Goal: Task Accomplishment & Management: Manage account settings

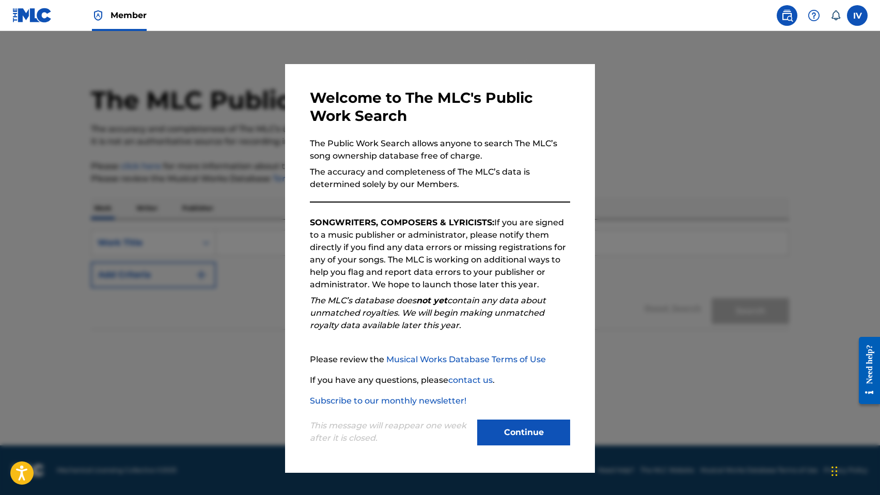
click at [517, 420] on button "Continue" at bounding box center [523, 432] width 93 height 26
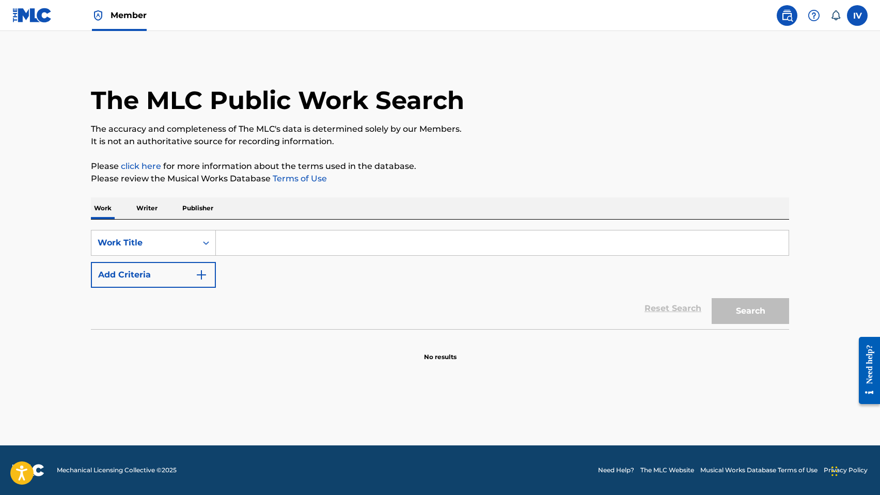
click at [146, 207] on p "Writer" at bounding box center [146, 208] width 27 height 22
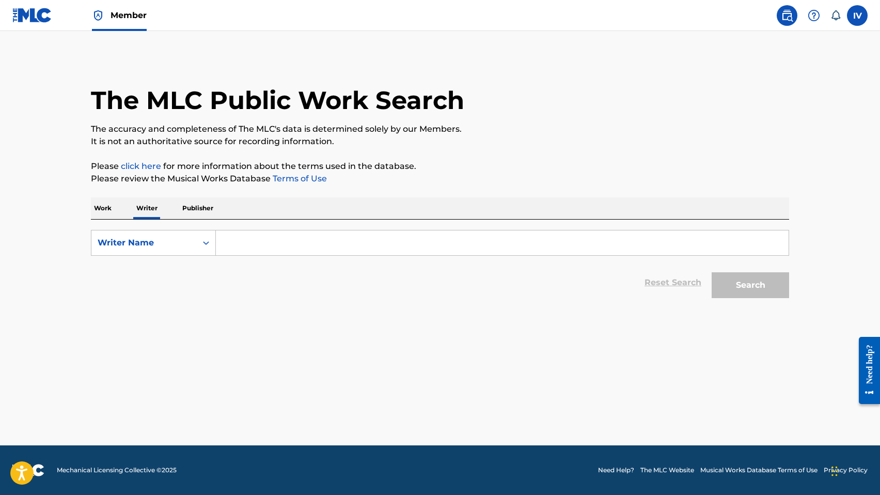
click at [321, 254] on input "Search Form" at bounding box center [502, 242] width 573 height 25
paste input "[PERSON_NAME]"
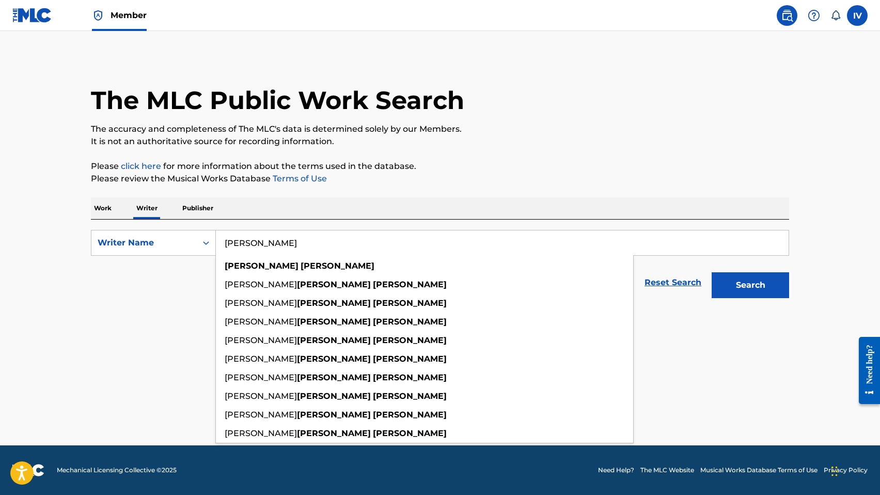
type input "[PERSON_NAME]"
click at [711, 272] on button "Search" at bounding box center [749, 285] width 77 height 26
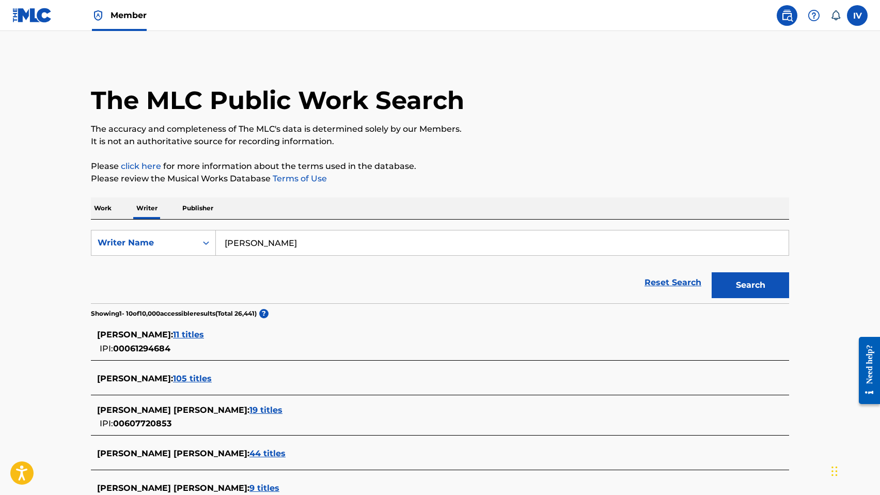
click at [181, 335] on span "11 titles" at bounding box center [188, 334] width 31 height 10
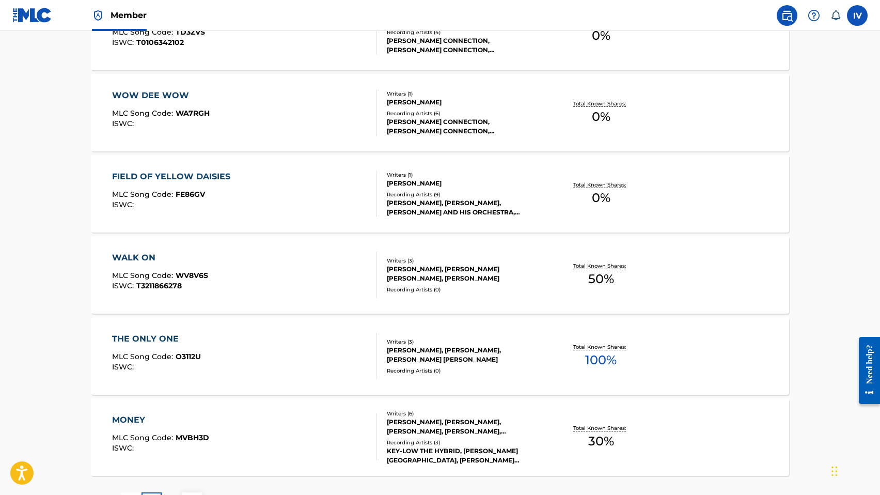
scroll to position [769, 0]
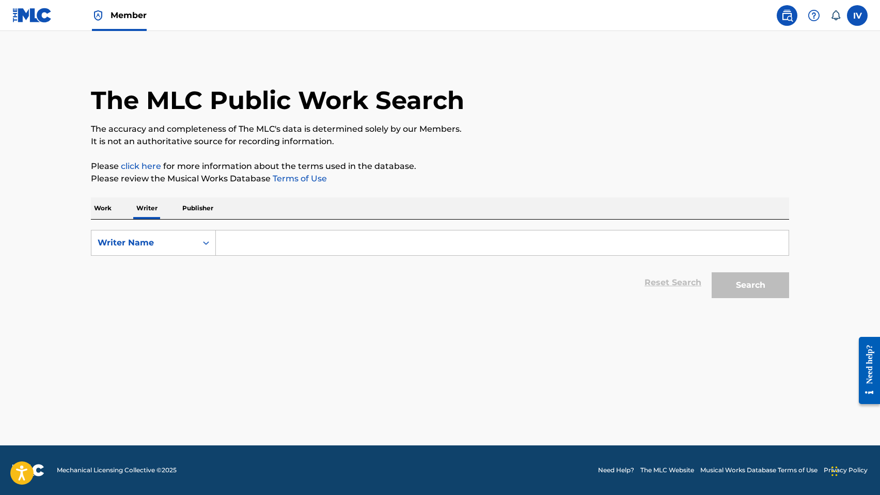
click at [255, 243] on input "Search Form" at bounding box center [502, 242] width 573 height 25
paste input "[PERSON_NAME]"
type input "[PERSON_NAME]"
click at [711, 272] on button "Search" at bounding box center [749, 285] width 77 height 26
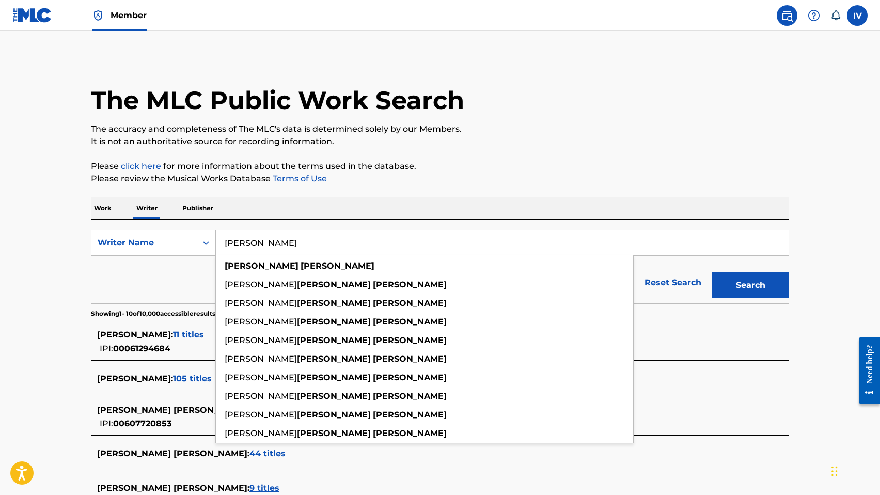
scroll to position [33, 0]
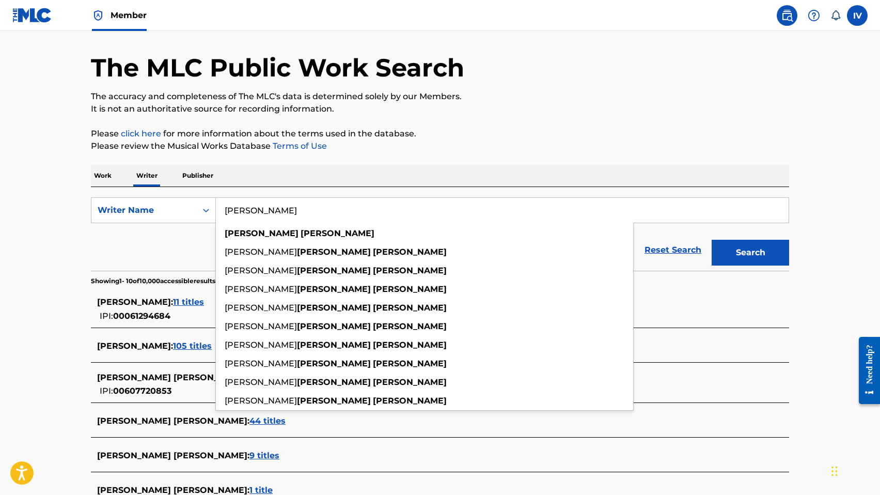
click at [75, 343] on main "The MLC Public Work Search The accuracy and completeness of The MLC's data is d…" at bounding box center [440, 359] width 880 height 723
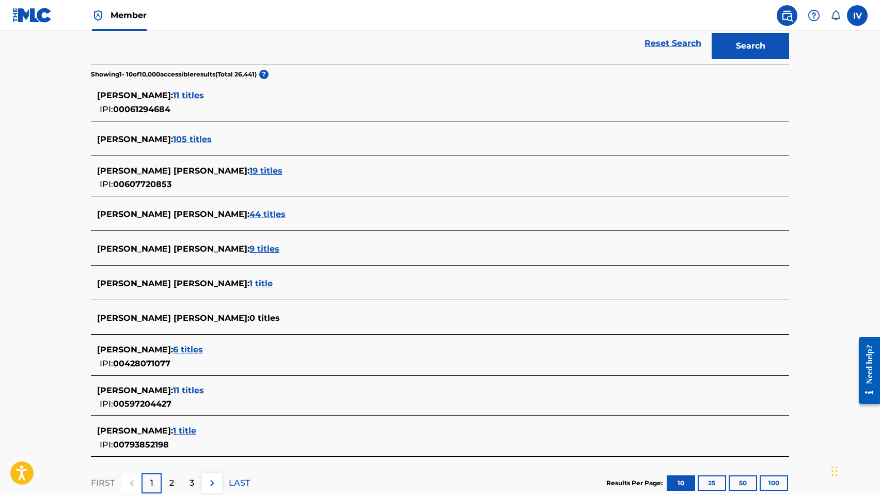
scroll to position [249, 0]
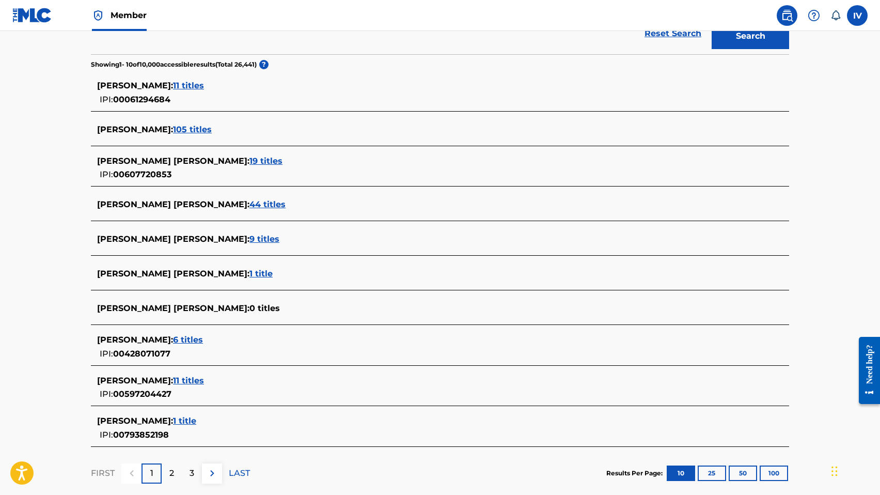
click at [188, 339] on span "6 titles" at bounding box center [188, 340] width 30 height 10
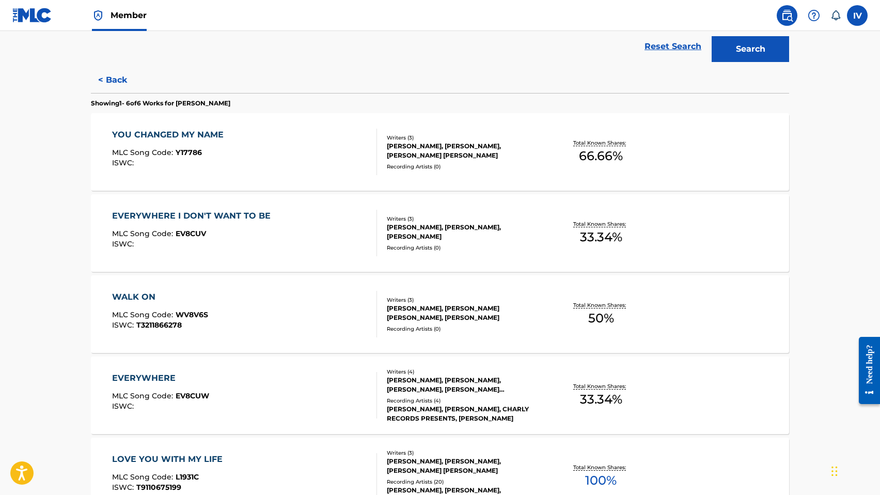
scroll to position [153, 0]
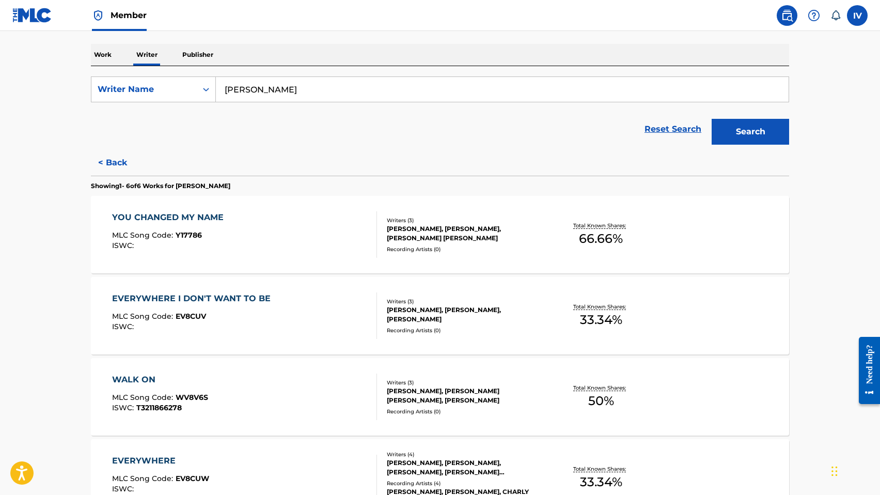
click at [117, 159] on button "< Back" at bounding box center [122, 163] width 62 height 26
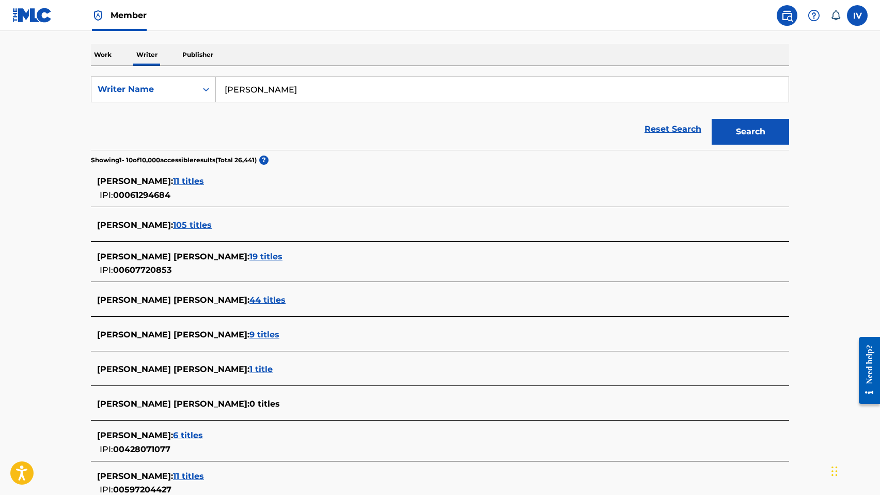
scroll to position [308, 0]
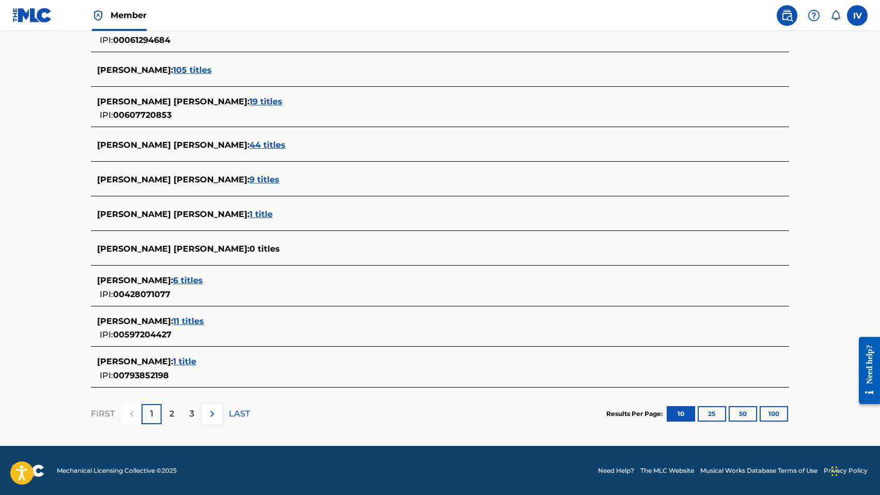
click at [201, 282] on span "6 titles" at bounding box center [188, 280] width 30 height 10
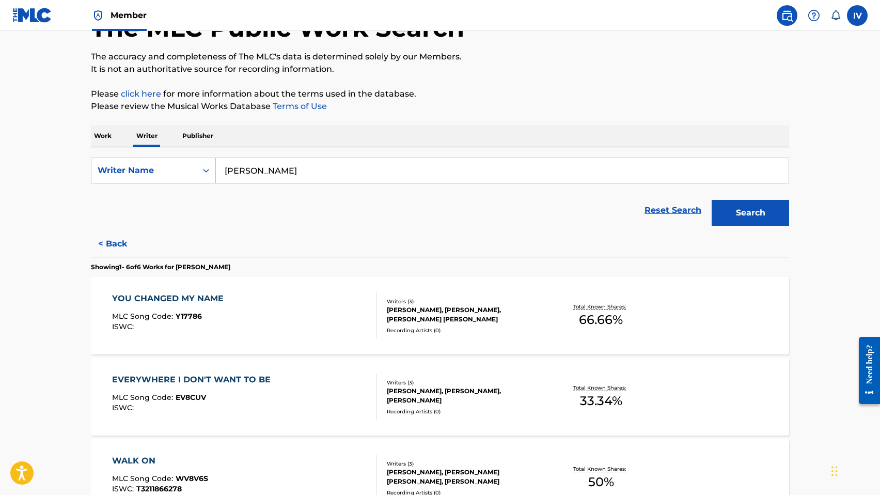
scroll to position [9, 0]
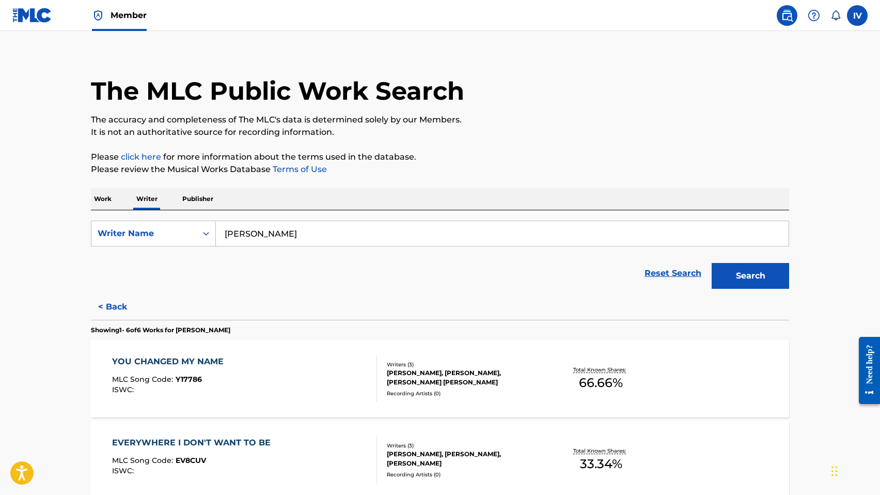
click at [116, 304] on button "< Back" at bounding box center [122, 307] width 62 height 26
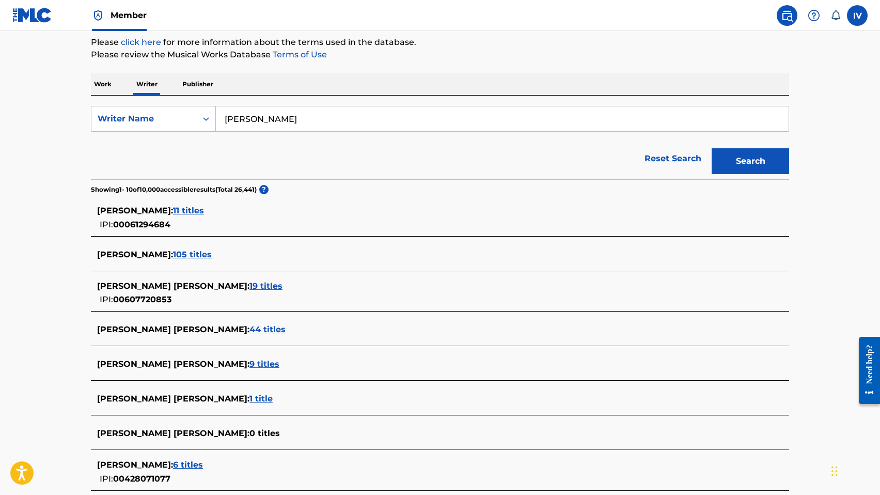
scroll to position [308, 0]
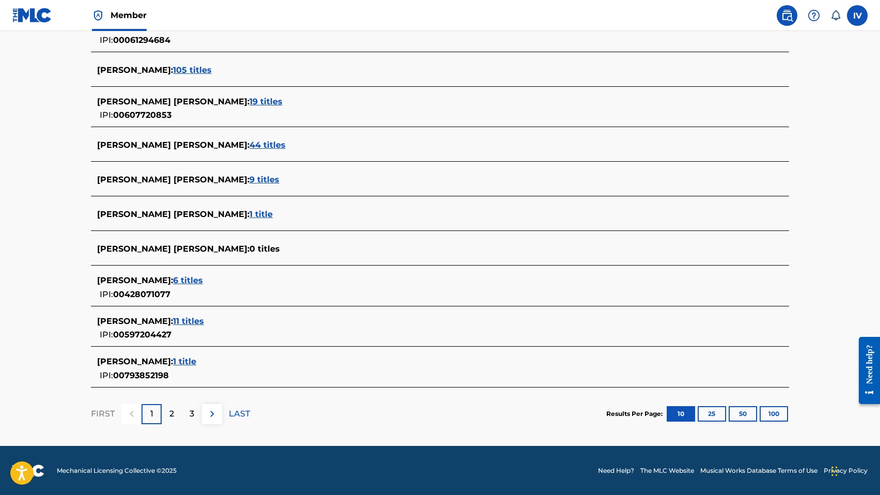
click at [187, 356] on span "1 title" at bounding box center [184, 361] width 23 height 10
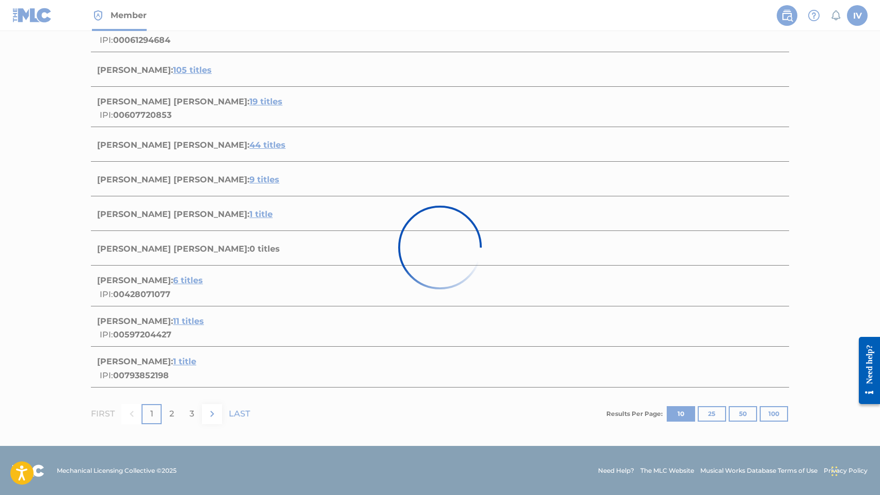
scroll to position [35, 0]
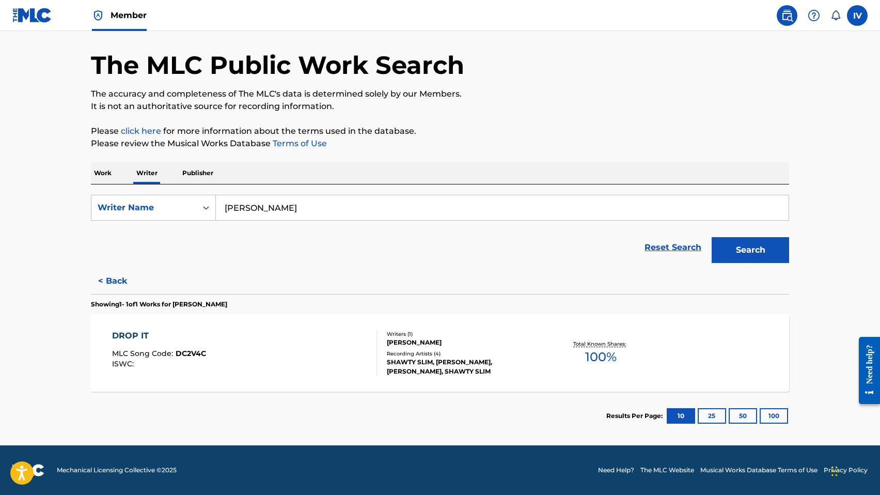
click at [112, 276] on button "< Back" at bounding box center [122, 281] width 62 height 26
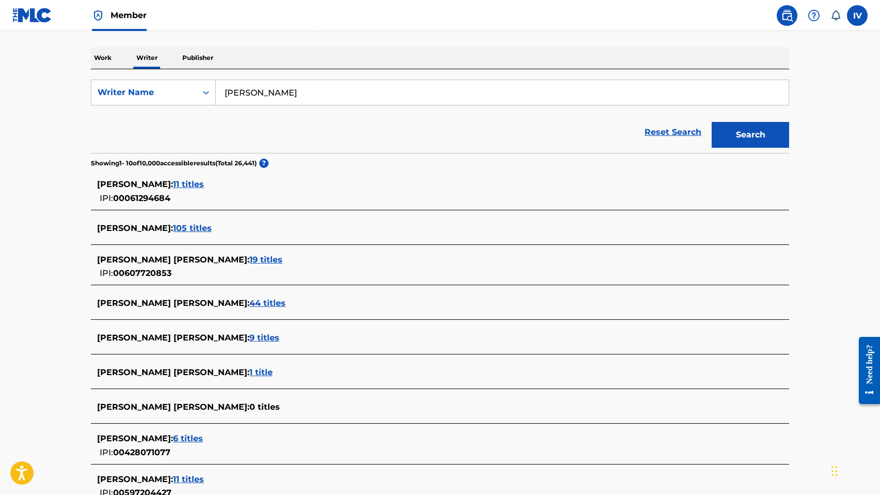
scroll to position [156, 0]
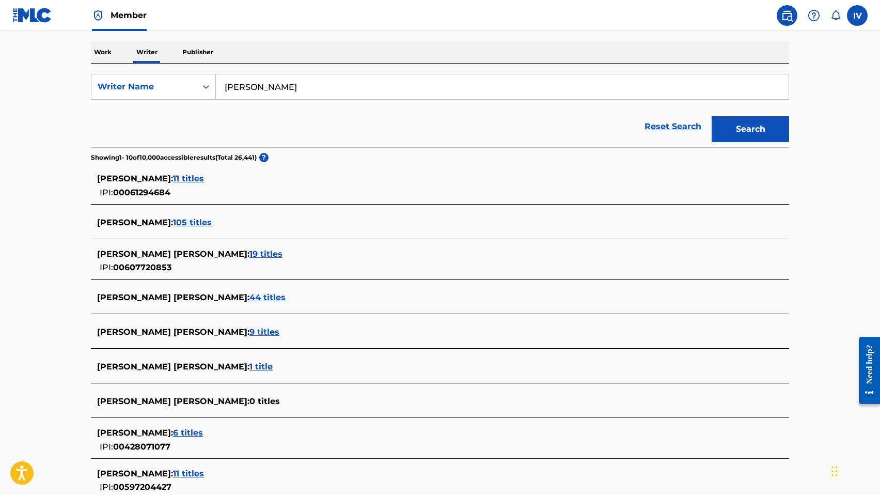
click at [249, 252] on span "19 titles" at bounding box center [265, 254] width 33 height 10
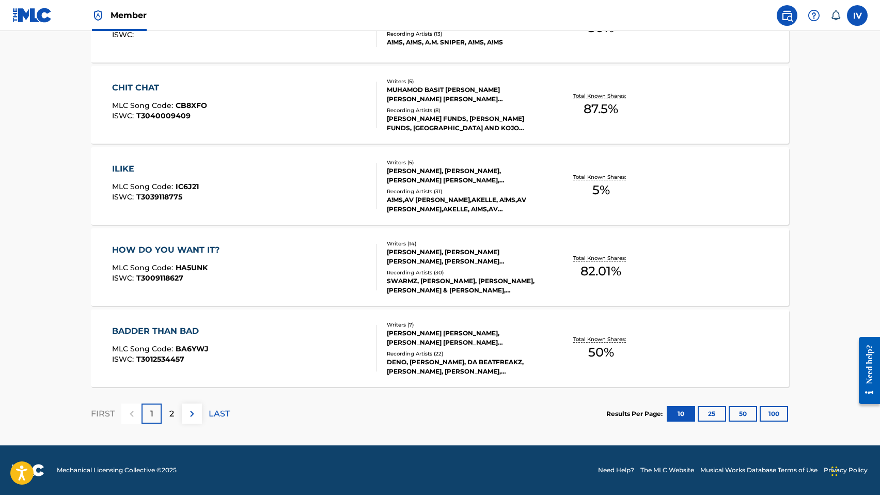
scroll to position [0, 0]
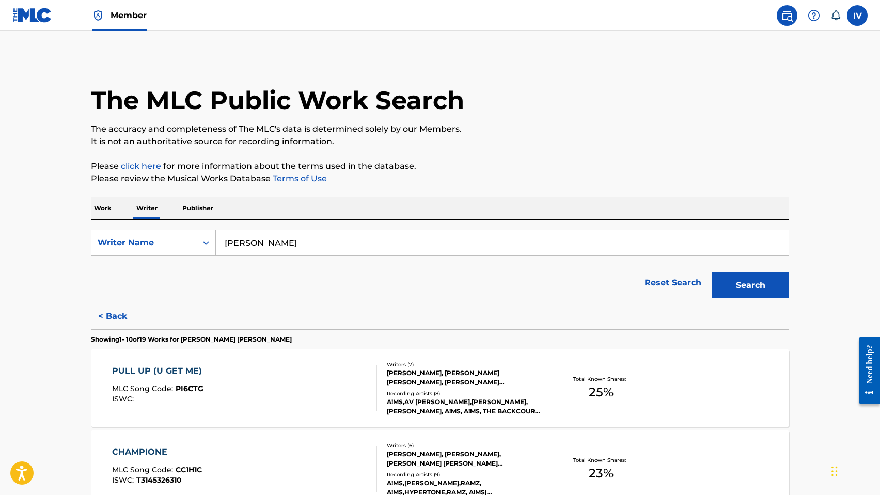
click at [118, 320] on button "< Back" at bounding box center [122, 316] width 62 height 26
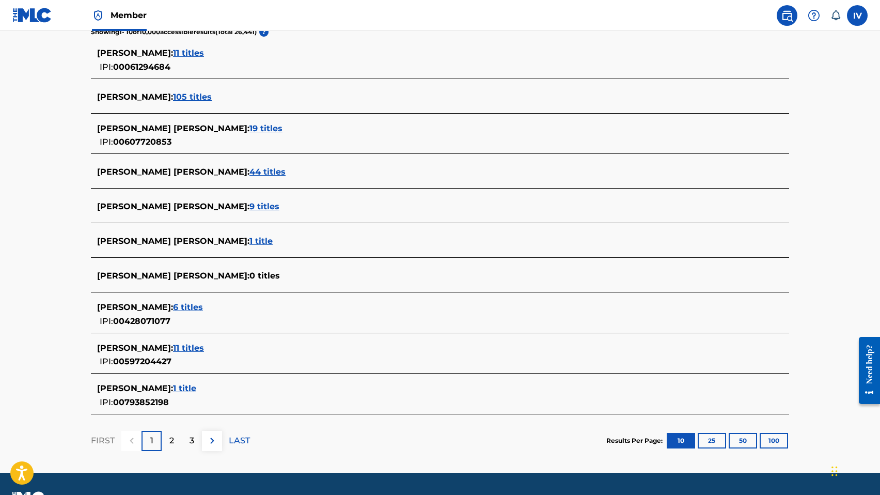
scroll to position [308, 0]
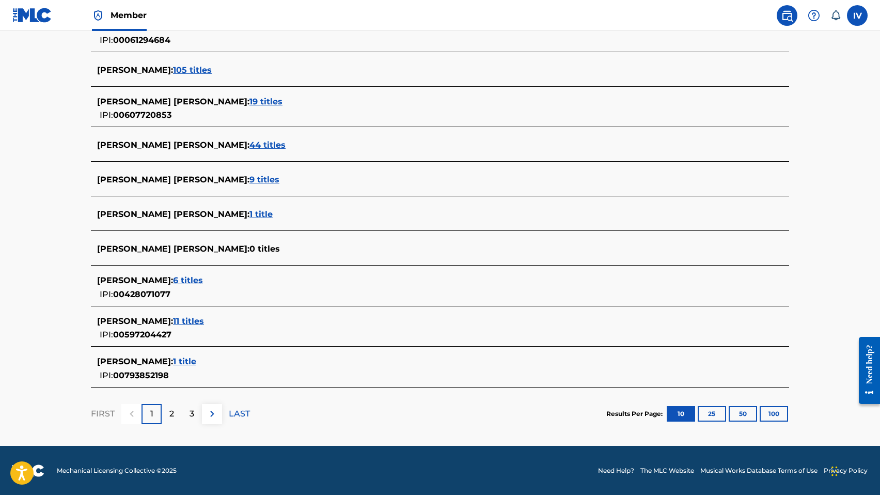
click at [171, 417] on p "2" at bounding box center [171, 413] width 5 height 12
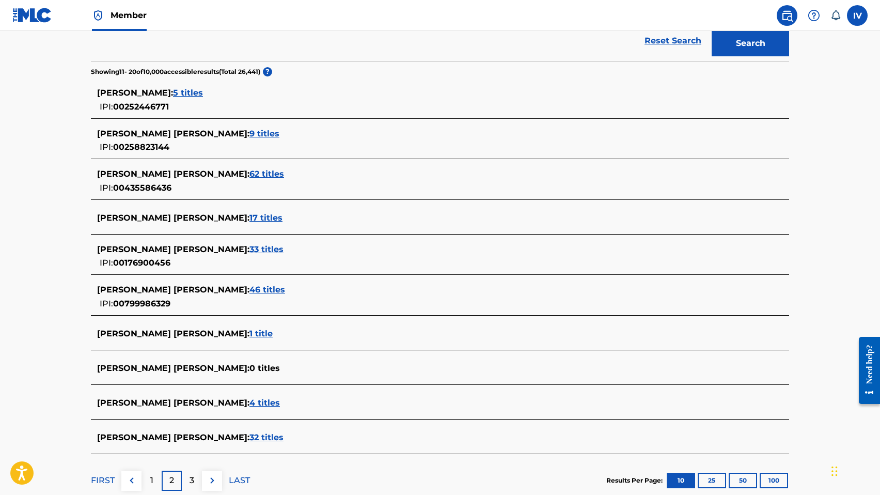
scroll to position [243, 0]
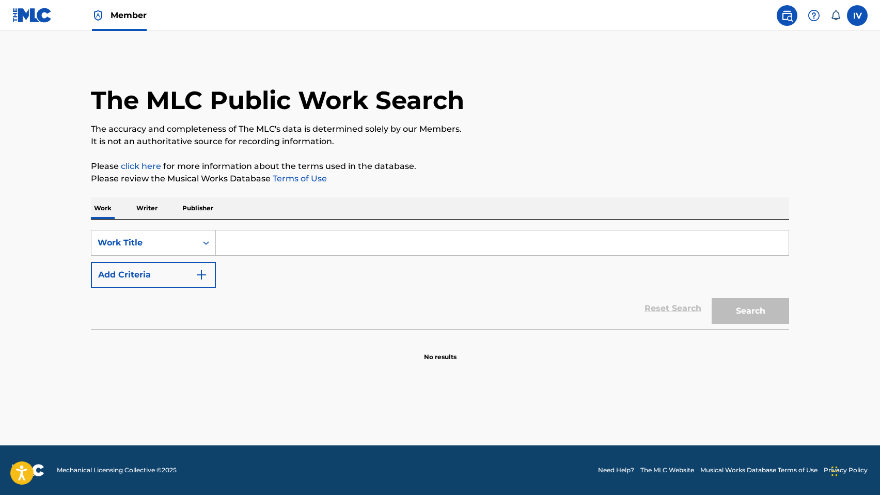
click at [289, 235] on input "Search Form" at bounding box center [502, 242] width 573 height 25
paste input "ME GOZARE (aka ASI COMO DAVID DANZABA"
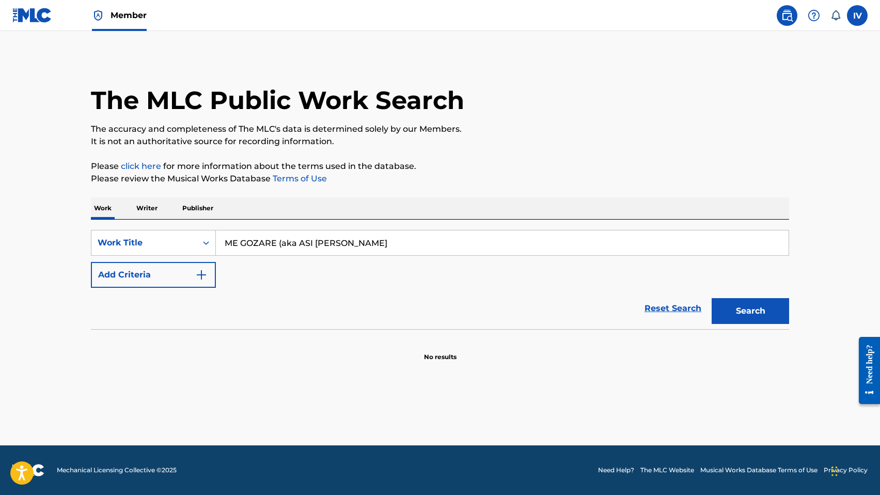
click at [301, 243] on input "ME GOZARE (aka ASI COMO DAVID DANZABA" at bounding box center [502, 242] width 573 height 25
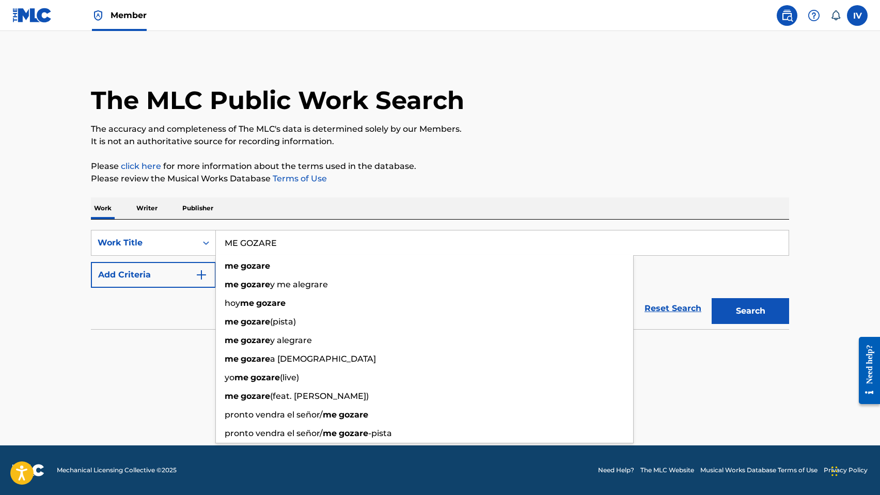
click at [711, 298] on button "Search" at bounding box center [749, 311] width 77 height 26
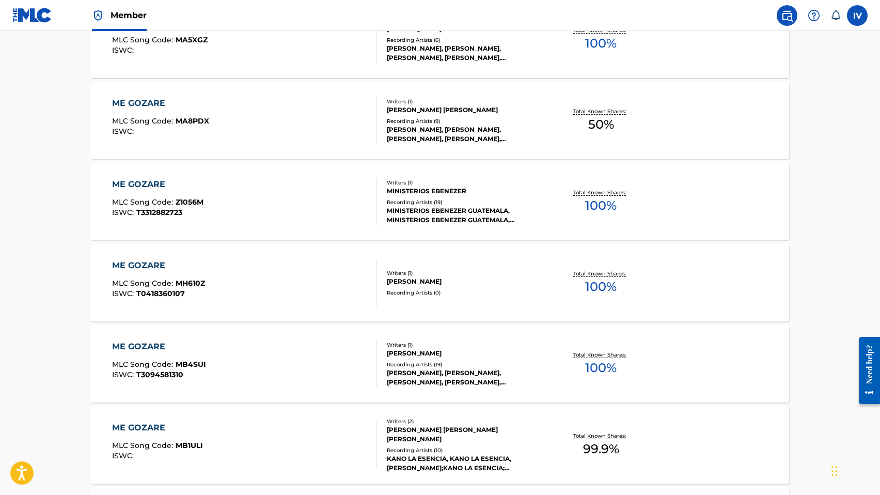
scroll to position [441, 0]
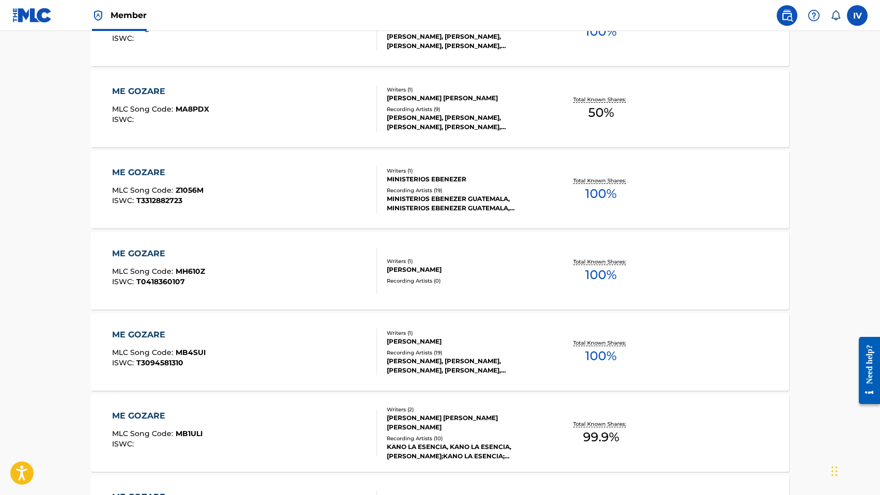
click at [156, 169] on div "ME GOZARE" at bounding box center [157, 172] width 91 height 12
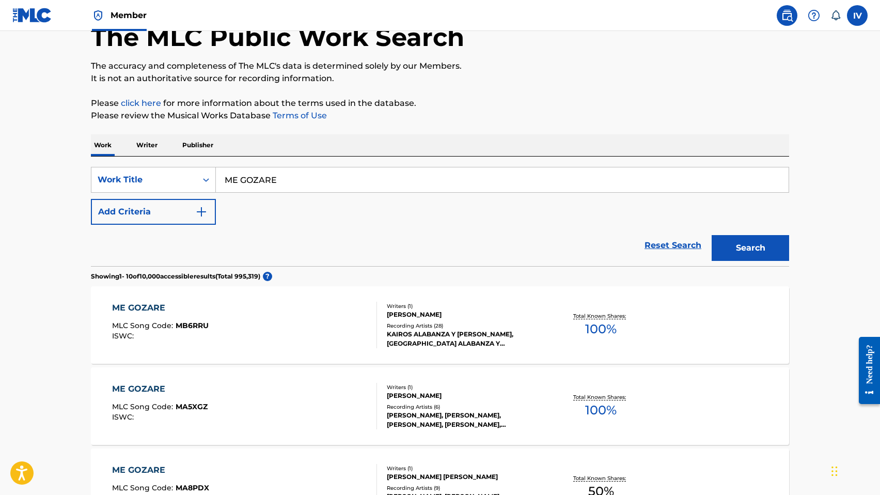
scroll to position [0, 0]
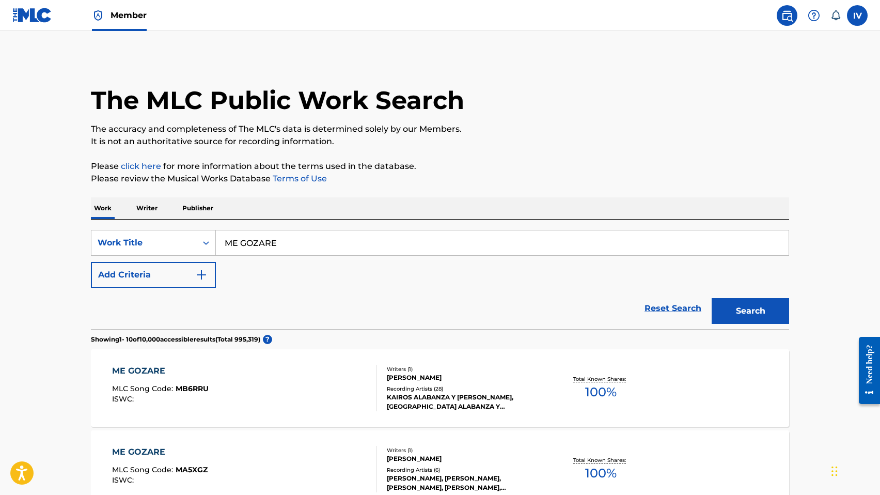
click at [259, 246] on input "ME GOZARE" at bounding box center [502, 242] width 573 height 25
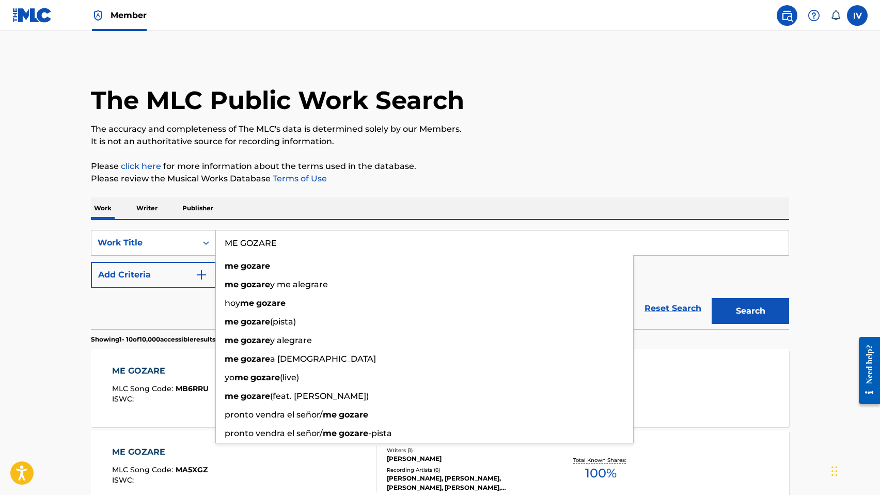
paste input "ASI COMO DAVID DANZABA"
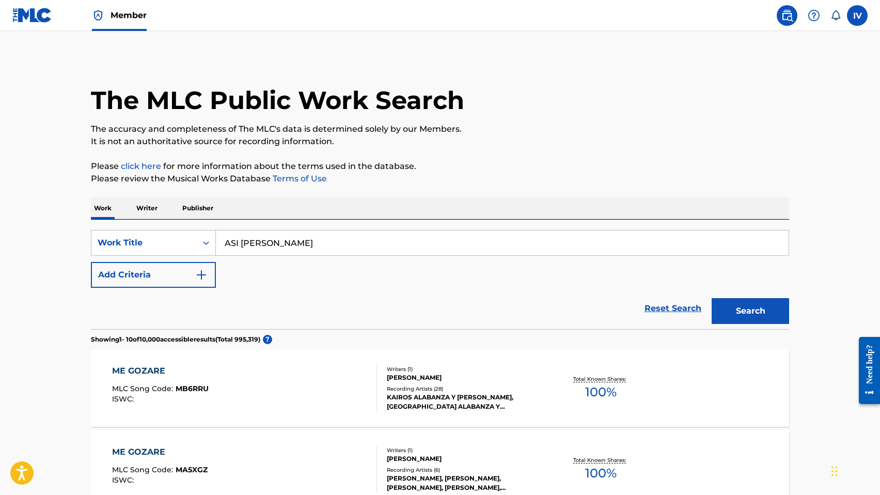
type input "ASI COMO DAVID DANZABA"
click at [711, 298] on button "Search" at bounding box center [749, 311] width 77 height 26
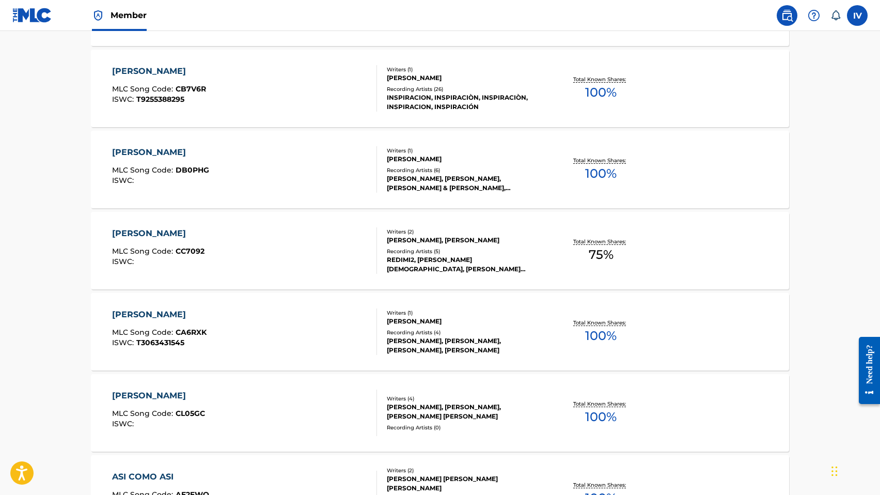
scroll to position [549, 0]
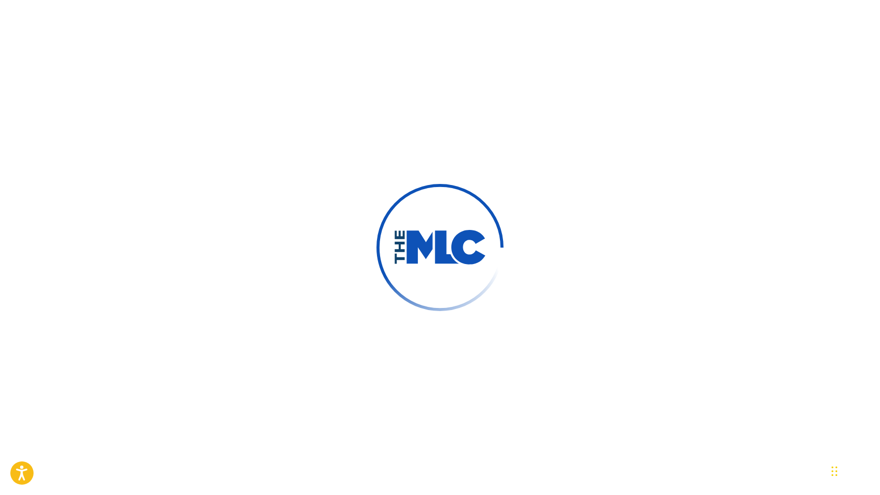
scroll to position [229, 0]
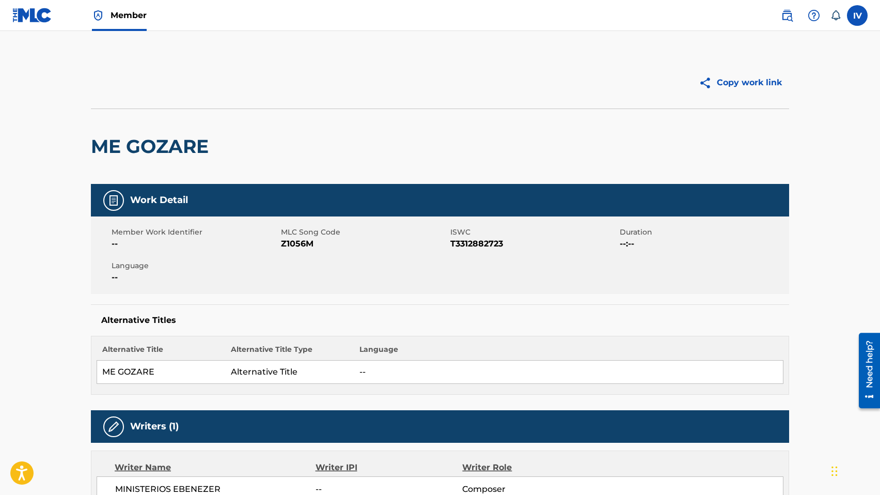
click at [793, 20] on link at bounding box center [786, 15] width 21 height 21
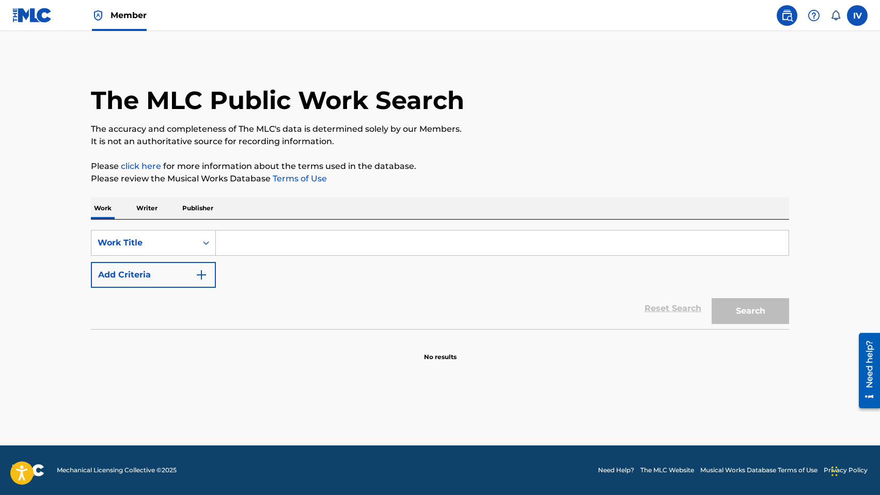
click at [190, 204] on p "Publisher" at bounding box center [197, 208] width 37 height 22
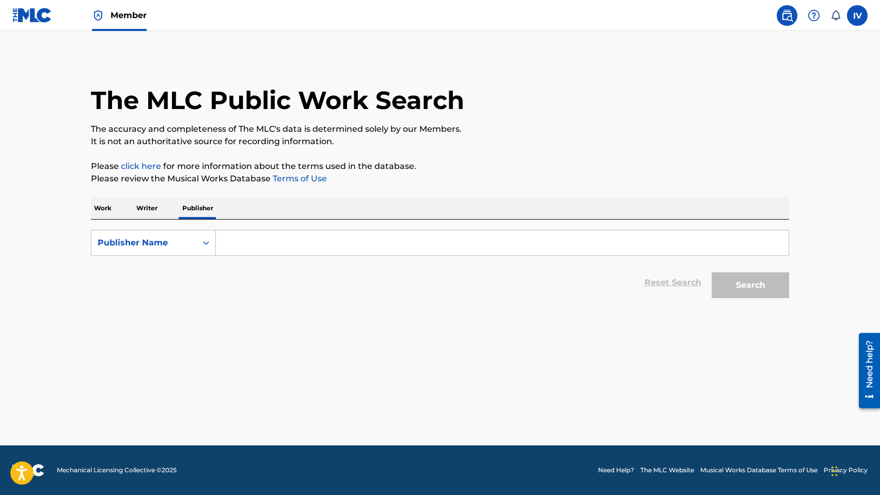
click at [247, 242] on input "Search Form" at bounding box center [502, 242] width 573 height 25
paste input "Kyoxo Music Publishing"
type input "Kyoxo Music Publishing"
click at [711, 272] on button "Search" at bounding box center [749, 285] width 77 height 26
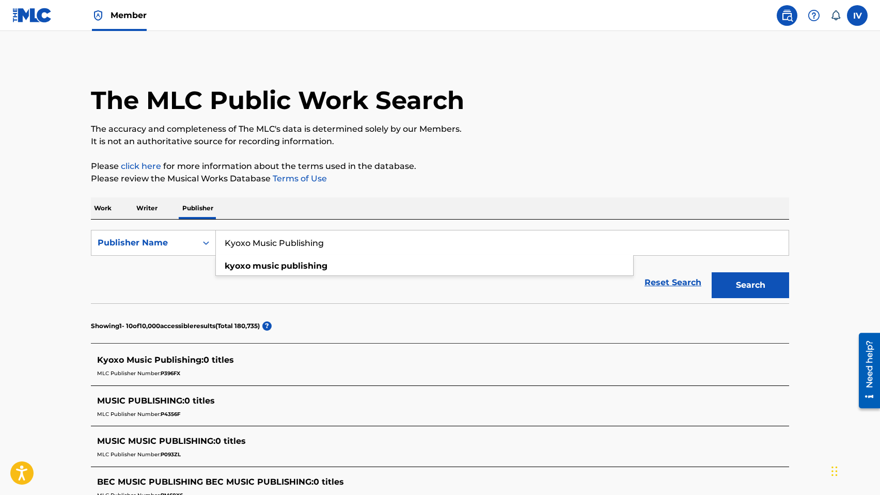
click at [107, 211] on p "Work" at bounding box center [103, 208] width 24 height 22
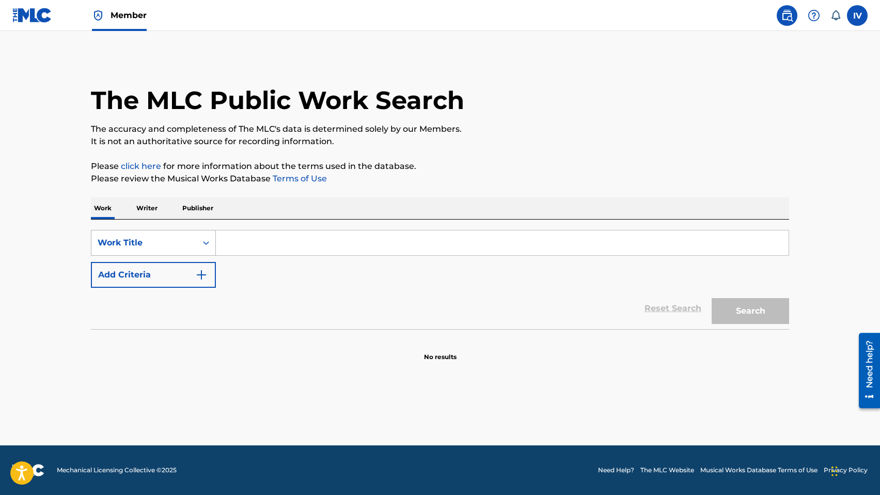
click at [183, 244] on div "Work Title" at bounding box center [144, 242] width 93 height 12
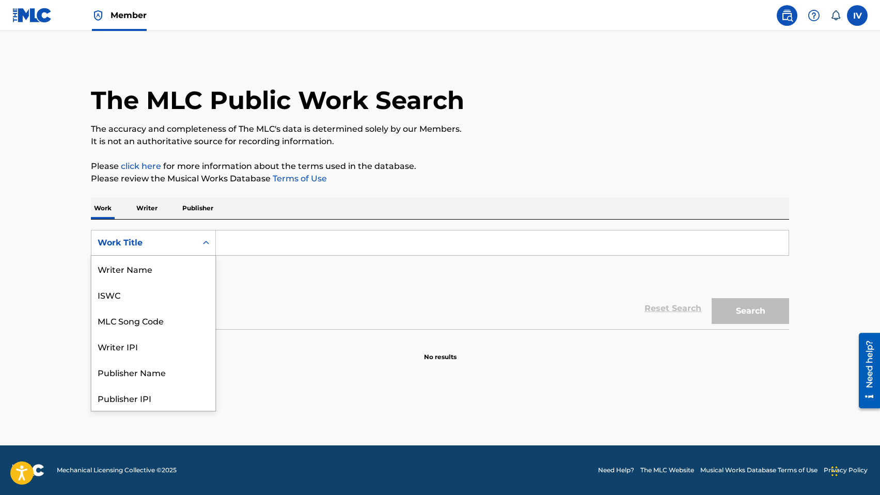
scroll to position [52, 0]
click at [181, 265] on div "MLC Song Code" at bounding box center [153, 269] width 124 height 26
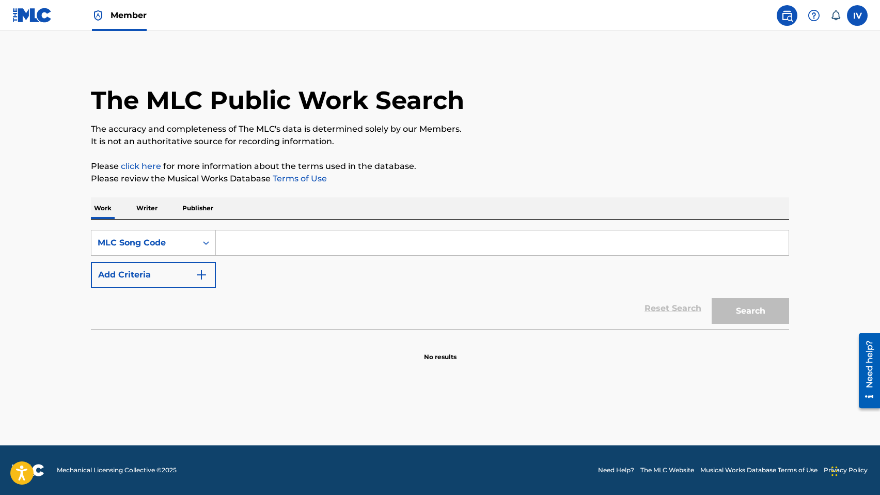
click at [291, 241] on input "Search Form" at bounding box center [502, 242] width 573 height 25
paste input "AX2IUR"
type input "AX2IUR"
click at [711, 298] on button "Search" at bounding box center [749, 311] width 77 height 26
click at [262, 261] on div "SearchWithCriteriaf89daf1c-a772-427f-bdef-25a438269a96 Work Title Add Criteria" at bounding box center [440, 259] width 698 height 58
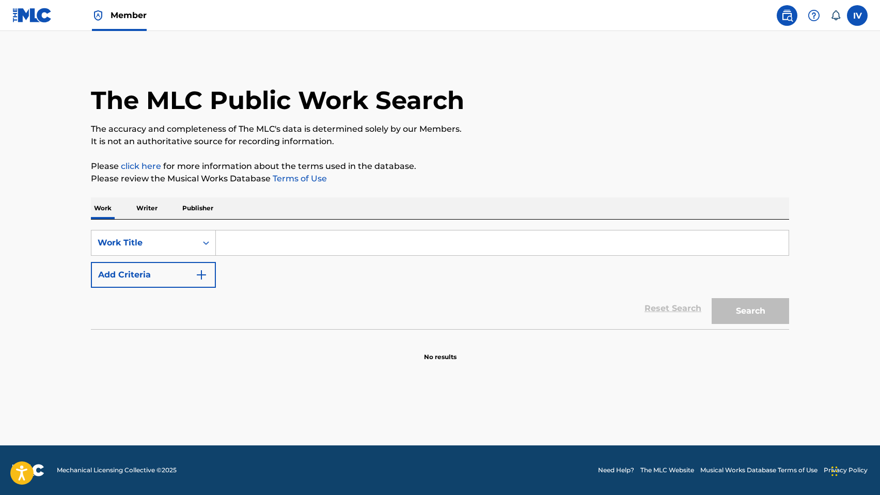
click at [251, 249] on input "Search Form" at bounding box center [502, 242] width 573 height 25
paste input "ASI [PERSON_NAME]"
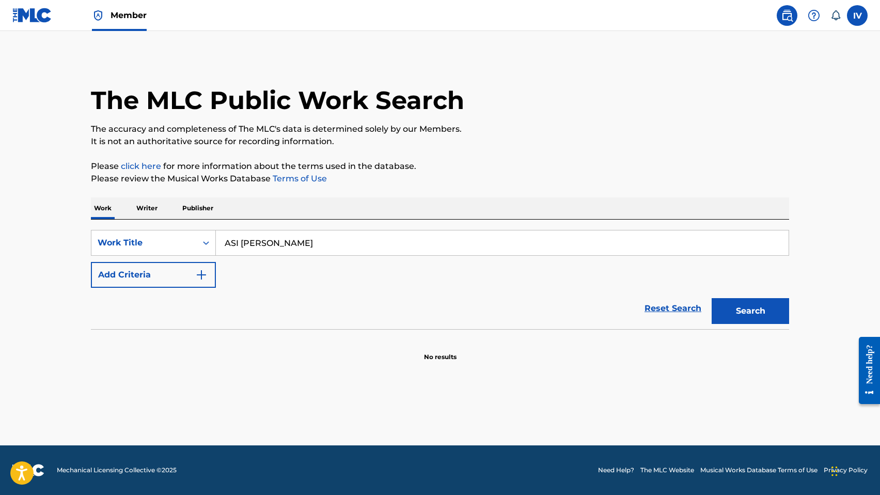
type input "ASI [PERSON_NAME]"
click at [174, 273] on button "Add Criteria" at bounding box center [153, 275] width 125 height 26
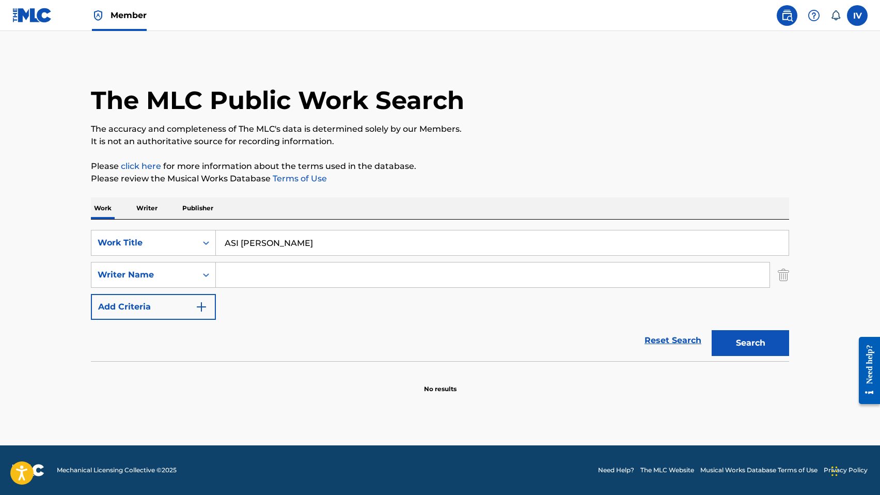
click at [234, 271] on input "Search Form" at bounding box center [492, 274] width 553 height 25
click at [167, 273] on div "Writer Name" at bounding box center [144, 274] width 93 height 12
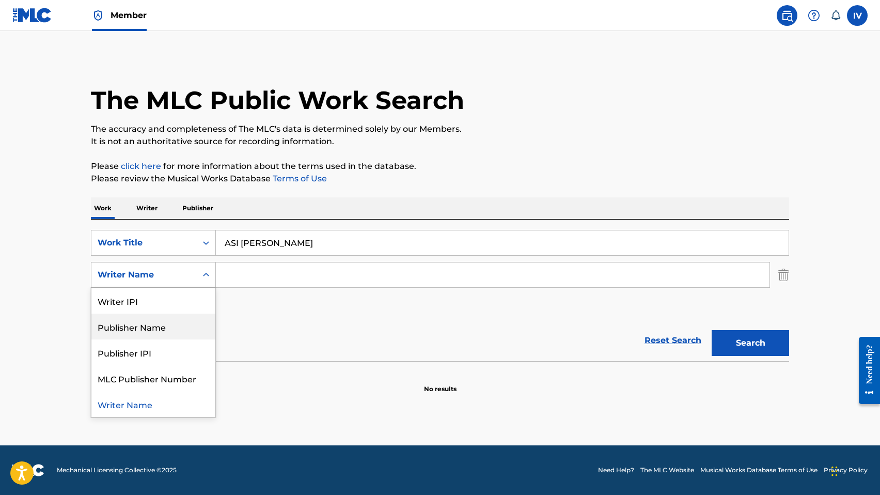
click at [180, 329] on div "Publisher Name" at bounding box center [153, 326] width 124 height 26
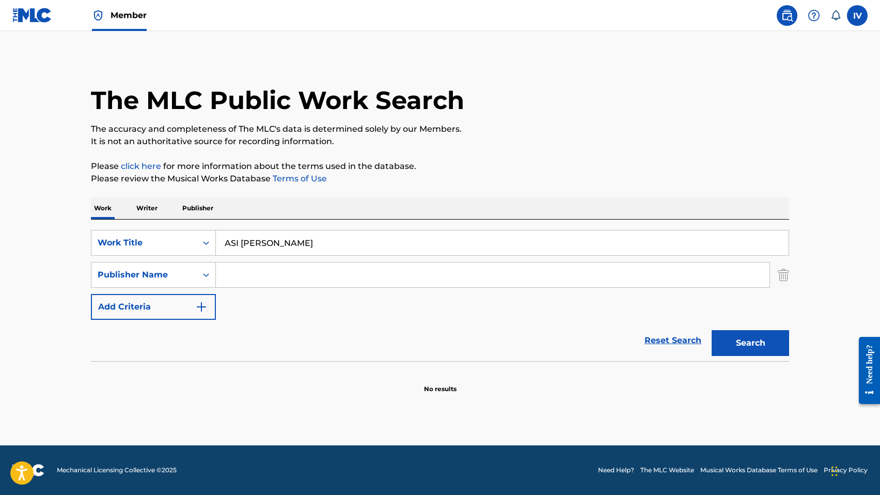
click at [253, 283] on input "Search Form" at bounding box center [492, 274] width 553 height 25
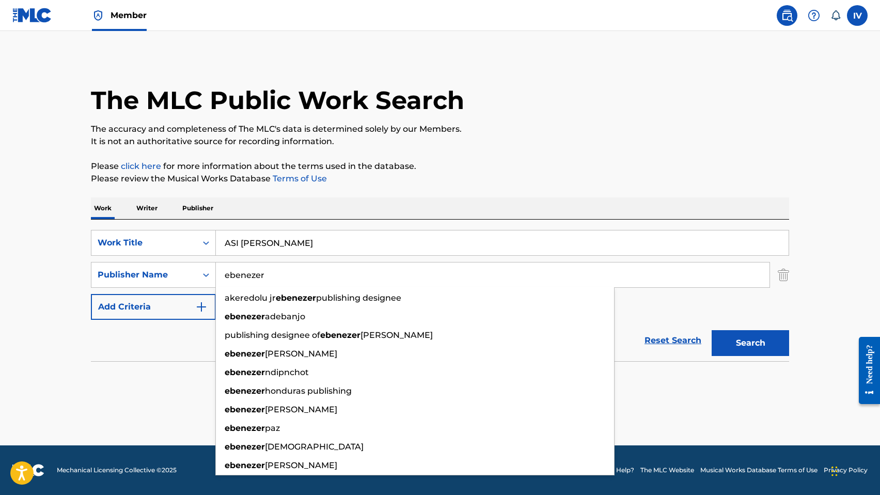
type input "ebenezer"
click at [711, 330] on button "Search" at bounding box center [749, 343] width 77 height 26
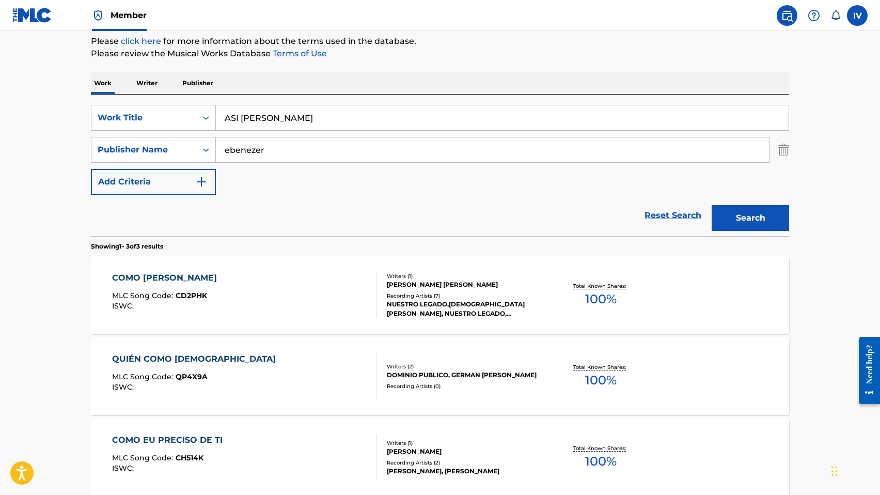
scroll to position [126, 0]
click at [287, 151] on input "ebenezer" at bounding box center [492, 148] width 553 height 25
click at [711, 204] on button "Search" at bounding box center [749, 217] width 77 height 26
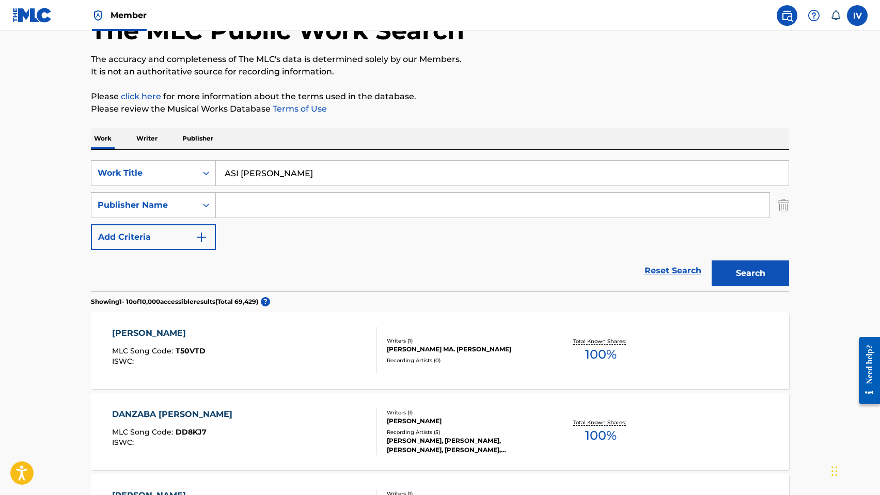
scroll to position [5, 0]
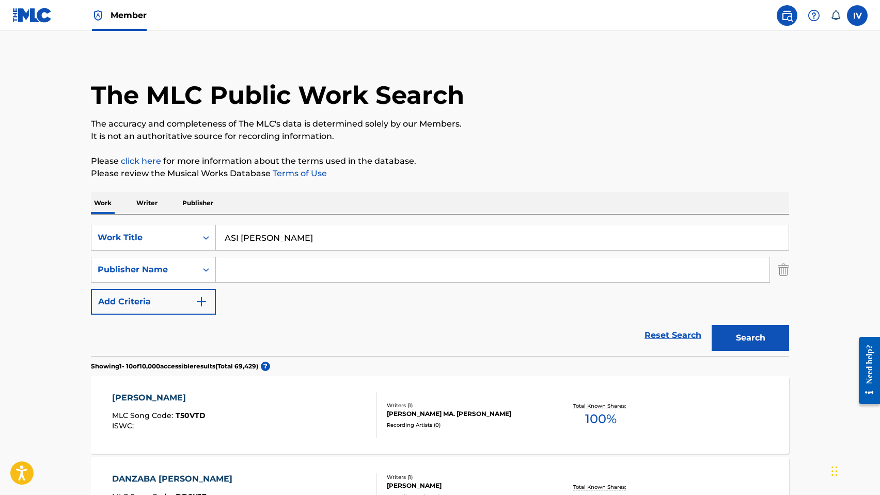
click at [262, 232] on input "ASI [PERSON_NAME]" at bounding box center [502, 237] width 573 height 25
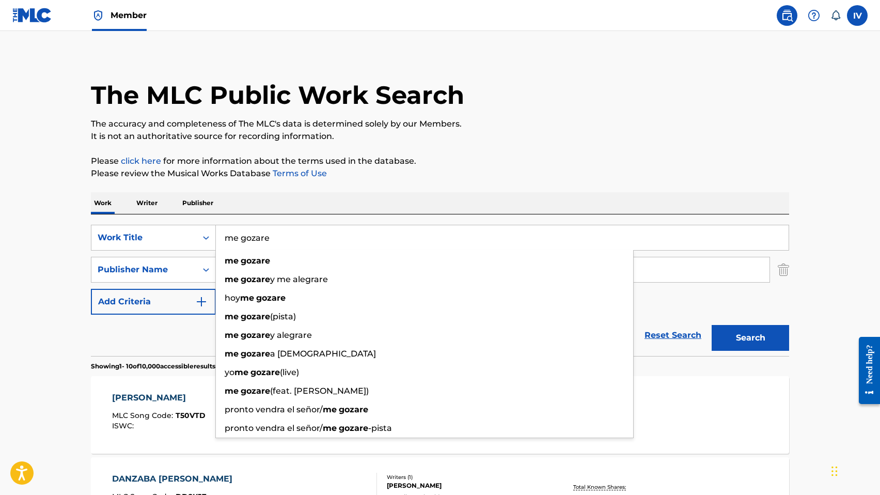
type input "me gozare"
click at [248, 195] on div "Work Writer Publisher" at bounding box center [440, 203] width 698 height 22
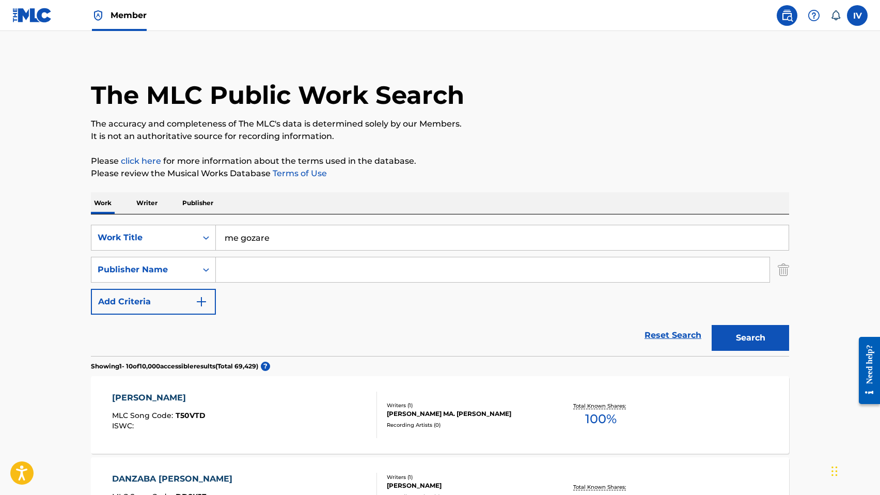
click at [233, 272] on input "Search Form" at bounding box center [492, 269] width 553 height 25
click at [711, 325] on button "Search" at bounding box center [749, 338] width 77 height 26
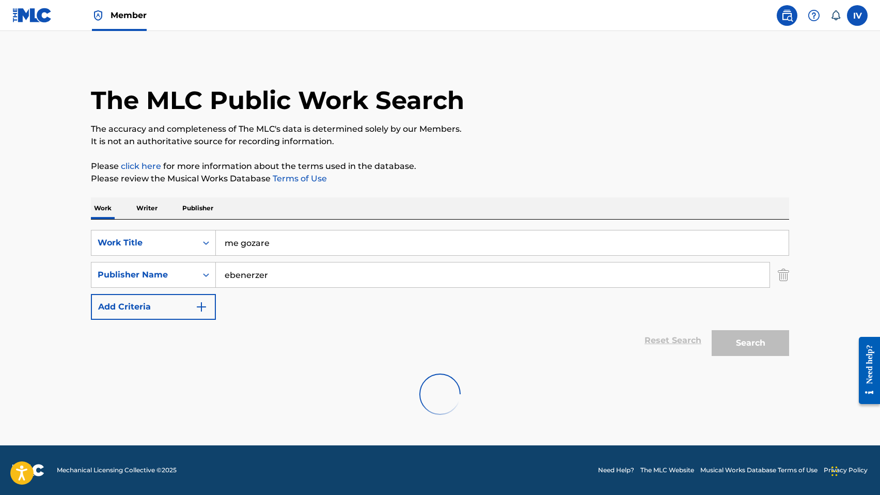
scroll to position [0, 0]
click at [257, 275] on input "ebenerzer" at bounding box center [492, 274] width 553 height 25
click at [711, 330] on button "Search" at bounding box center [749, 343] width 77 height 26
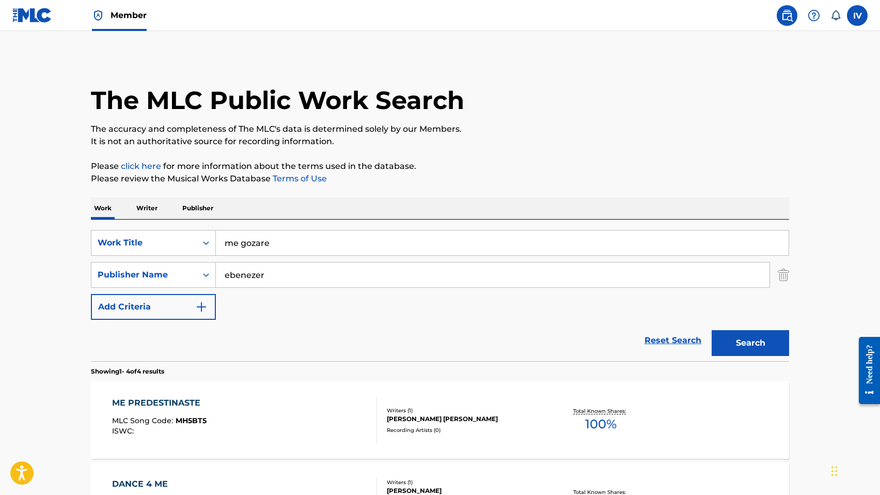
click at [262, 280] on input "ebenezer" at bounding box center [492, 274] width 553 height 25
type input "[PERSON_NAME]"
click at [165, 279] on div "Publisher Name" at bounding box center [144, 274] width 93 height 12
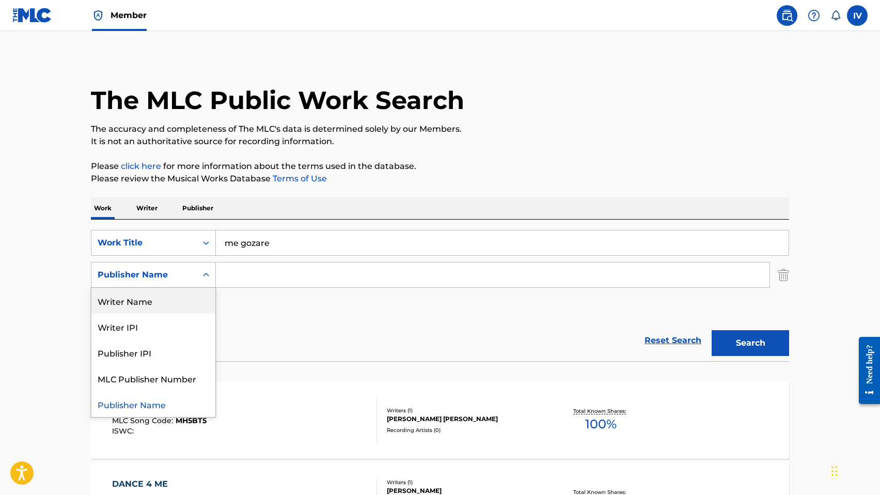
click at [150, 298] on div "Writer Name" at bounding box center [153, 301] width 124 height 26
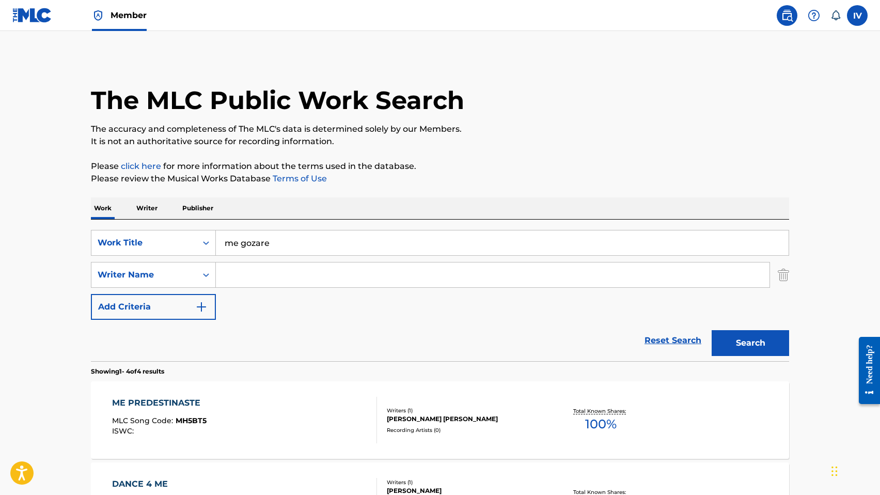
click at [242, 278] on input "Search Form" at bounding box center [492, 274] width 553 height 25
paste input "billy bunster"
type input "billy bunster"
click at [711, 330] on button "Search" at bounding box center [749, 343] width 77 height 26
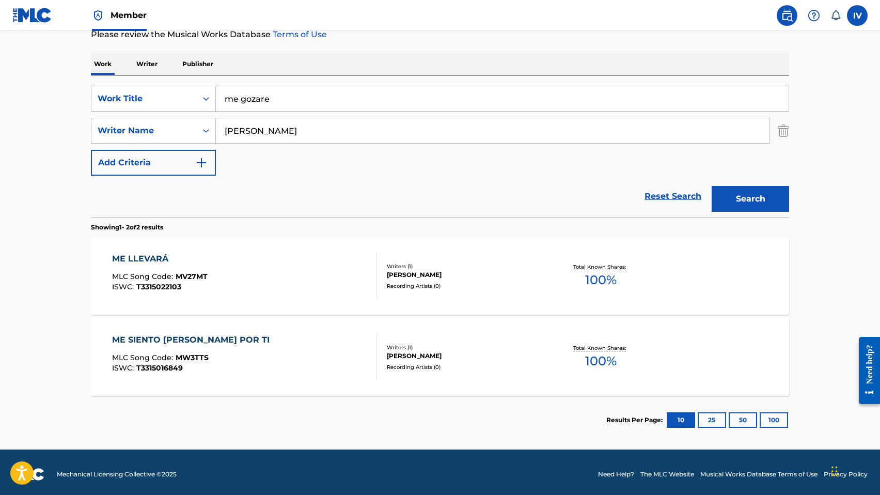
scroll to position [147, 0]
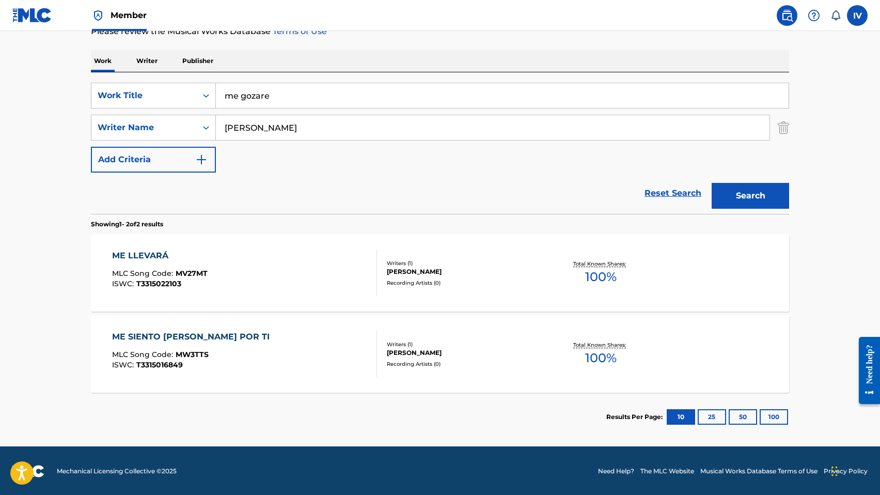
click at [305, 100] on input "me gozare" at bounding box center [502, 95] width 573 height 25
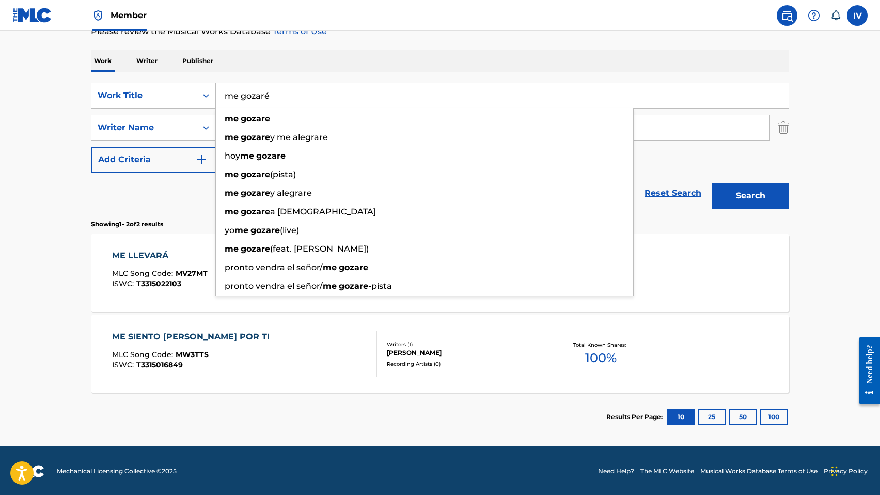
type input "me gozaré"
click at [711, 183] on button "Search" at bounding box center [749, 196] width 77 height 26
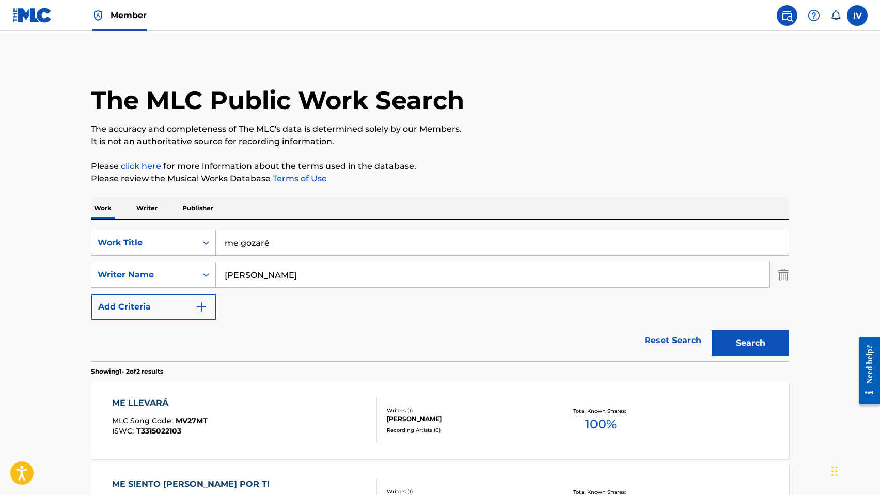
scroll to position [148, 0]
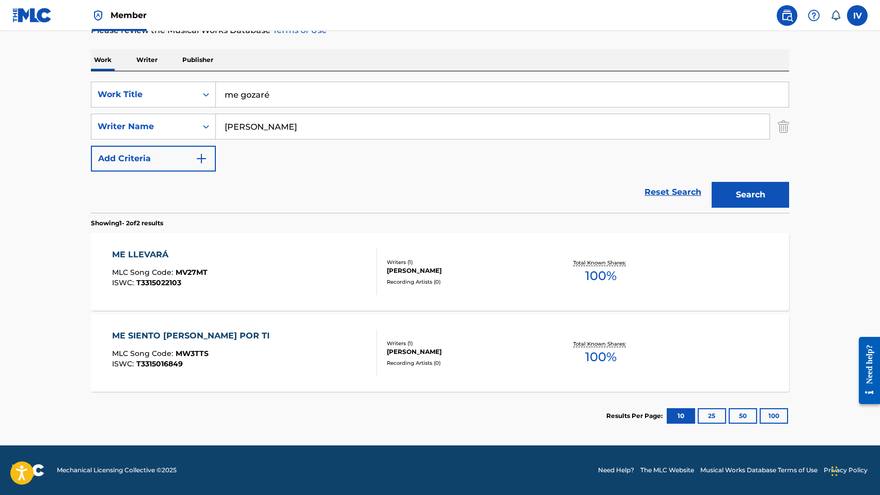
click at [293, 129] on input "billy bunster" at bounding box center [492, 126] width 553 height 25
click at [245, 126] on input "billy bunster" at bounding box center [492, 126] width 553 height 25
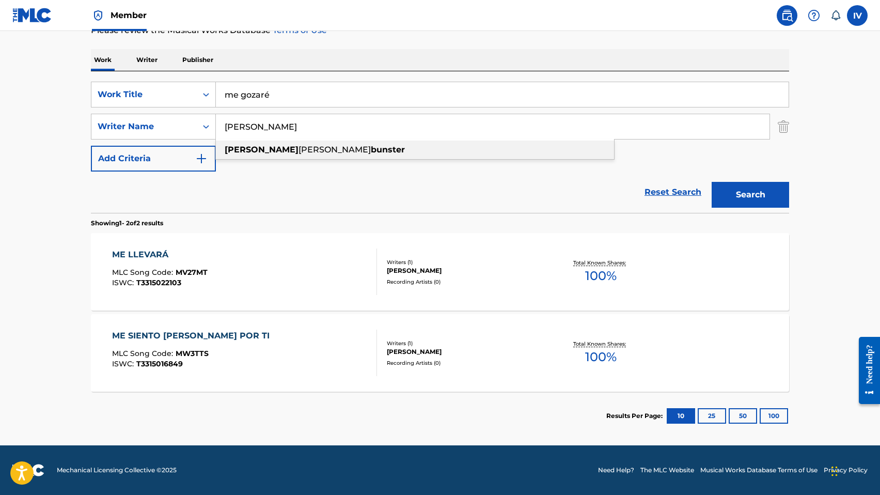
click at [298, 145] on span "brian" at bounding box center [334, 150] width 72 height 10
type input "billy brian bunster"
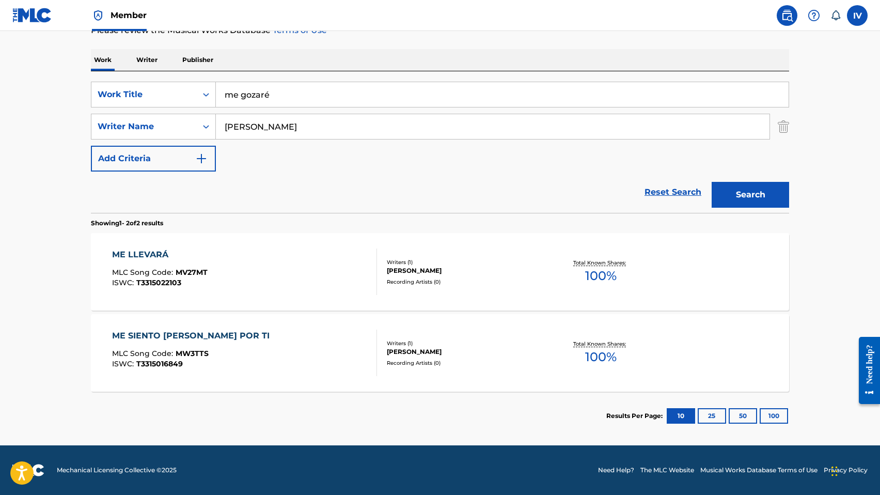
click at [711, 182] on button "Search" at bounding box center [749, 195] width 77 height 26
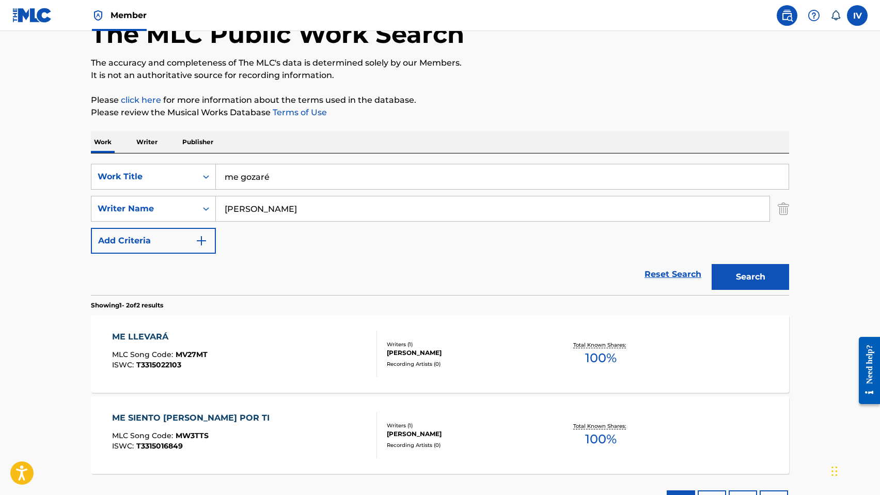
scroll to position [20, 0]
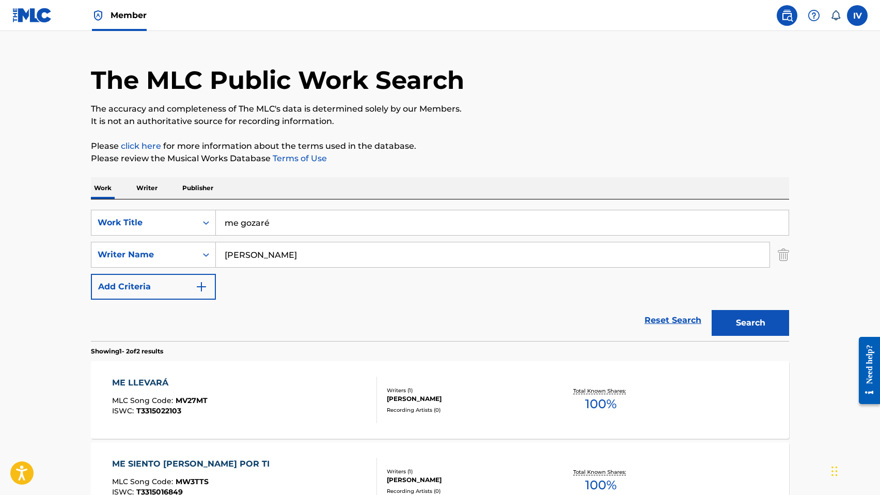
click at [290, 249] on input "billy brian bunster" at bounding box center [492, 254] width 553 height 25
click at [711, 310] on button "Search" at bounding box center [749, 323] width 77 height 26
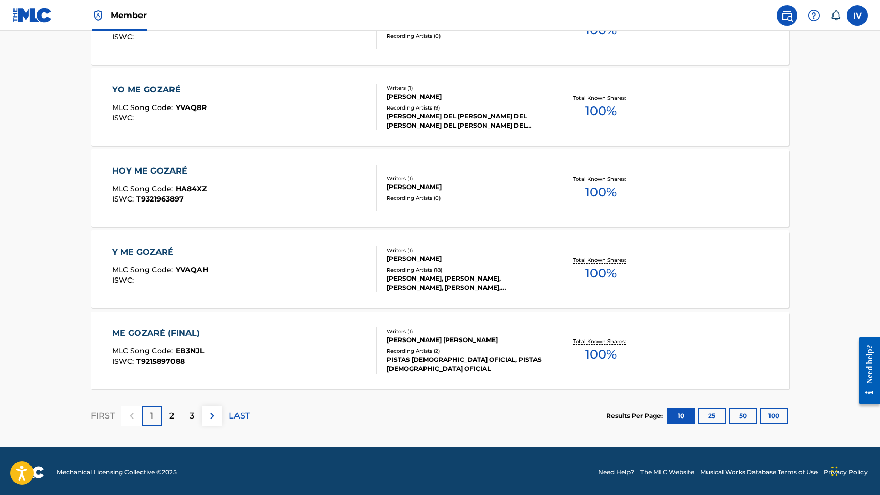
scroll to position [801, 0]
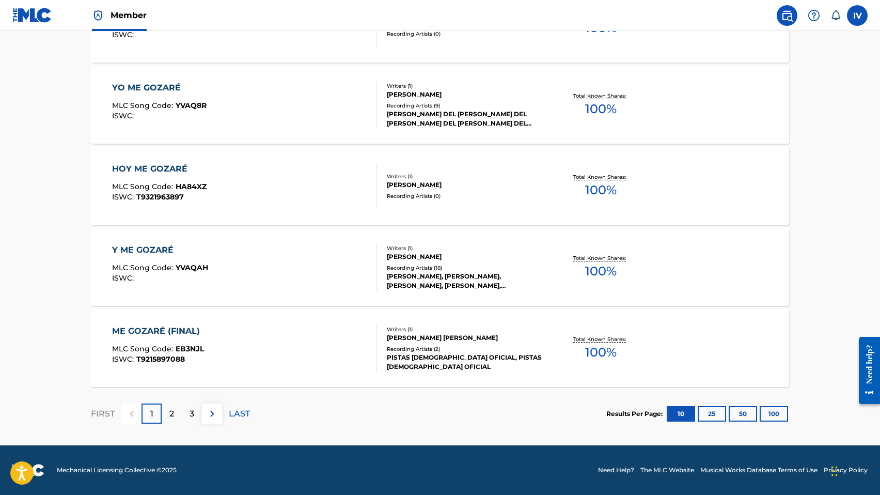
click at [174, 409] on div "2" at bounding box center [172, 413] width 20 height 20
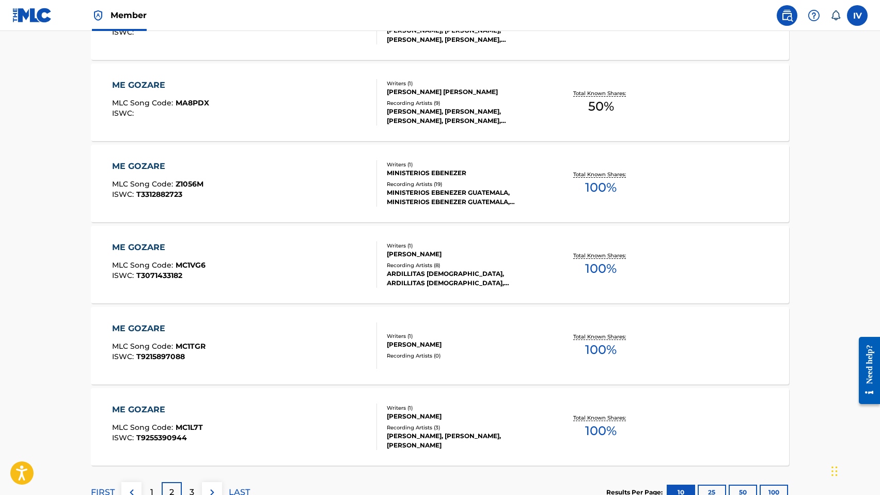
scroll to position [727, 0]
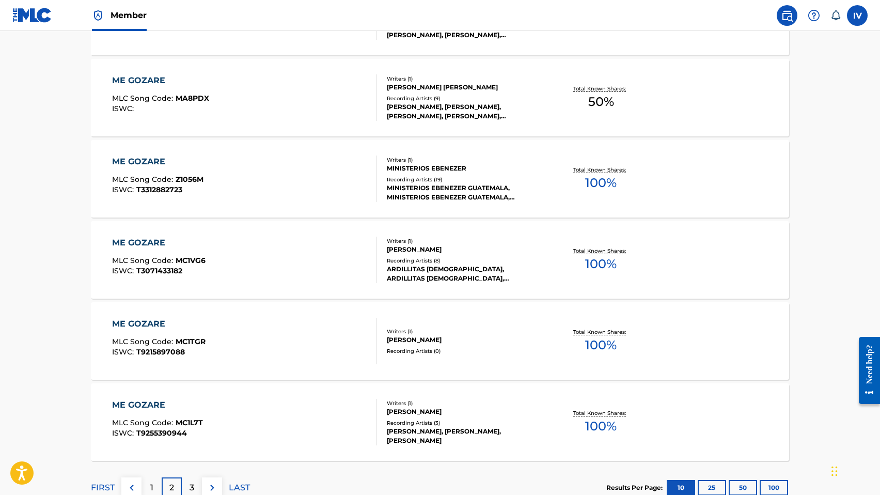
click at [138, 166] on div "ME GOZARE" at bounding box center [157, 161] width 91 height 12
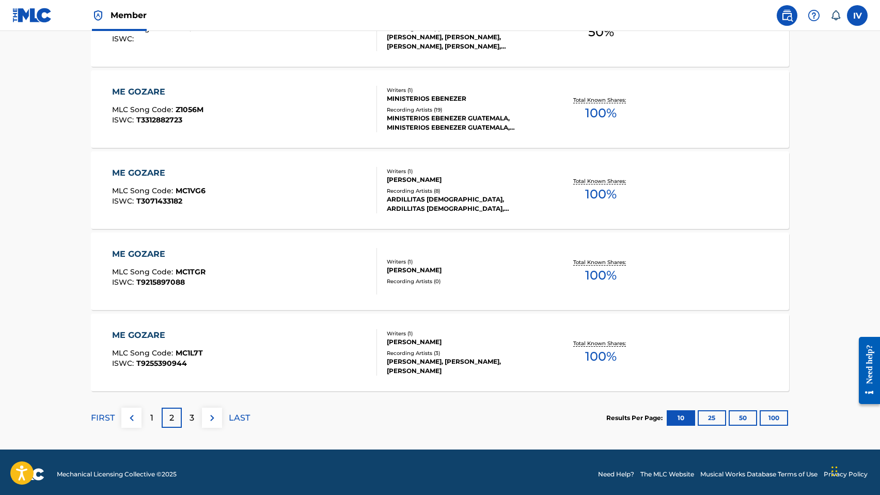
scroll to position [801, 0]
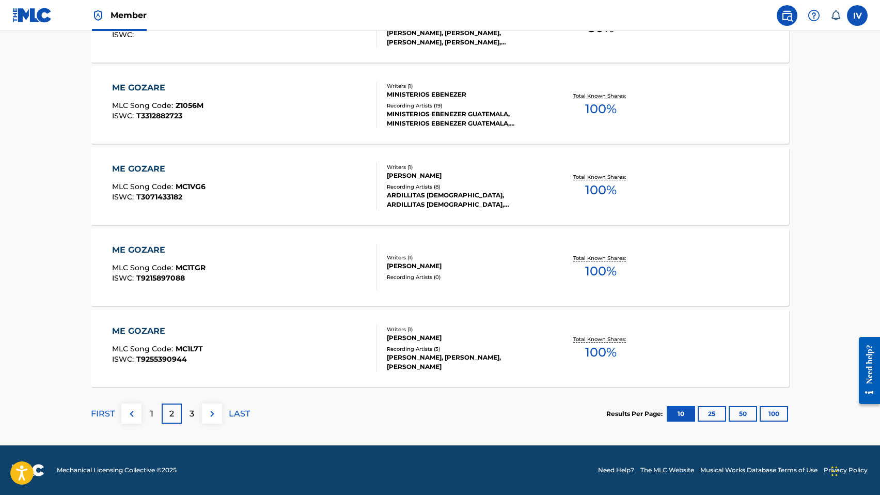
click at [194, 417] on div "3" at bounding box center [192, 413] width 20 height 20
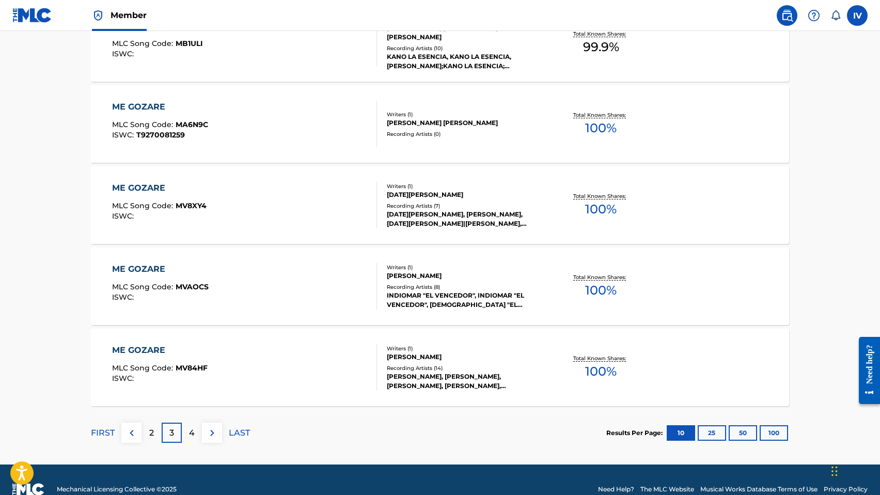
scroll to position [783, 0]
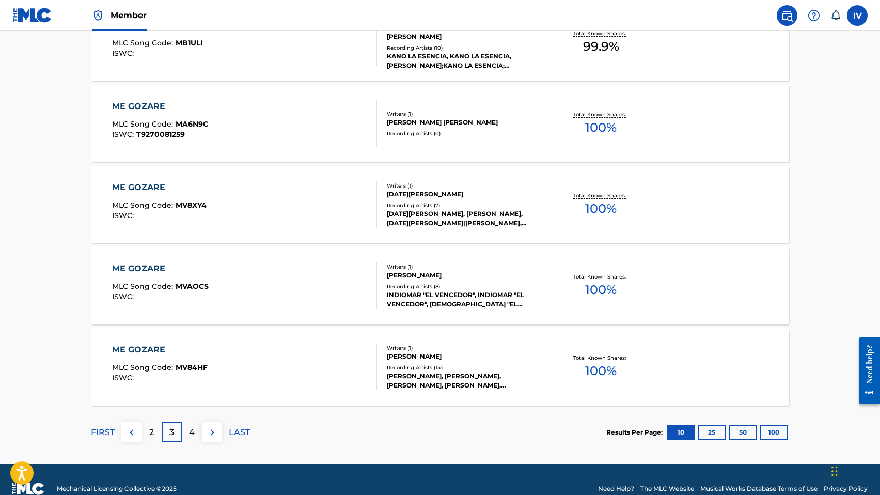
click at [182, 433] on div "4" at bounding box center [192, 432] width 20 height 20
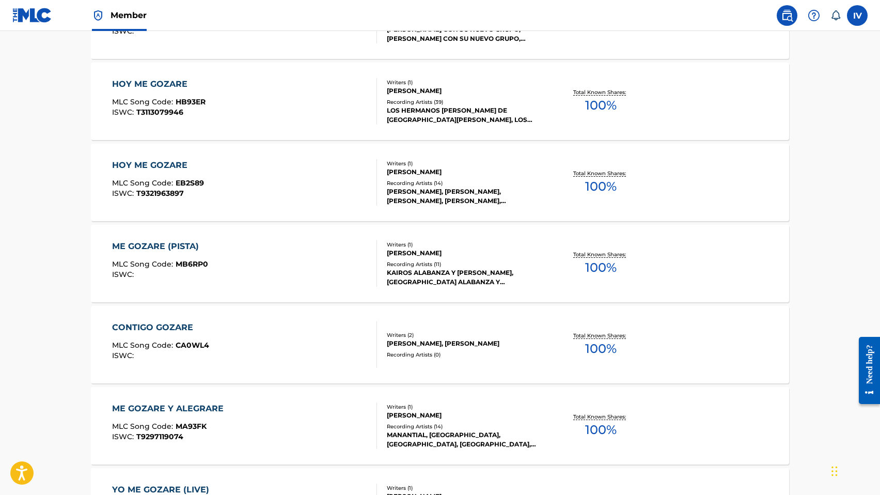
scroll to position [801, 0]
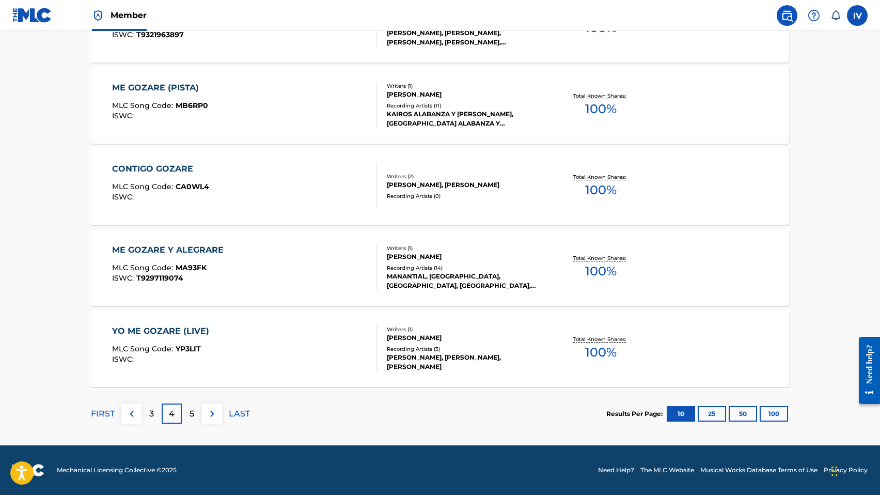
click at [190, 412] on p "5" at bounding box center [191, 413] width 5 height 12
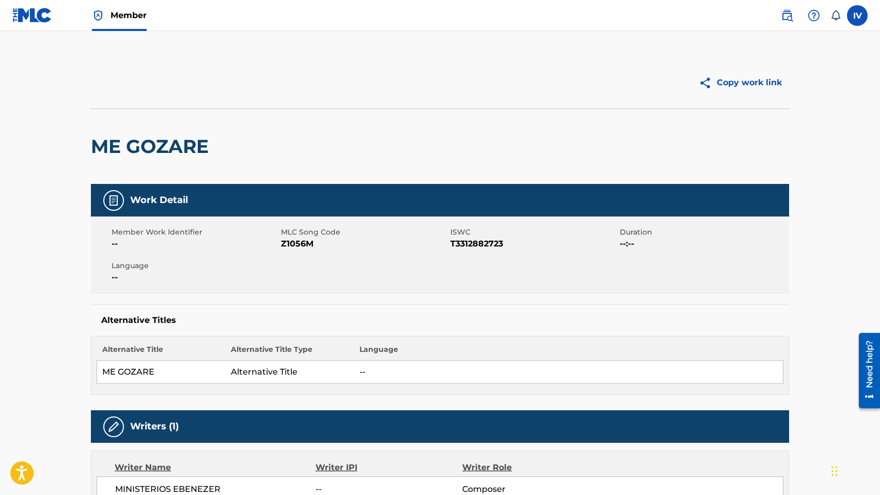
click at [297, 243] on span "Z1056M" at bounding box center [364, 243] width 167 height 12
copy span "Z1056M"
click at [30, 19] on img at bounding box center [32, 15] width 40 height 15
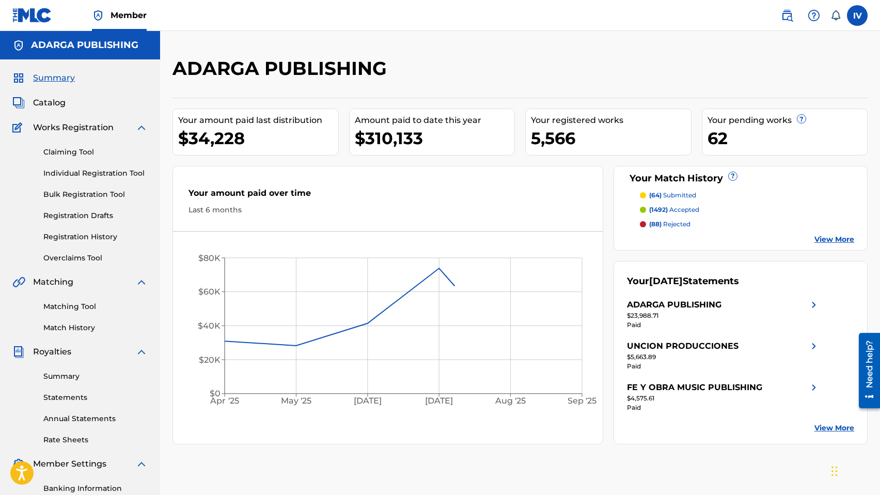
click at [55, 102] on span "Catalog" at bounding box center [49, 103] width 33 height 12
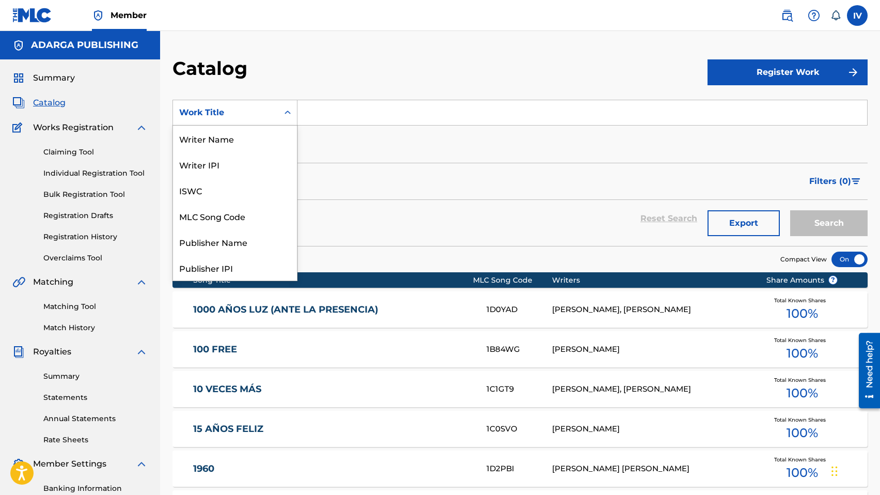
click at [223, 113] on div "Work Title" at bounding box center [225, 112] width 93 height 12
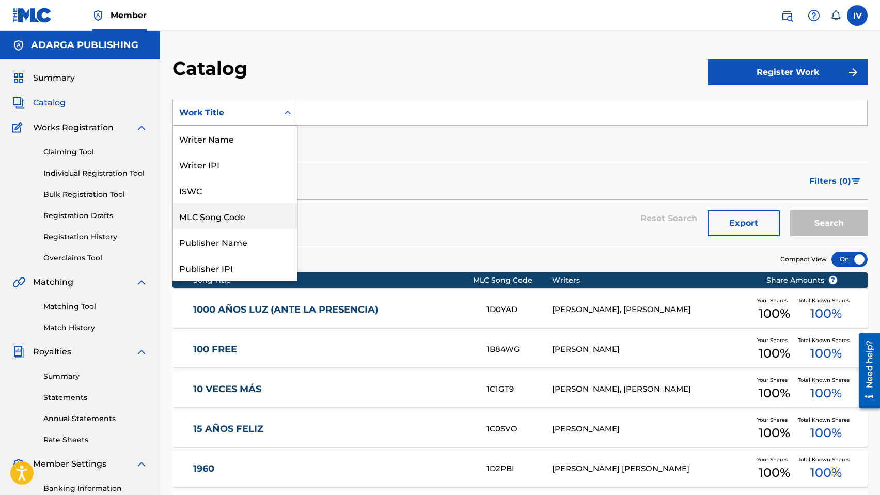
click at [231, 211] on div "MLC Song Code" at bounding box center [235, 216] width 124 height 26
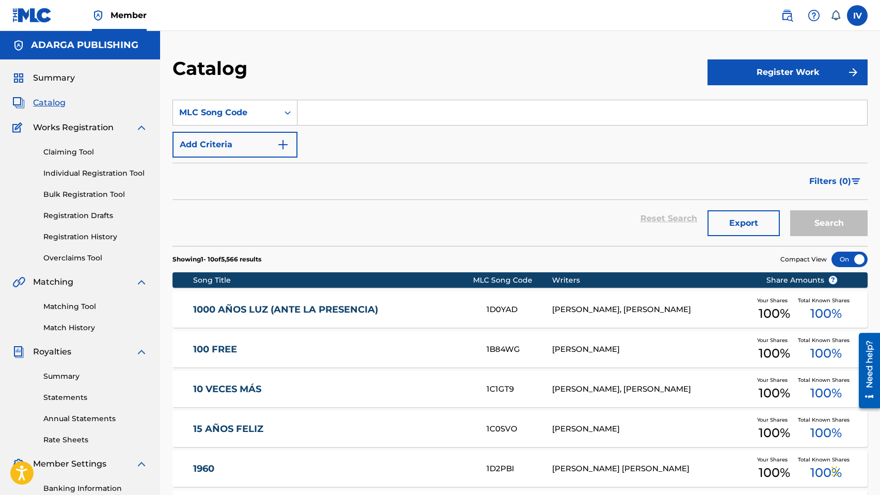
click at [337, 116] on input "Search Form" at bounding box center [581, 112] width 569 height 25
paste input "Z1056M"
type input "Z1056M"
click at [790, 210] on button "Search" at bounding box center [828, 223] width 77 height 26
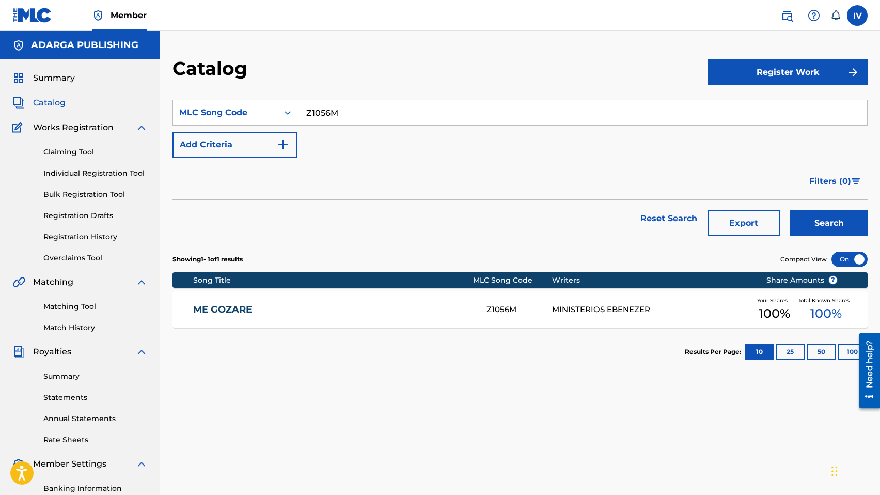
click at [430, 315] on link "ME GOZARE" at bounding box center [332, 310] width 279 height 12
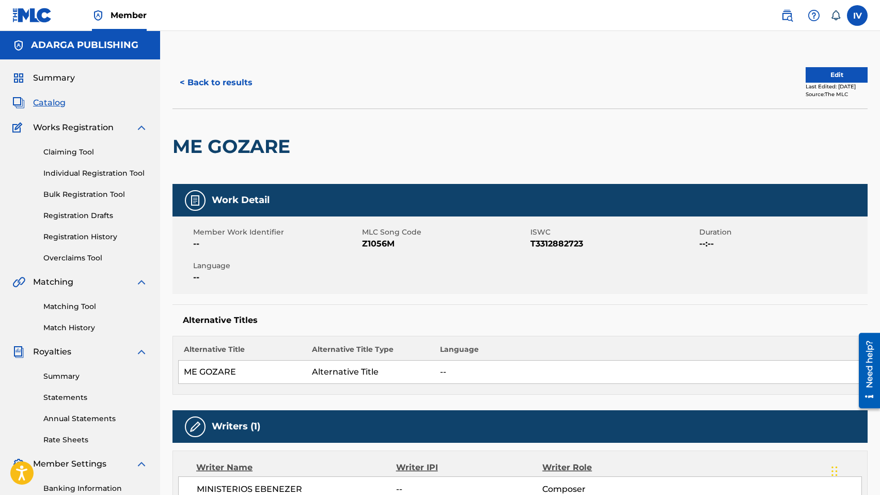
click at [816, 78] on button "Edit" at bounding box center [836, 74] width 62 height 15
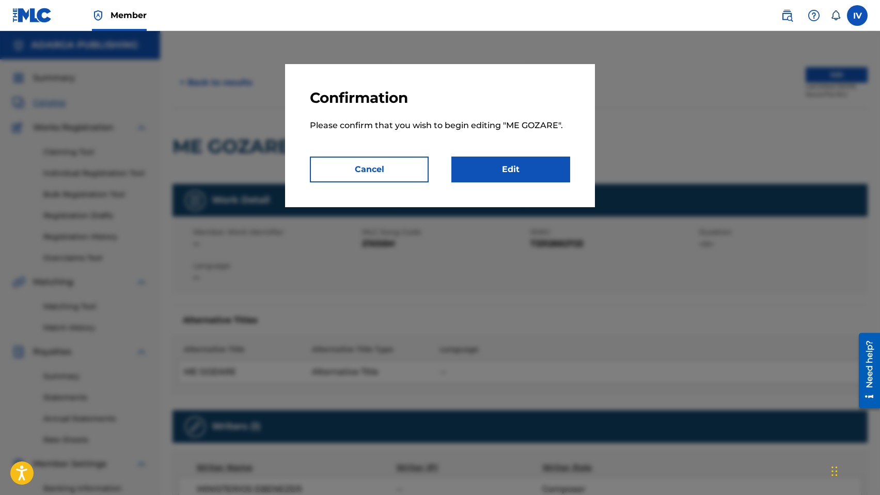
click at [545, 158] on link "Edit" at bounding box center [510, 169] width 119 height 26
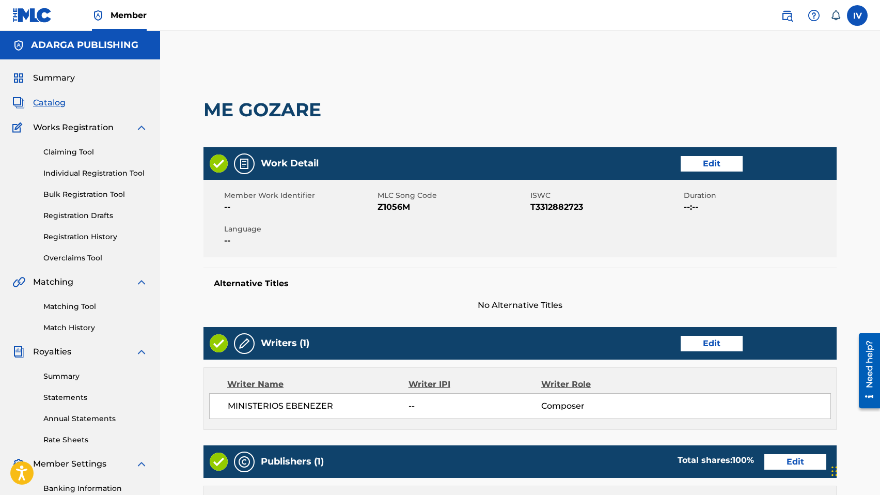
click at [697, 157] on link "Edit" at bounding box center [711, 163] width 62 height 15
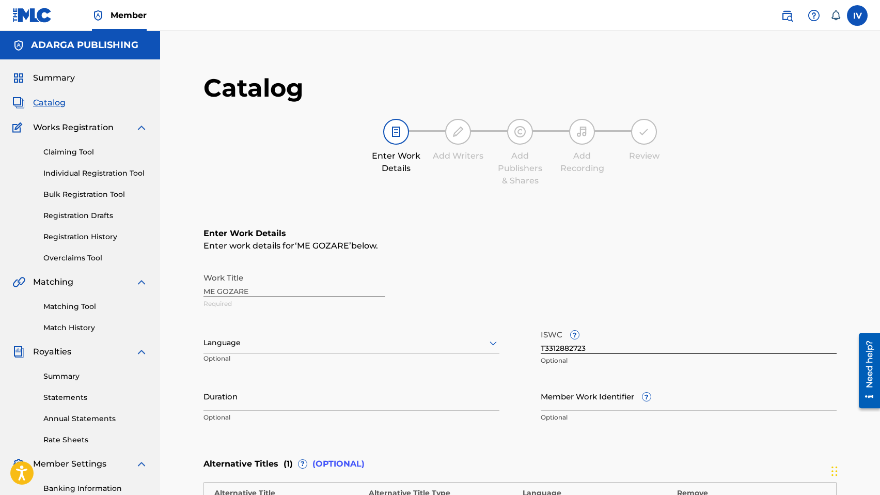
click at [308, 284] on div "Work Title ME GOZARE Required" at bounding box center [519, 290] width 633 height 46
click at [248, 342] on div "Language" at bounding box center [351, 343] width 296 height 22
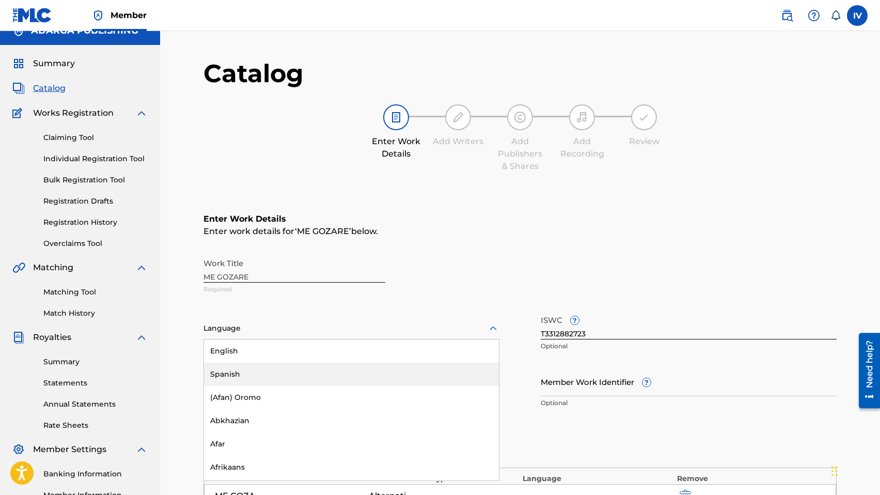
click at [238, 370] on div "Spanish" at bounding box center [351, 373] width 295 height 23
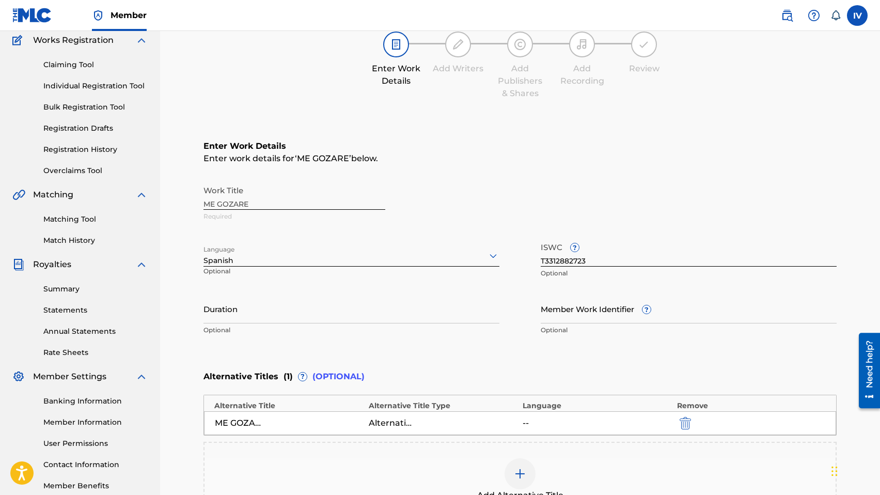
scroll to position [113, 0]
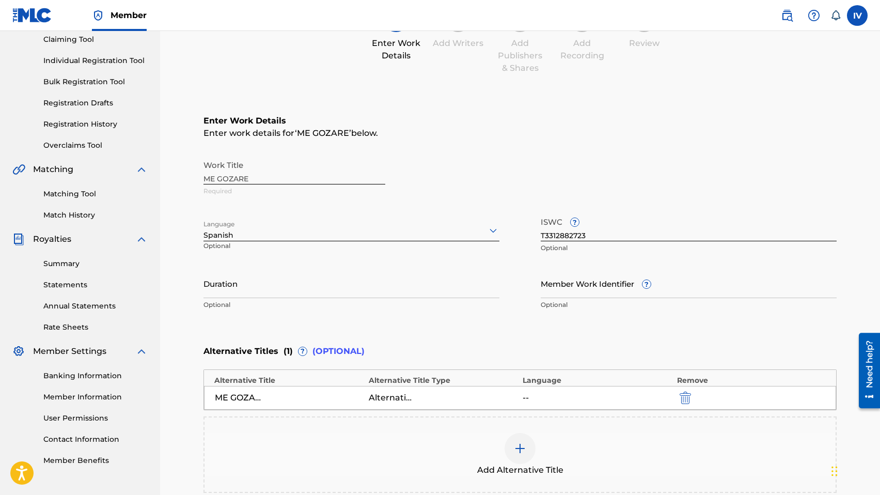
click at [248, 402] on div "ME GOZARE" at bounding box center [238, 397] width 46 height 12
click at [461, 433] on div "Add Alternative Title" at bounding box center [519, 454] width 631 height 43
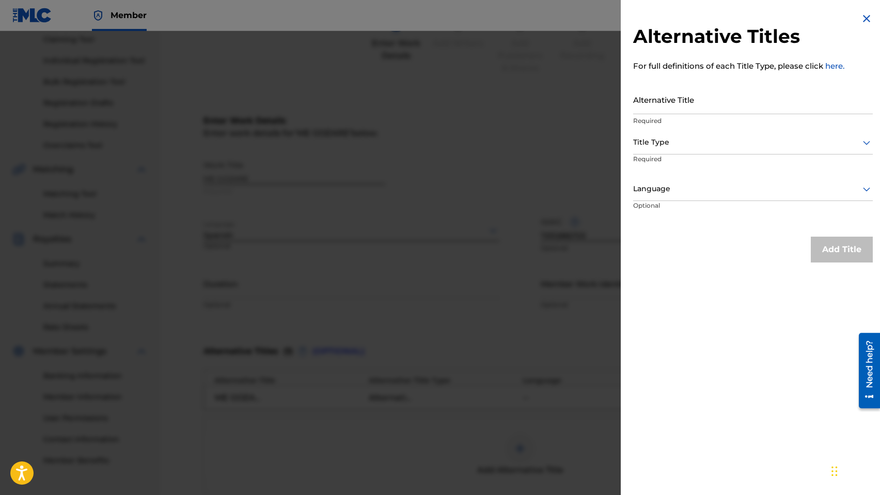
click at [662, 90] on input "Alternative Title" at bounding box center [753, 99] width 240 height 29
paste input "ASI COMO DAVID / CUANDO EL SEÑOR HICIERE VOLVER"
click at [705, 107] on input "ASI COMO DAVID / CUANDO EL SEÑOR HICIERE VOLVER" at bounding box center [753, 99] width 240 height 29
type input "ASI COMO DAVID"
click at [684, 140] on div at bounding box center [753, 142] width 240 height 13
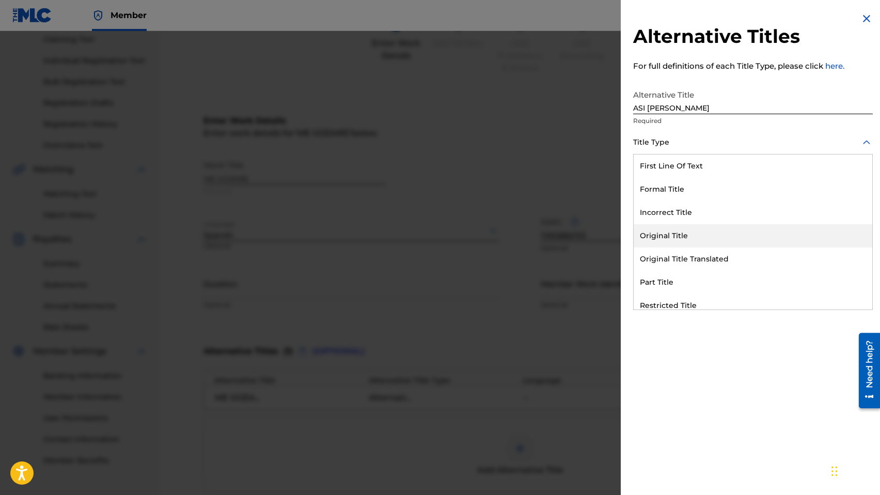
scroll to position [101, 0]
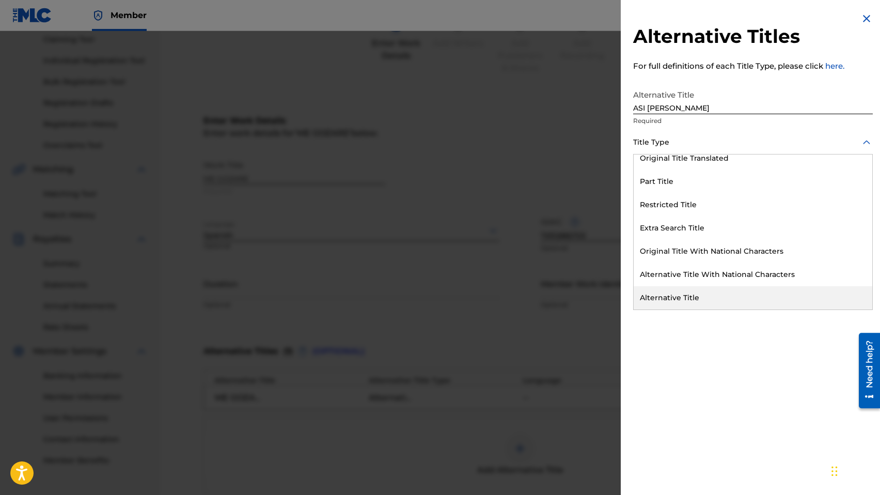
click at [671, 299] on div "Alternative Title" at bounding box center [752, 297] width 239 height 23
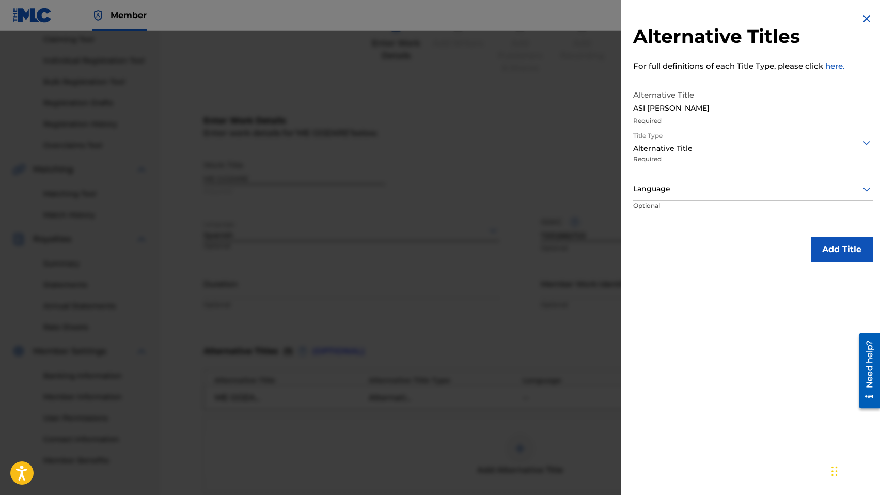
click at [667, 192] on div at bounding box center [753, 188] width 240 height 13
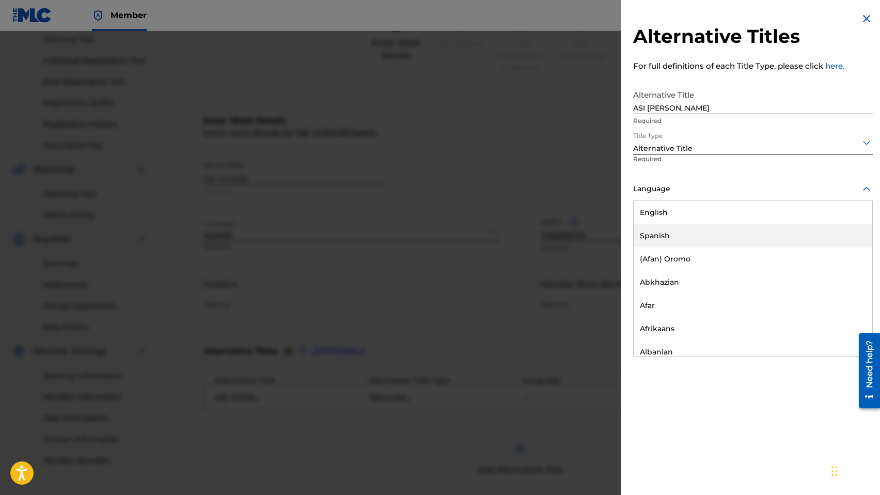
click at [661, 230] on div "Spanish" at bounding box center [752, 235] width 239 height 23
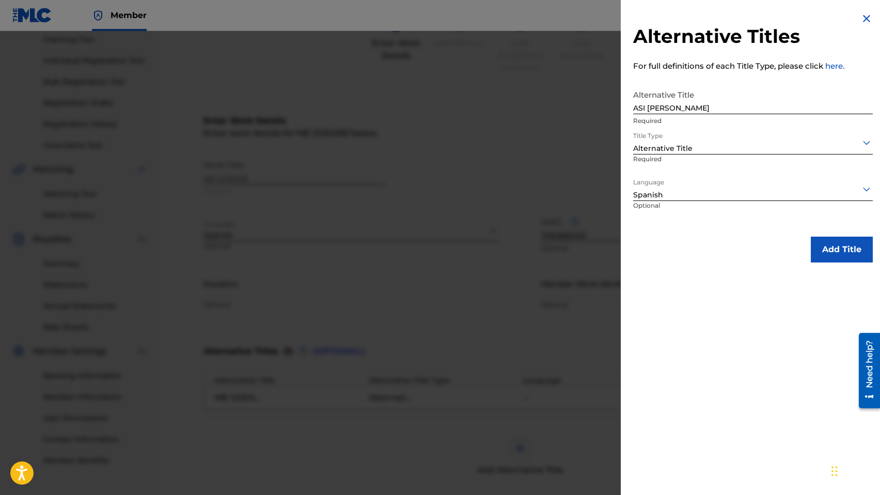
click at [845, 247] on button "Add Title" at bounding box center [842, 249] width 62 height 26
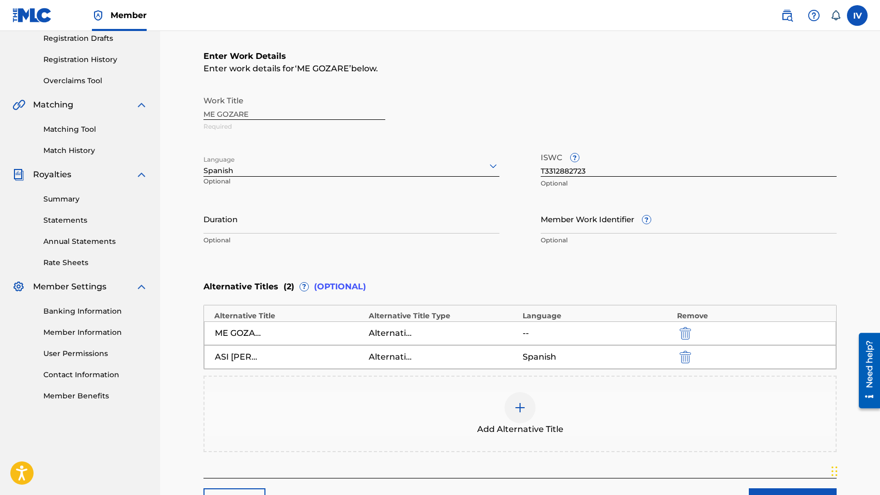
scroll to position [261, 0]
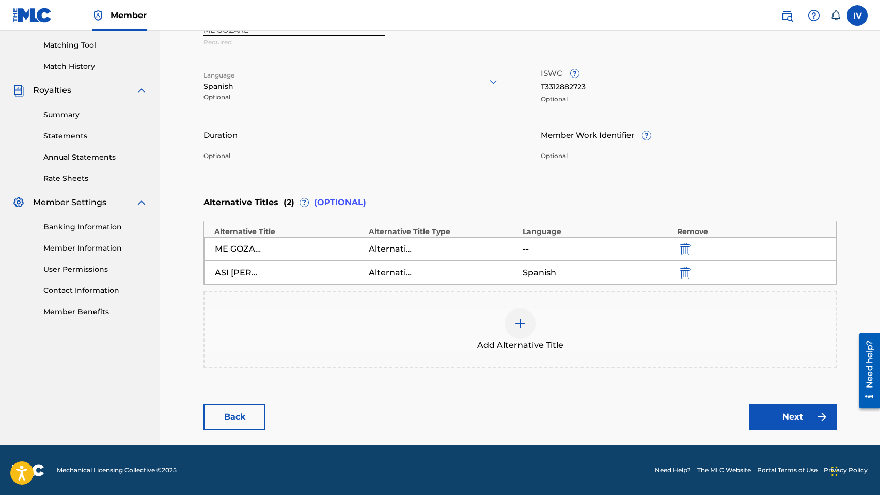
click at [562, 342] on span "Add Alternative Title" at bounding box center [520, 345] width 86 height 12
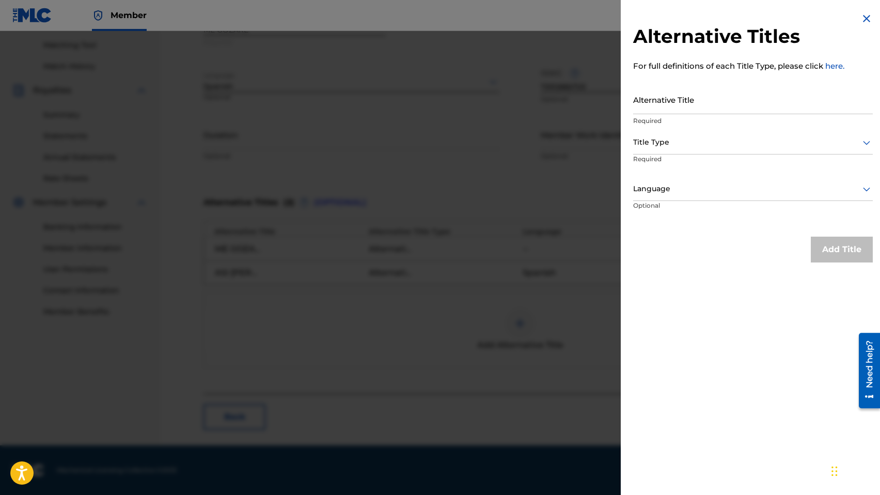
click at [651, 103] on input "Alternative Title" at bounding box center [753, 99] width 240 height 29
paste input "CUANDO EL SEÑOR HICIERE VOLVER"
type input "CUANDO EL SEÑOR HICIERE VOLVER"
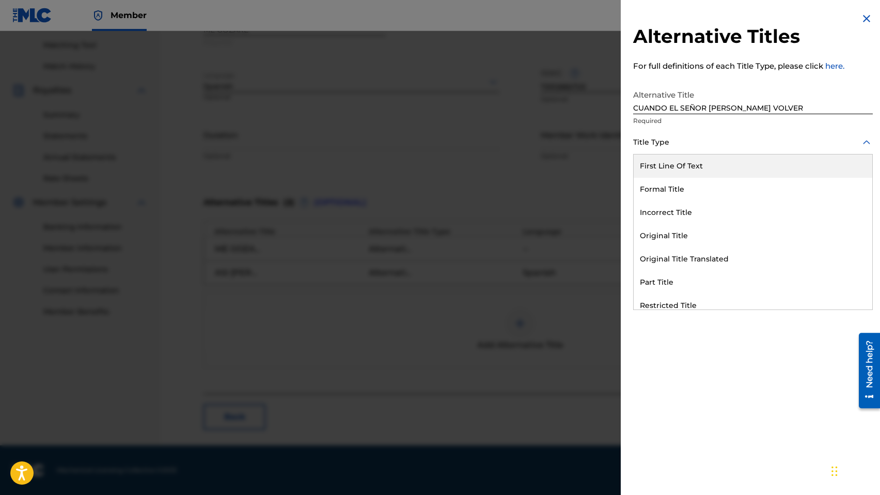
click at [685, 147] on div at bounding box center [753, 142] width 240 height 13
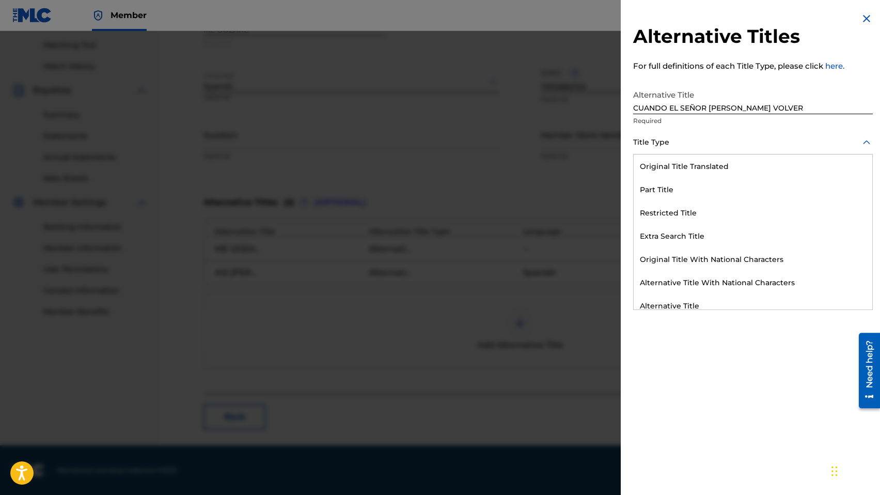
scroll to position [101, 0]
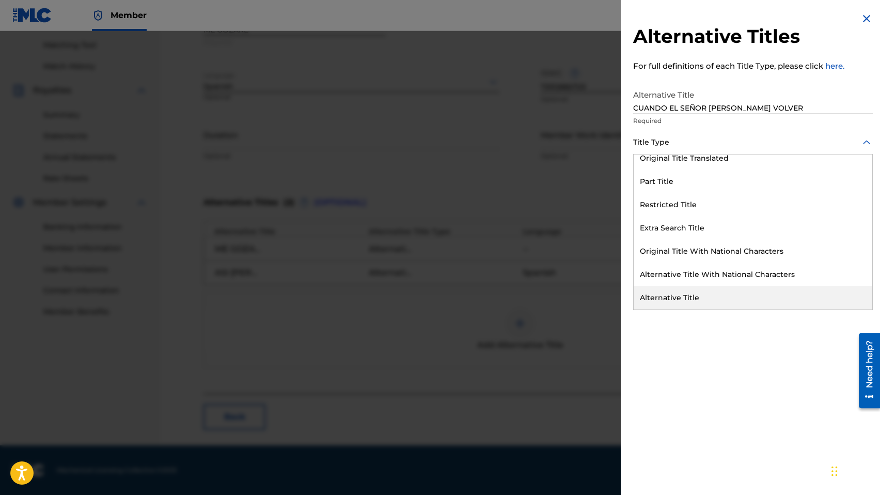
click at [668, 302] on div "Alternative Title" at bounding box center [752, 297] width 239 height 23
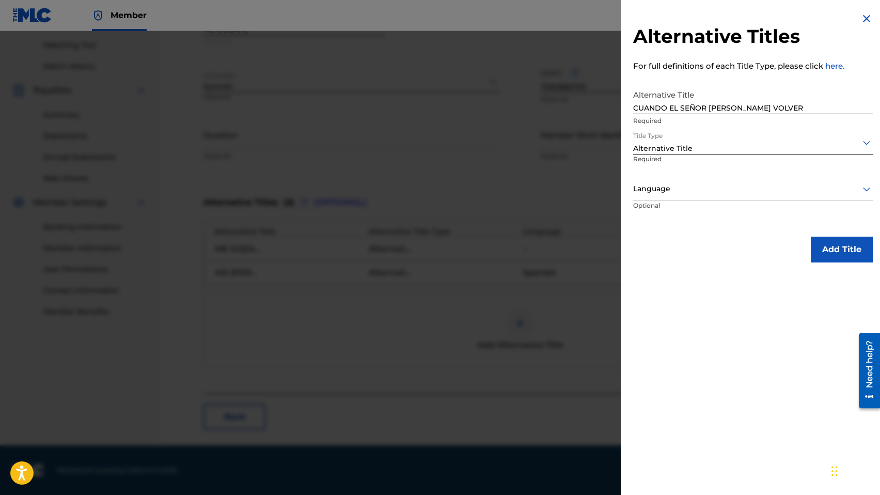
click at [673, 198] on div "Language" at bounding box center [753, 189] width 240 height 23
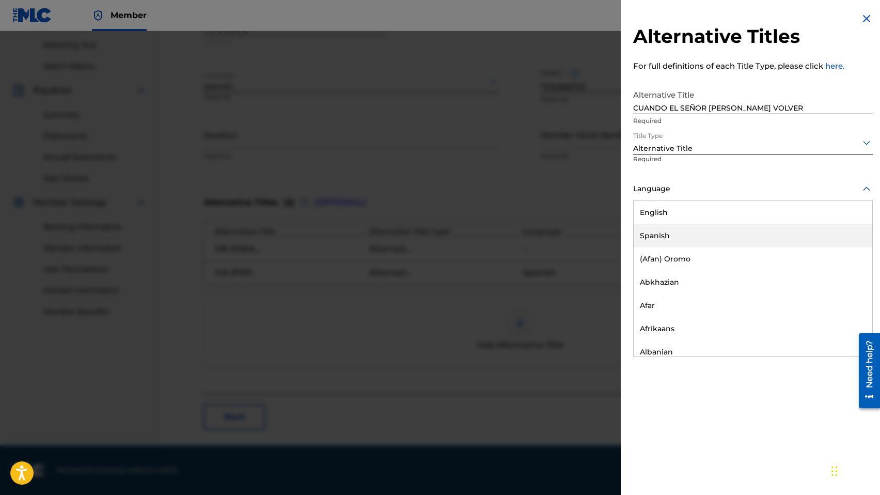
click at [669, 239] on div "Spanish" at bounding box center [752, 235] width 239 height 23
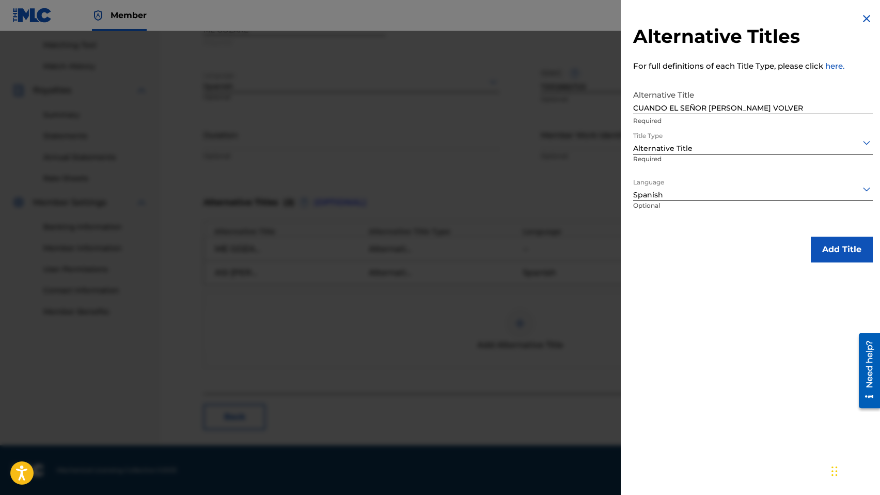
click at [838, 246] on button "Add Title" at bounding box center [842, 249] width 62 height 26
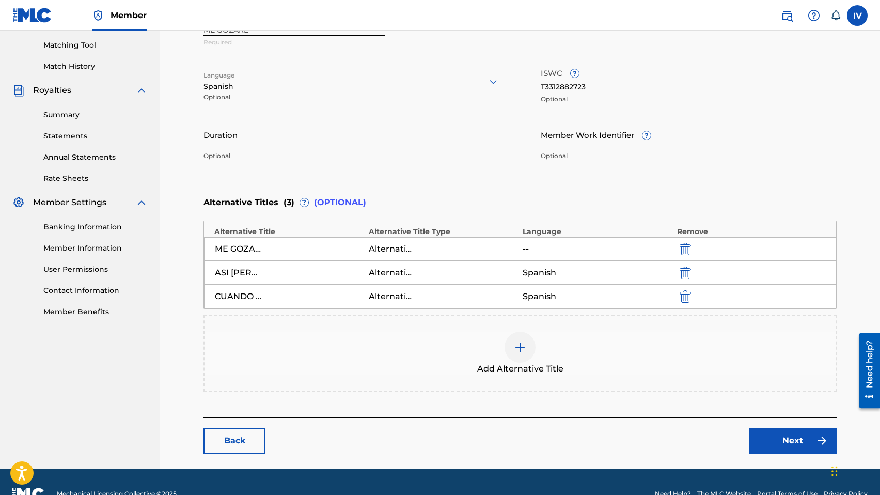
click at [238, 271] on div "ASI COMO DAVID" at bounding box center [238, 272] width 46 height 12
click at [506, 334] on div "Add Alternative Title" at bounding box center [519, 352] width 631 height 43
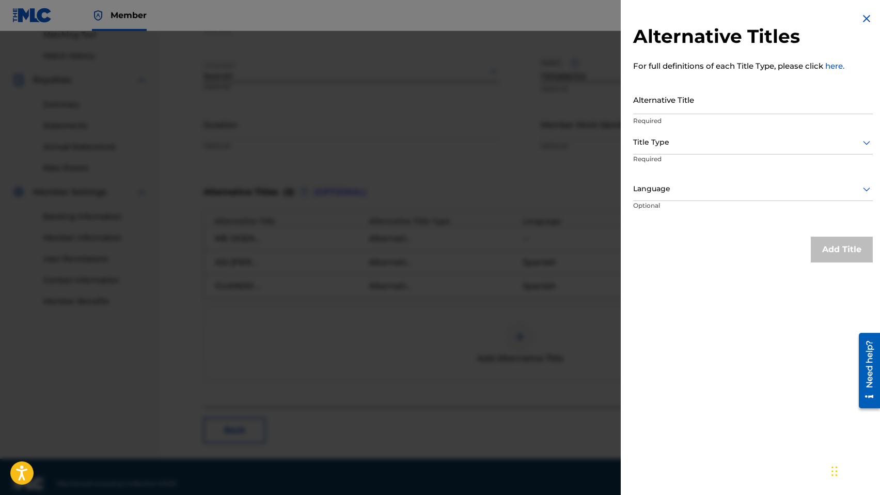
scroll to position [274, 0]
click at [658, 88] on input "Alternative Title" at bounding box center [753, 99] width 240 height 29
paste input "ASI COMO DAVID"
type input "ASI COMO DAVID DANZABA"
click at [641, 135] on div "Title Type" at bounding box center [753, 142] width 240 height 23
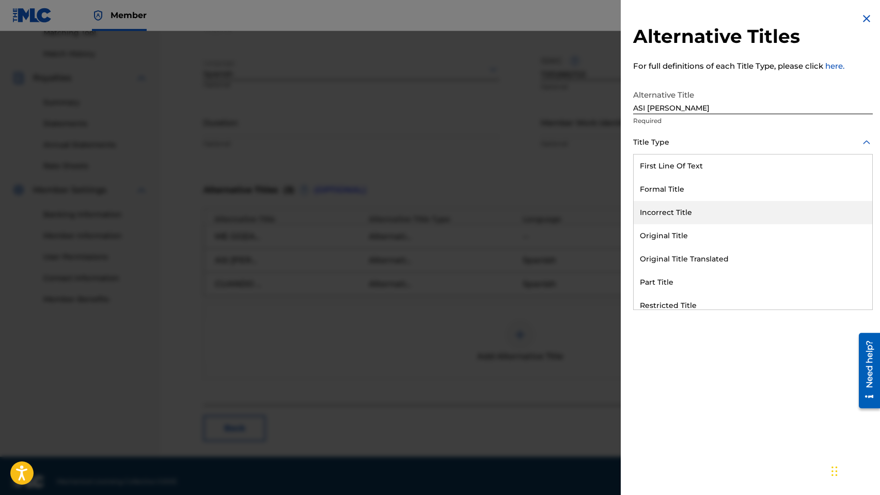
scroll to position [101, 0]
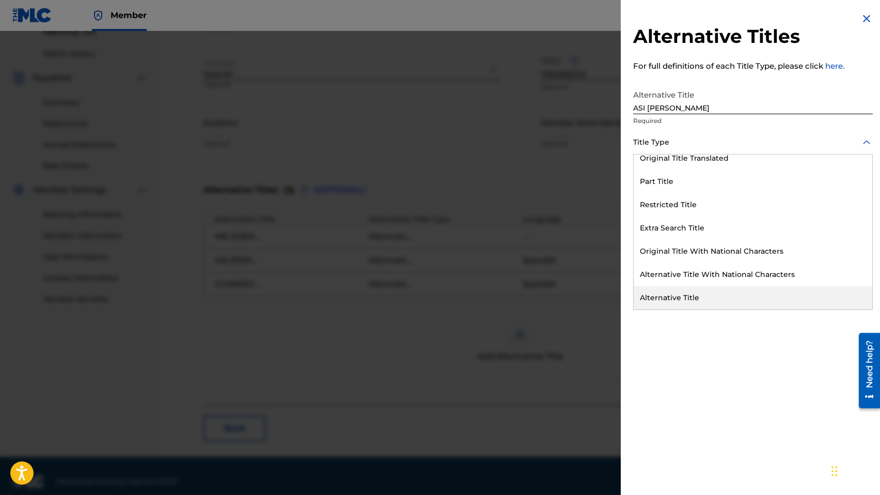
click at [673, 286] on div "Alternative Title" at bounding box center [752, 297] width 239 height 23
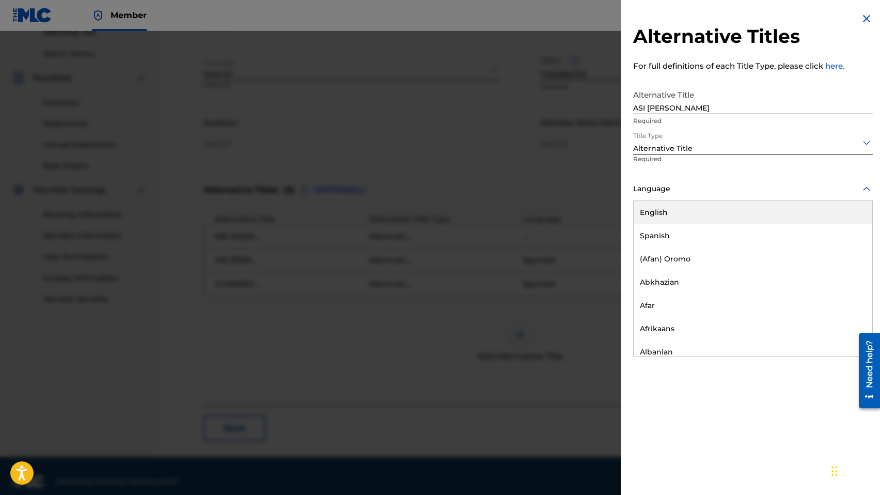
click at [671, 181] on div "Language" at bounding box center [753, 189] width 240 height 23
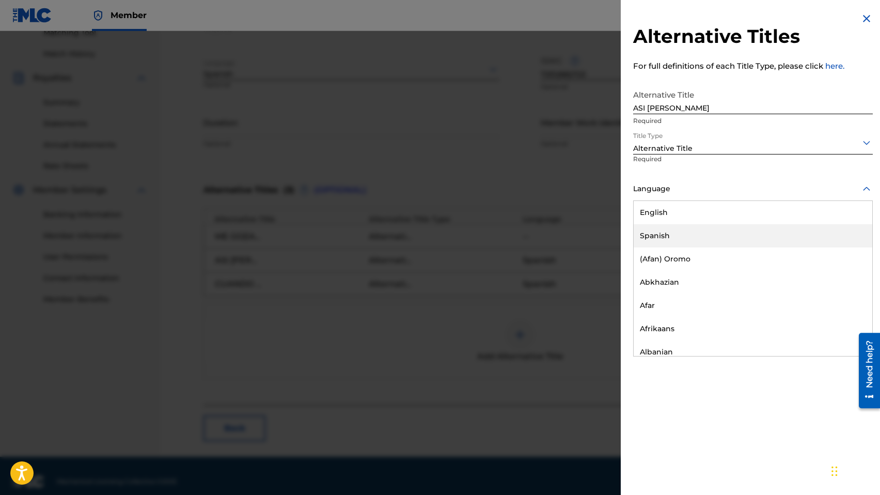
click at [668, 229] on div "Spanish" at bounding box center [752, 235] width 239 height 23
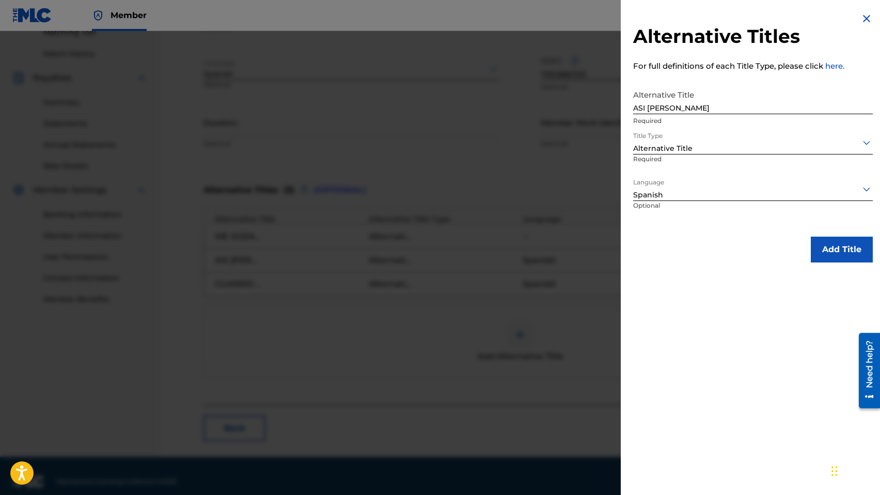
click at [843, 250] on button "Add Title" at bounding box center [842, 249] width 62 height 26
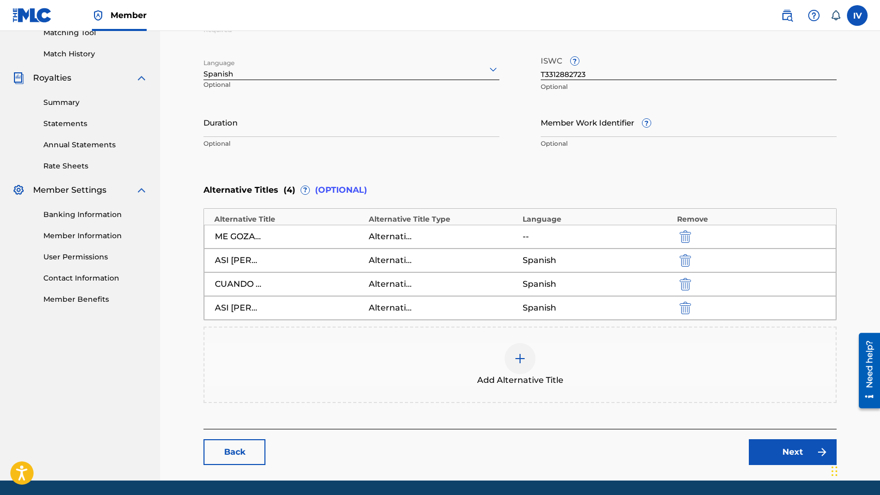
click at [236, 239] on div "ME GOZARE" at bounding box center [238, 236] width 46 height 12
click at [523, 327] on div "Add Alternative Title" at bounding box center [519, 364] width 633 height 76
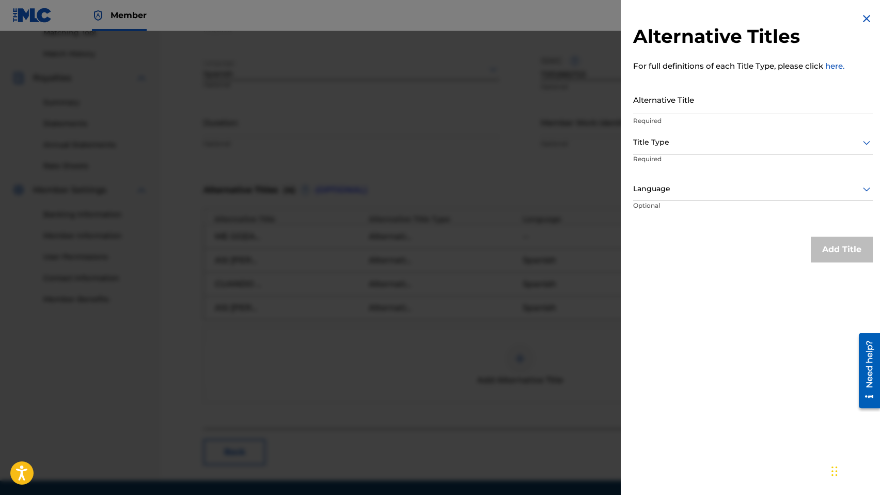
click at [706, 99] on input "Alternative Title" at bounding box center [753, 99] width 240 height 29
paste input "ME GOZARE"
type input "ME GOZARE"
click at [861, 26] on h2 "Alternative Titles" at bounding box center [753, 36] width 240 height 23
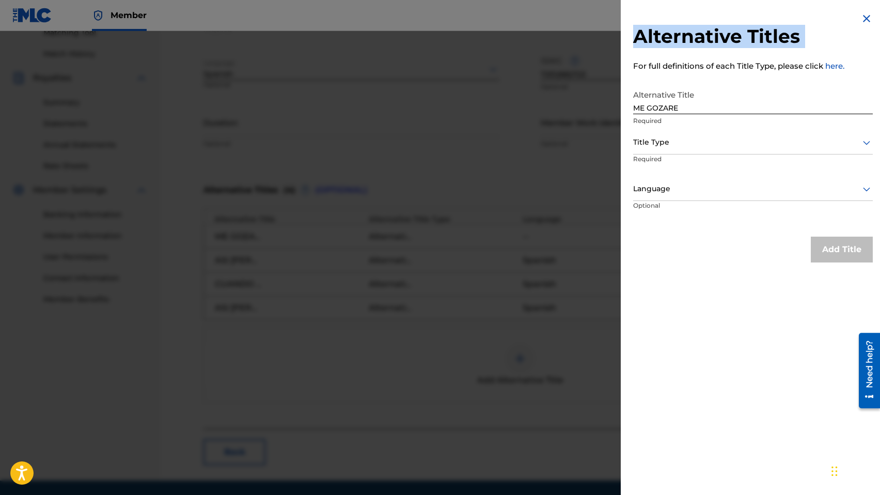
click at [861, 26] on h2 "Alternative Titles" at bounding box center [753, 36] width 240 height 23
click at [861, 19] on img at bounding box center [866, 18] width 12 height 12
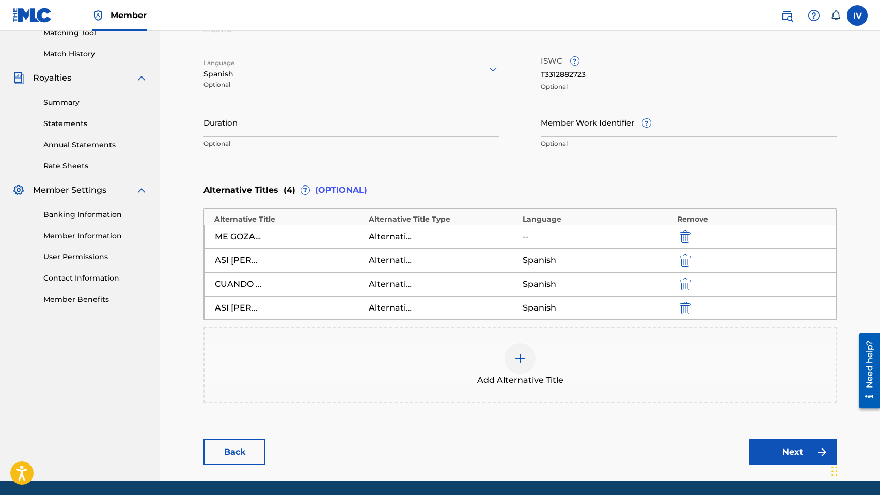
scroll to position [309, 0]
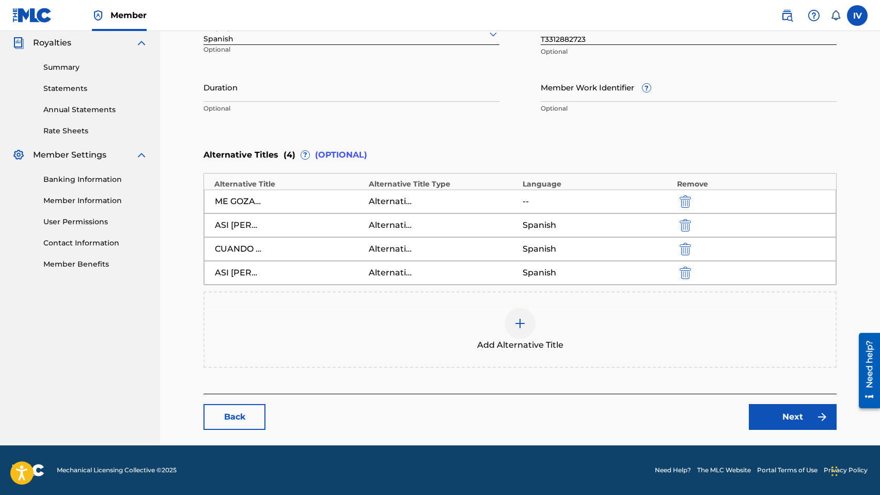
click at [251, 200] on div "ME GOZARE" at bounding box center [238, 201] width 46 height 12
click at [523, 335] on div at bounding box center [519, 323] width 31 height 31
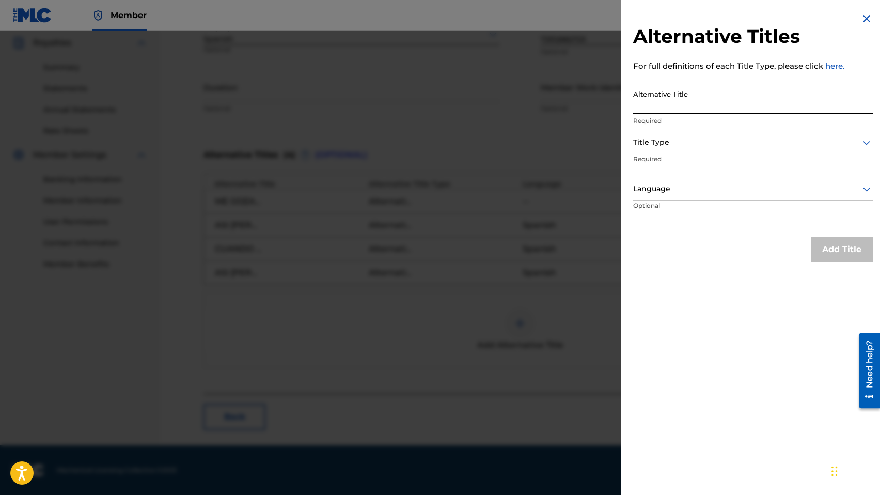
click at [737, 100] on input "Alternative Title" at bounding box center [753, 99] width 240 height 29
paste input "ME GOZARE"
type input "ME GOZARE"
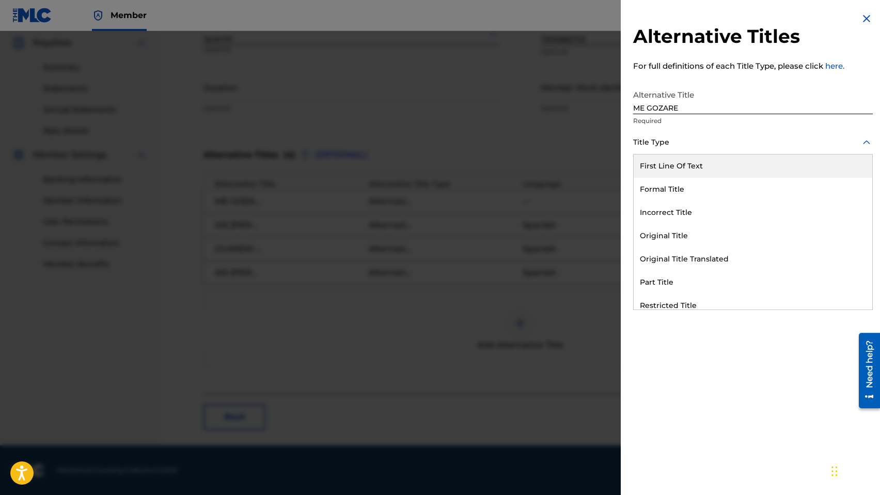
click at [696, 145] on div at bounding box center [753, 142] width 240 height 13
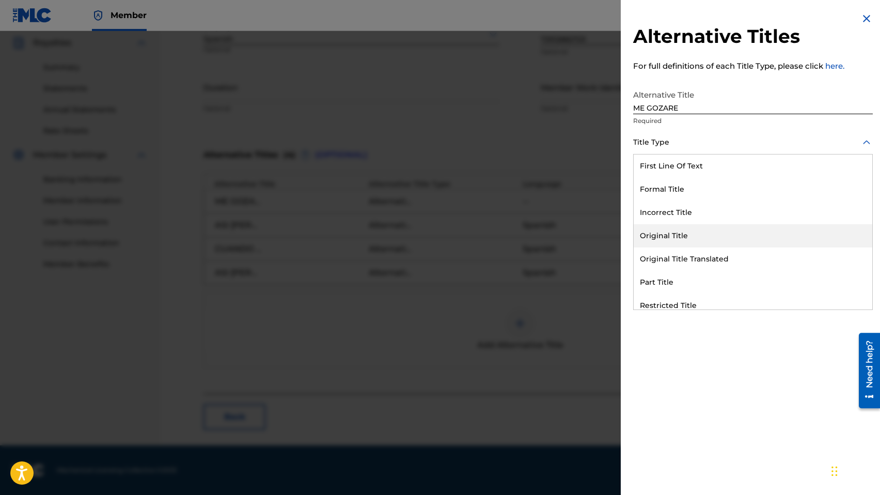
scroll to position [101, 0]
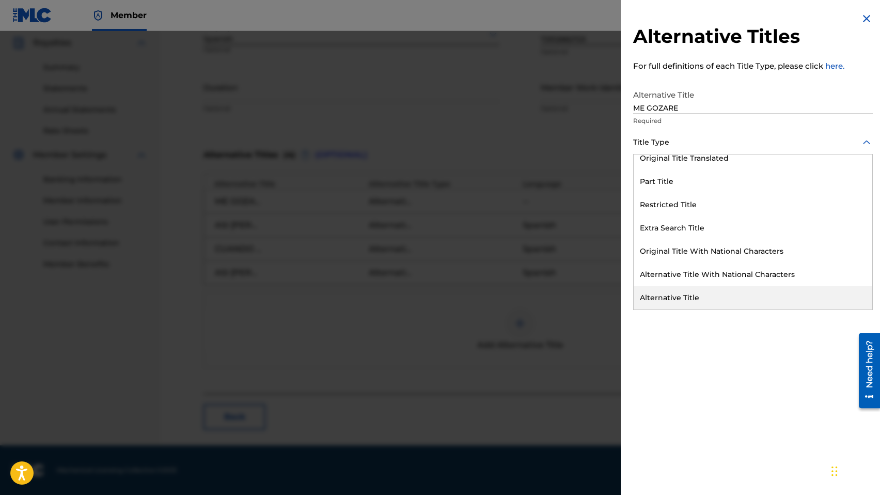
click at [675, 308] on div "Alternative Title" at bounding box center [752, 297] width 239 height 23
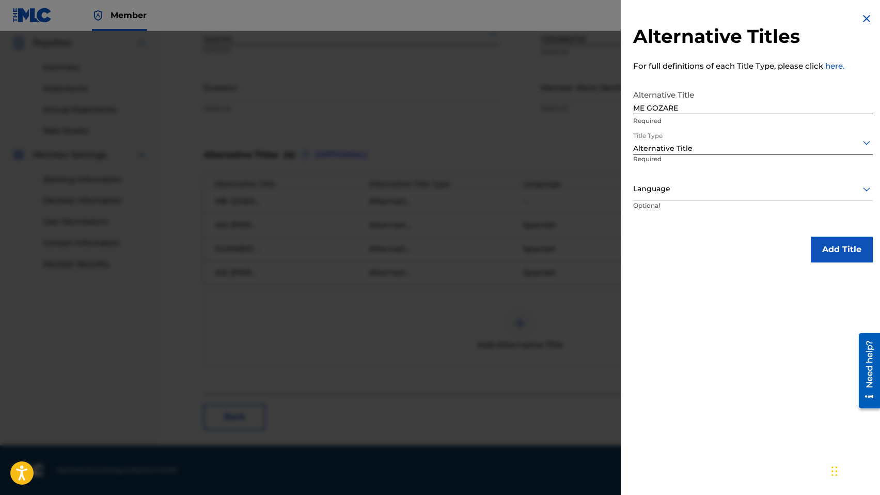
click at [666, 180] on div "Language" at bounding box center [753, 189] width 240 height 23
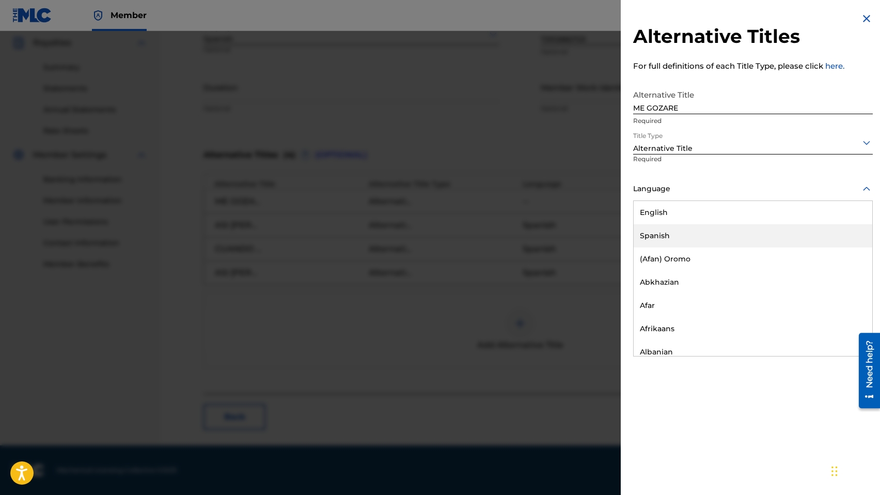
click at [658, 237] on div "Spanish" at bounding box center [752, 235] width 239 height 23
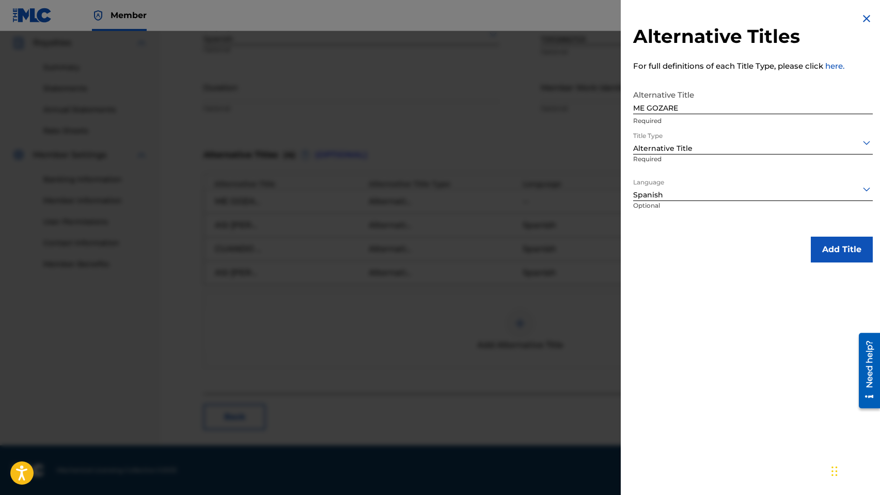
click at [820, 249] on button "Add Title" at bounding box center [842, 249] width 62 height 26
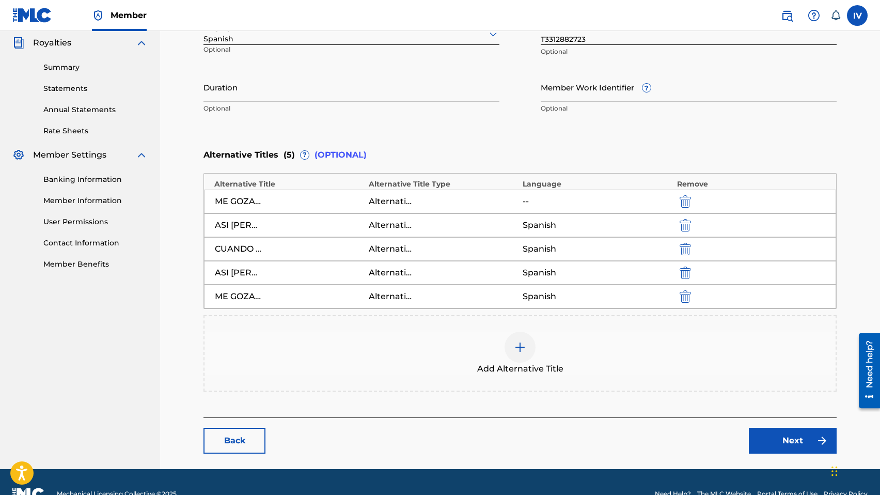
click at [680, 202] on img "submit" at bounding box center [684, 201] width 11 height 12
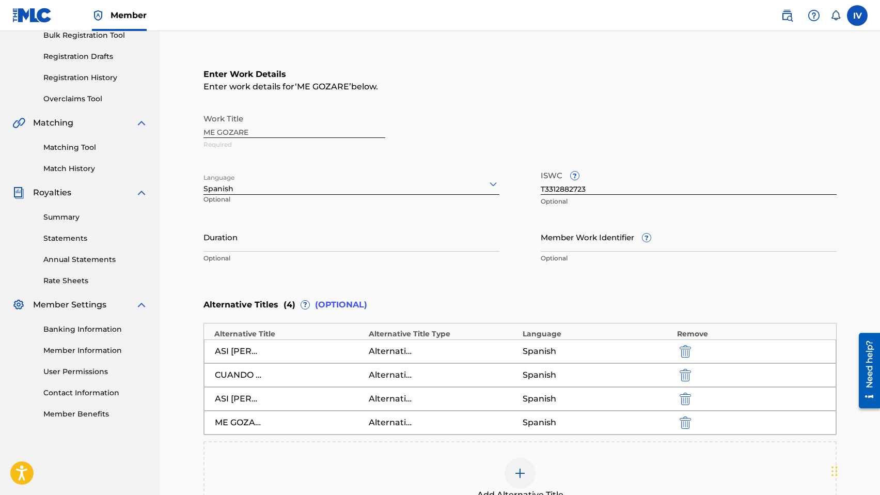
scroll to position [309, 0]
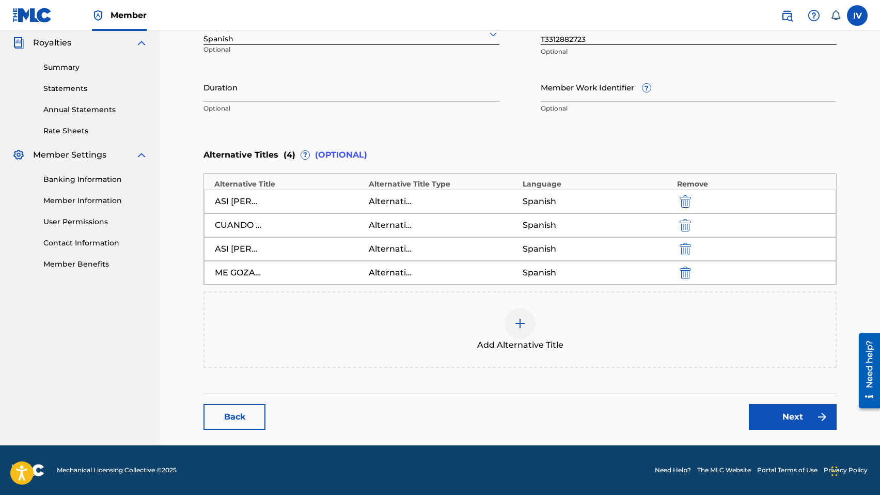
click at [773, 420] on link "Next" at bounding box center [793, 417] width 88 height 26
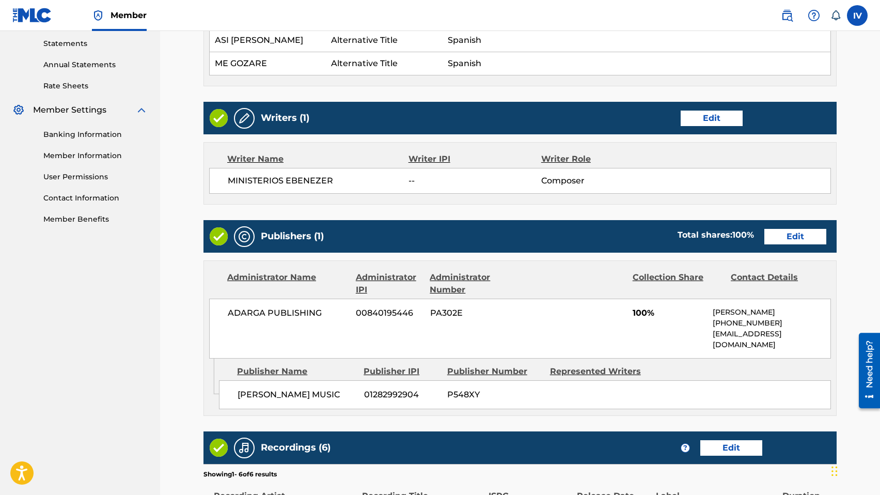
scroll to position [364, 0]
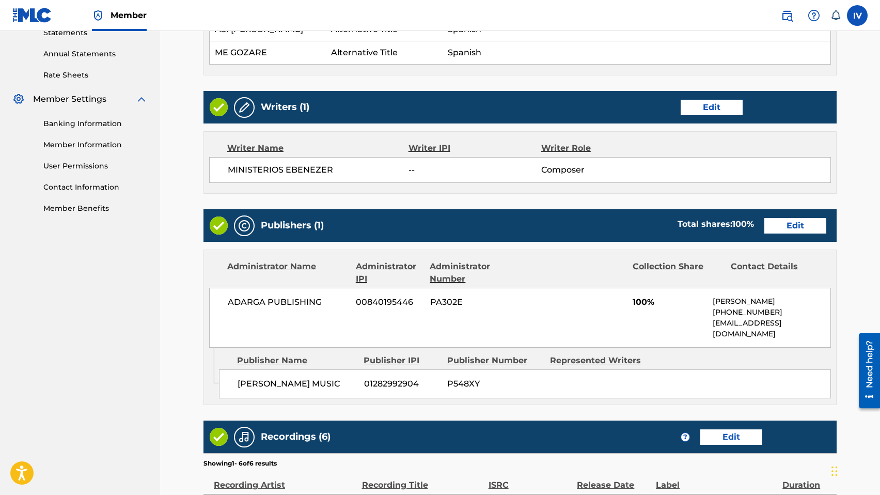
click at [693, 115] on link "Edit" at bounding box center [711, 107] width 62 height 15
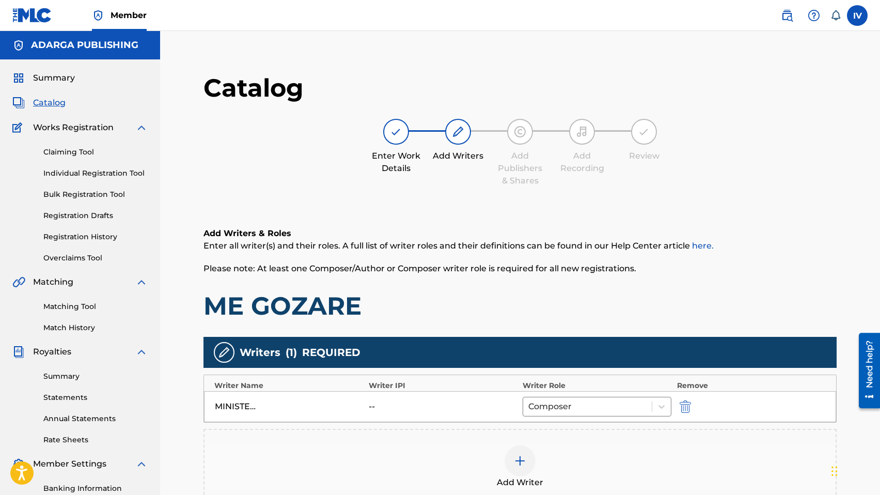
click at [688, 407] on img "submit" at bounding box center [684, 406] width 11 height 12
click at [641, 426] on div "Add Writer" at bounding box center [519, 412] width 631 height 43
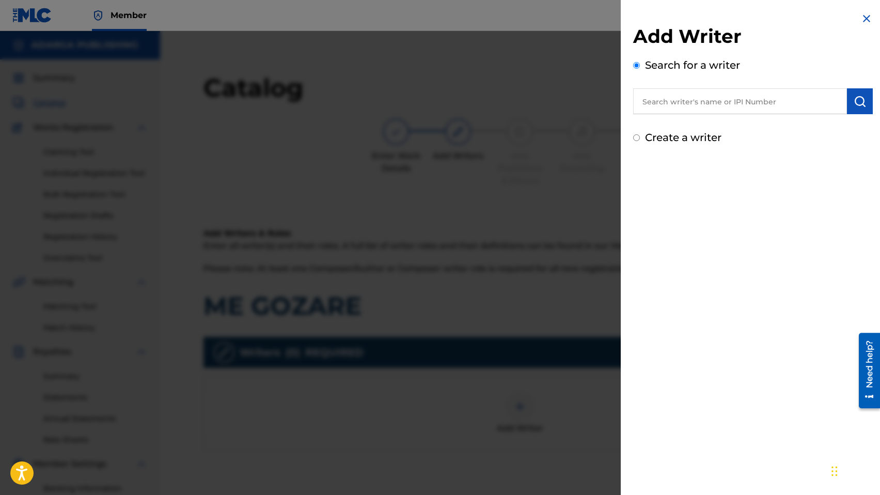
click at [712, 107] on input "text" at bounding box center [740, 101] width 214 height 26
paste input "1282993019"
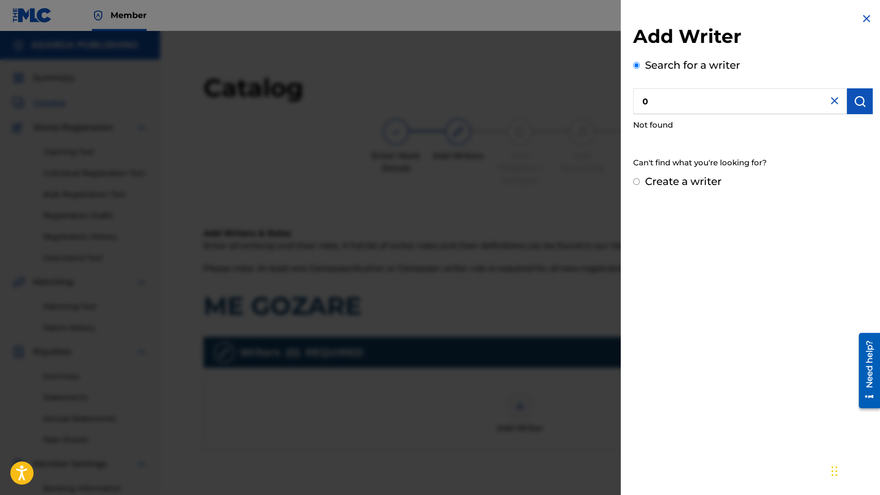
paste input "1282993019"
type input "01282993019"
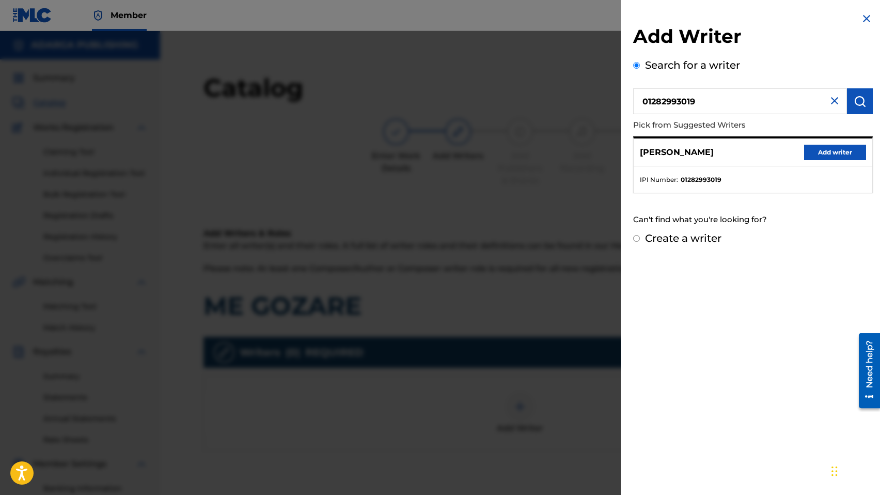
click at [821, 153] on button "Add writer" at bounding box center [835, 152] width 62 height 15
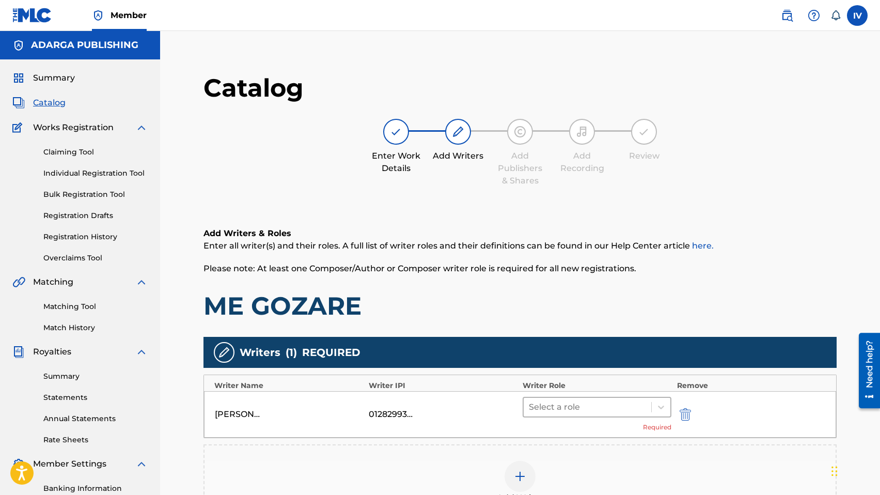
click at [558, 402] on div at bounding box center [587, 407] width 117 height 14
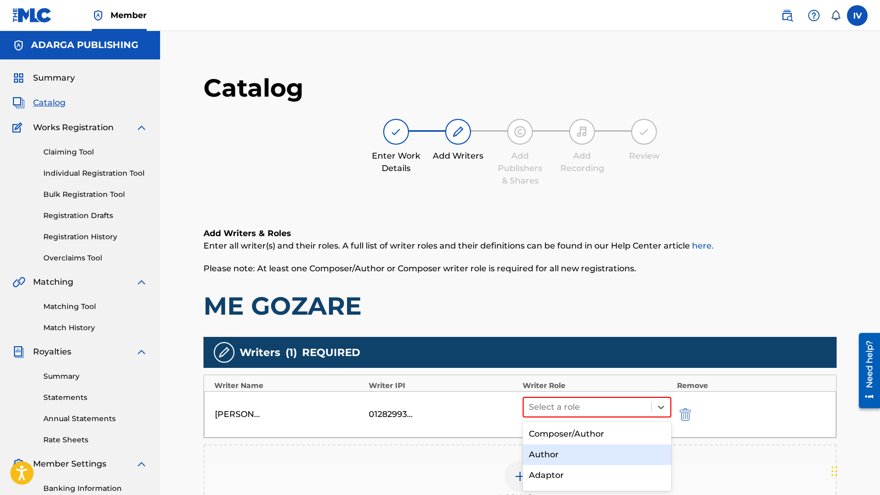
click at [553, 444] on div "Author" at bounding box center [596, 454] width 149 height 21
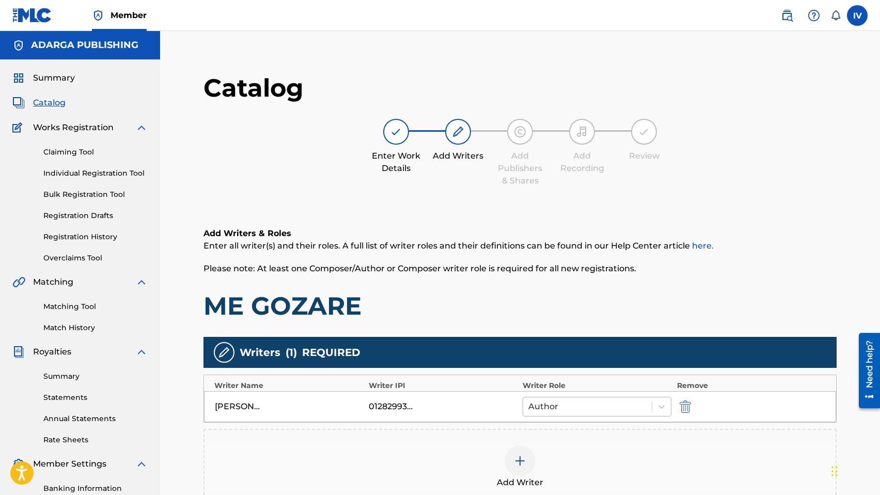
click at [560, 410] on div at bounding box center [587, 406] width 118 height 14
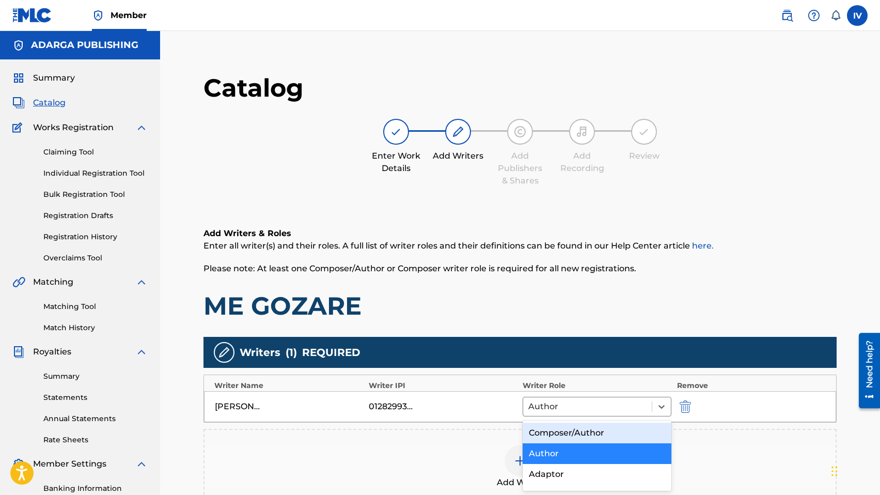
click at [557, 435] on div "Composer/Author" at bounding box center [596, 432] width 149 height 21
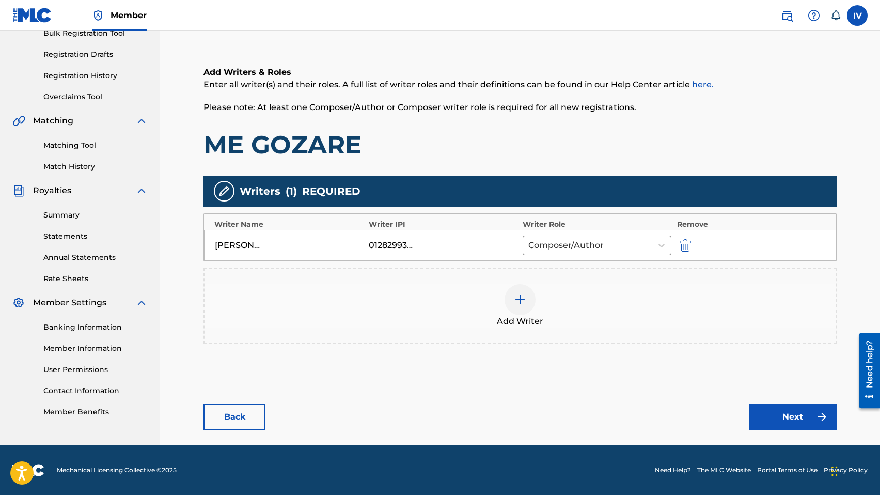
click at [788, 418] on link "Next" at bounding box center [793, 417] width 88 height 26
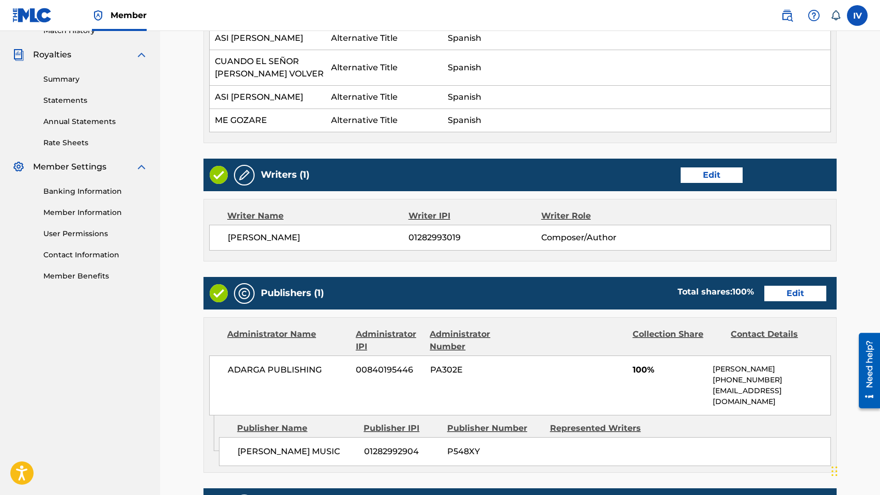
scroll to position [392, 0]
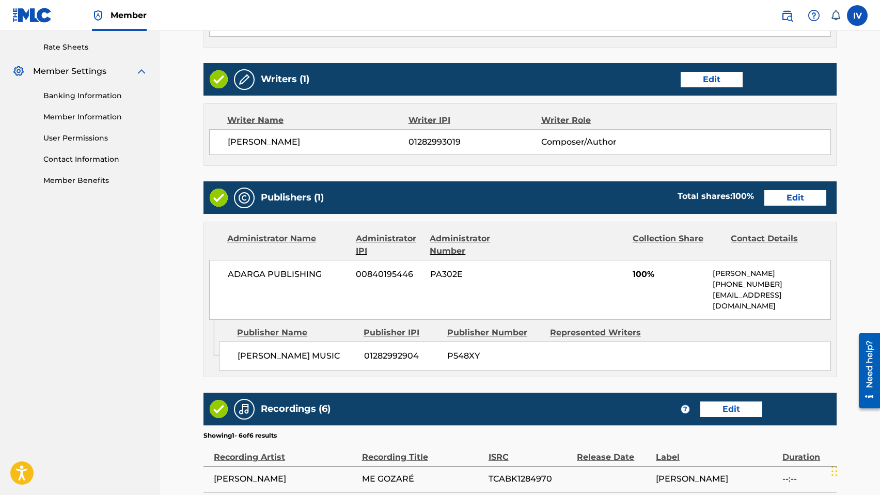
click at [795, 205] on link "Edit" at bounding box center [795, 197] width 62 height 15
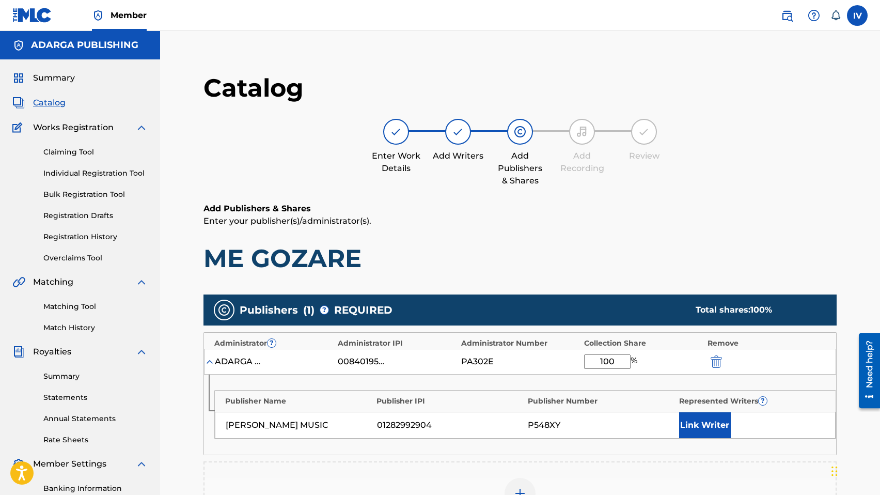
click at [716, 420] on button "Link Writer" at bounding box center [705, 425] width 52 height 26
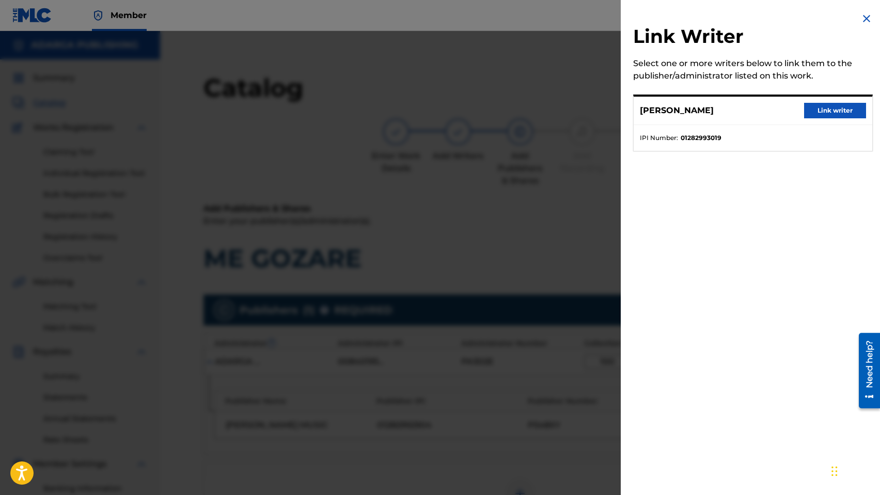
click at [811, 118] on div "BILLY BRIAN BUNSTER Link writer" at bounding box center [752, 111] width 239 height 28
click at [811, 110] on button "Link writer" at bounding box center [835, 110] width 62 height 15
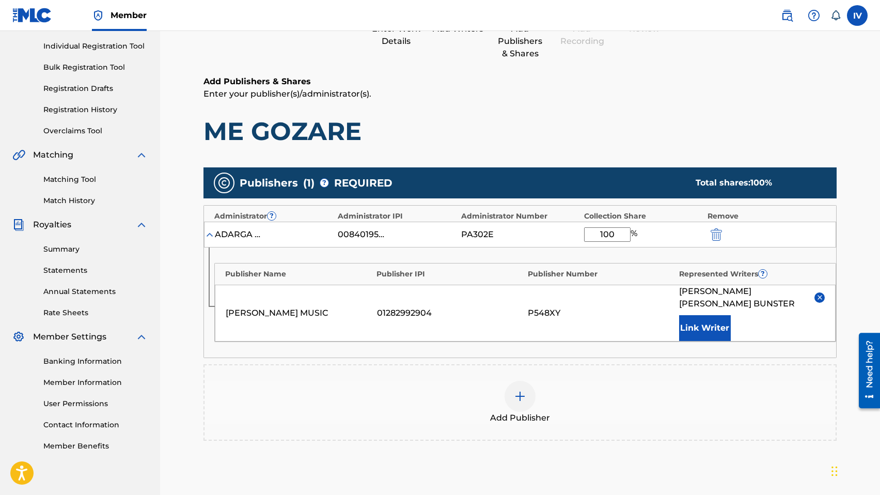
scroll to position [242, 0]
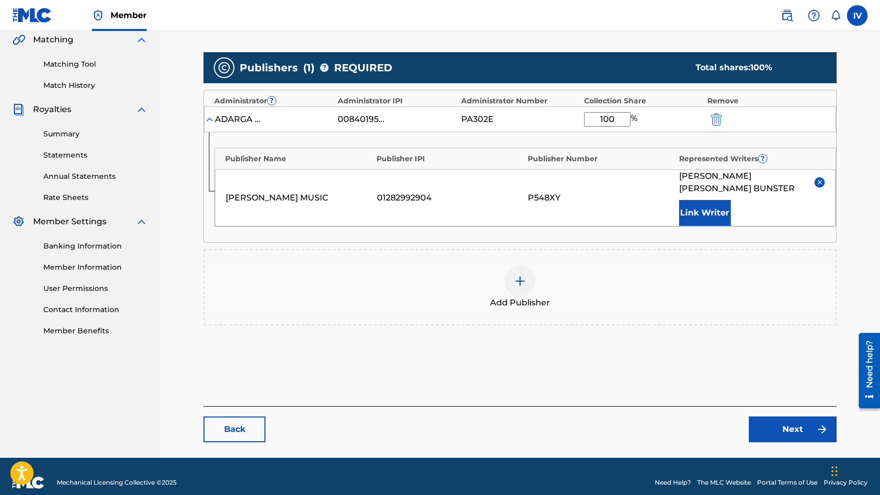
click at [789, 416] on link "Next" at bounding box center [793, 429] width 88 height 26
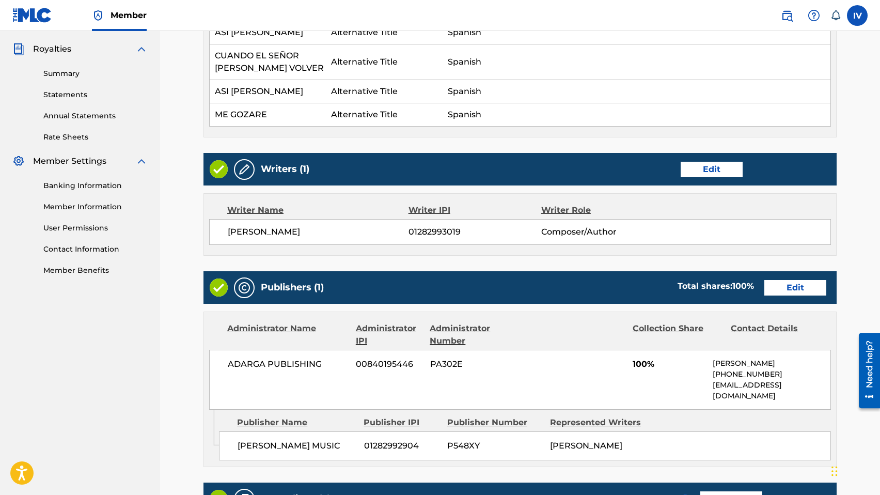
scroll to position [645, 0]
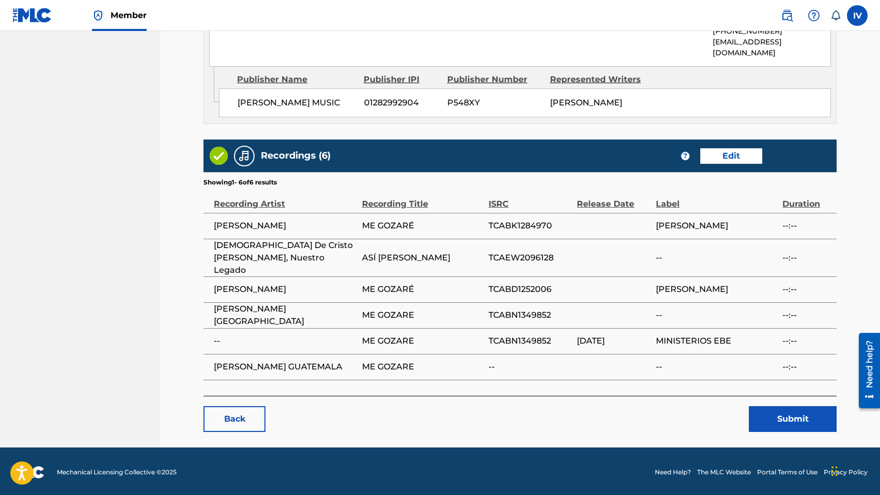
click at [780, 414] on button "Submit" at bounding box center [793, 419] width 88 height 26
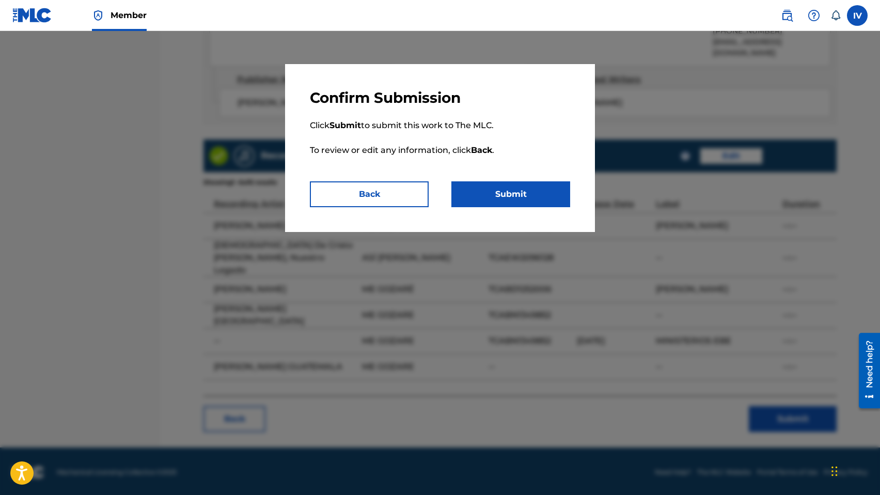
click at [549, 196] on button "Submit" at bounding box center [510, 194] width 119 height 26
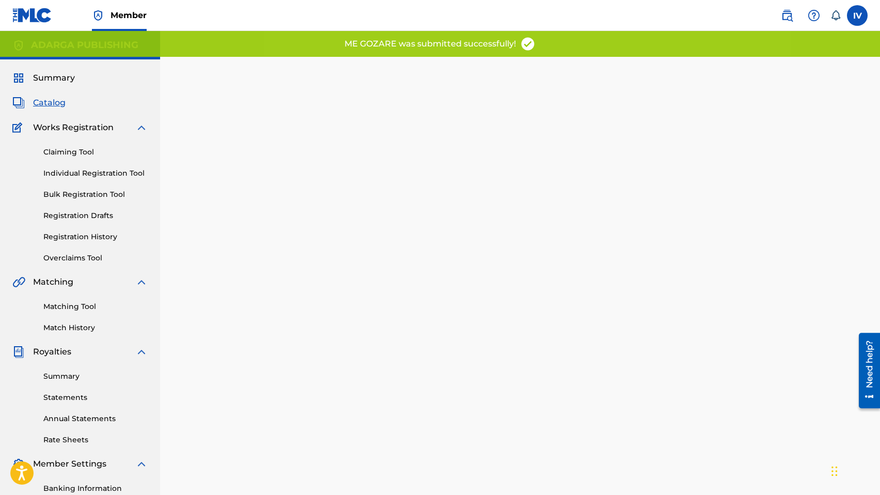
scroll to position [146, 0]
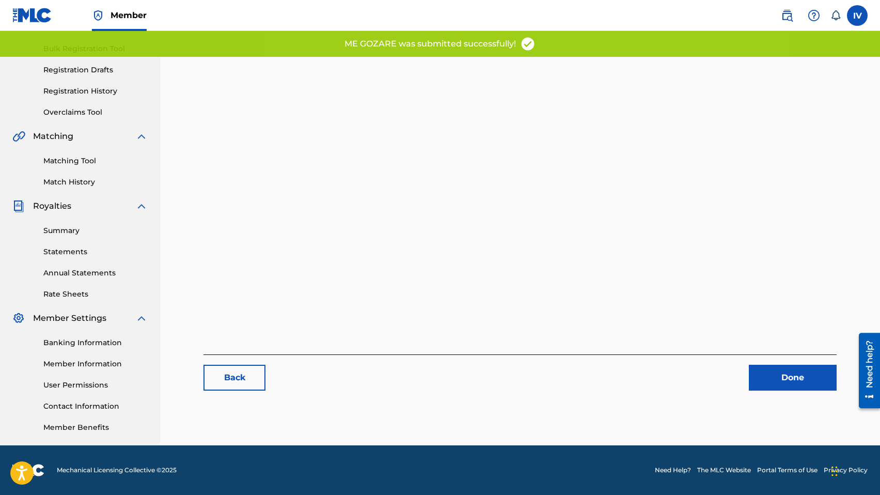
click at [802, 373] on link "Done" at bounding box center [793, 377] width 88 height 26
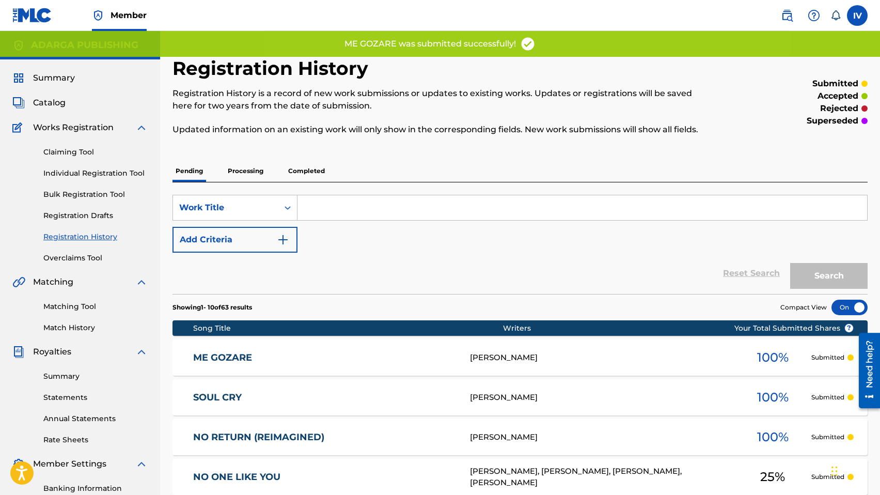
click at [320, 363] on div "ME GOZARE Z1056M BILLY BRIAN BUNSTER 100 % Submitted" at bounding box center [519, 357] width 695 height 36
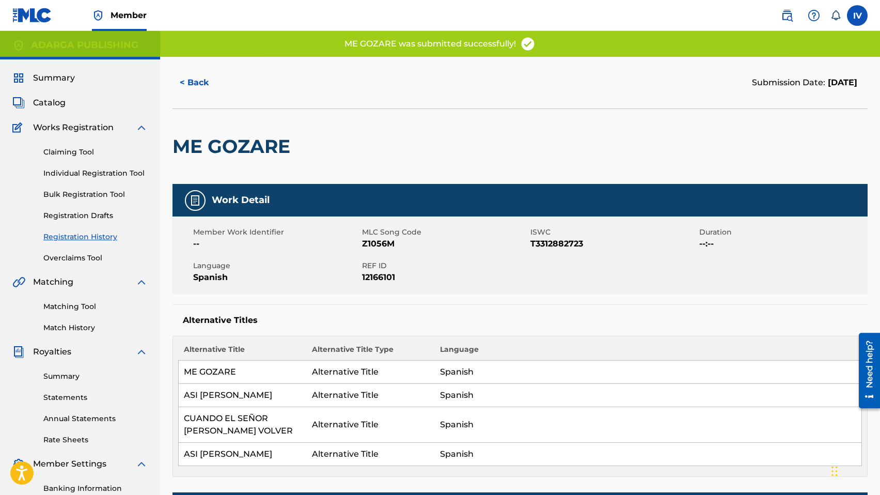
scroll to position [439, 0]
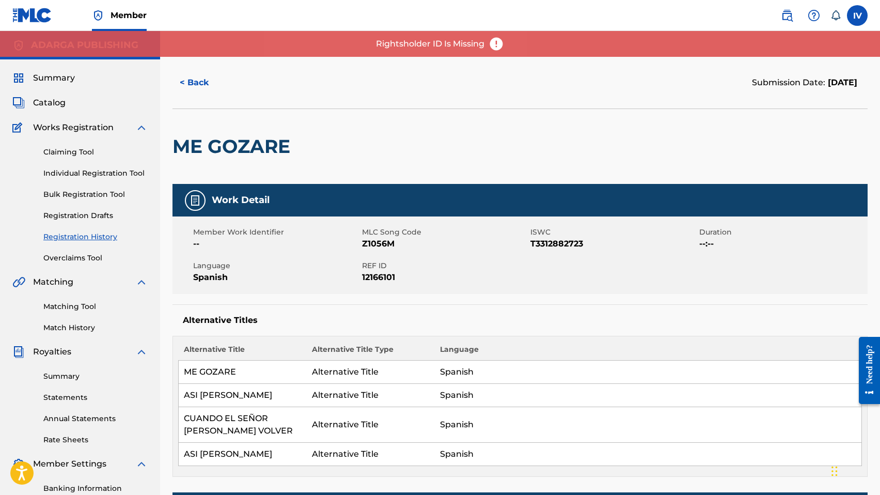
click at [374, 243] on span "Z1056M" at bounding box center [445, 243] width 166 height 12
copy span "Z1056M"
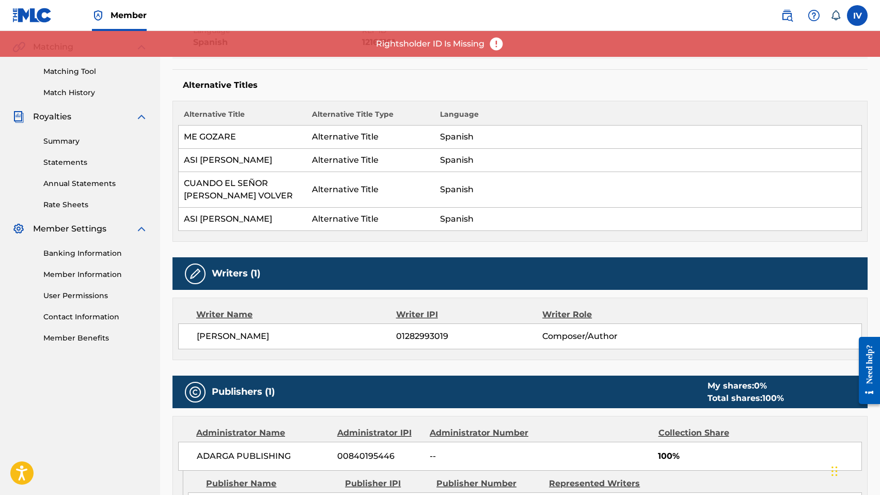
scroll to position [356, 0]
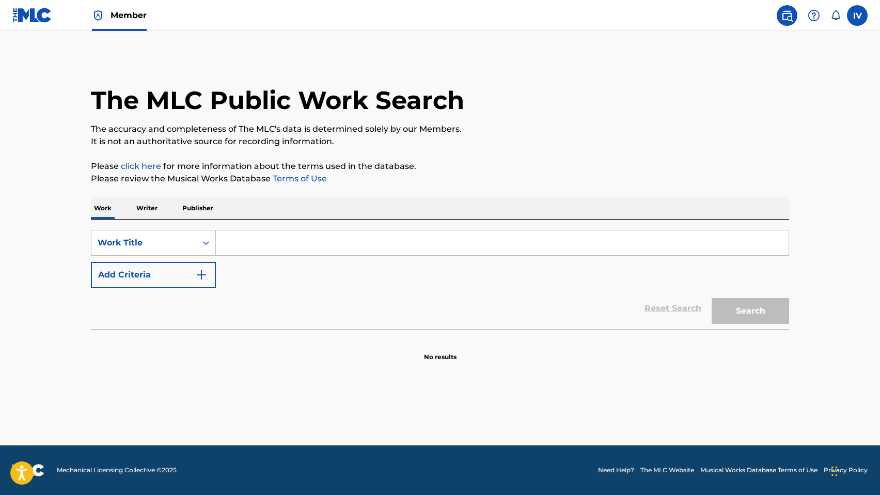
click at [21, 14] on img at bounding box center [32, 15] width 40 height 15
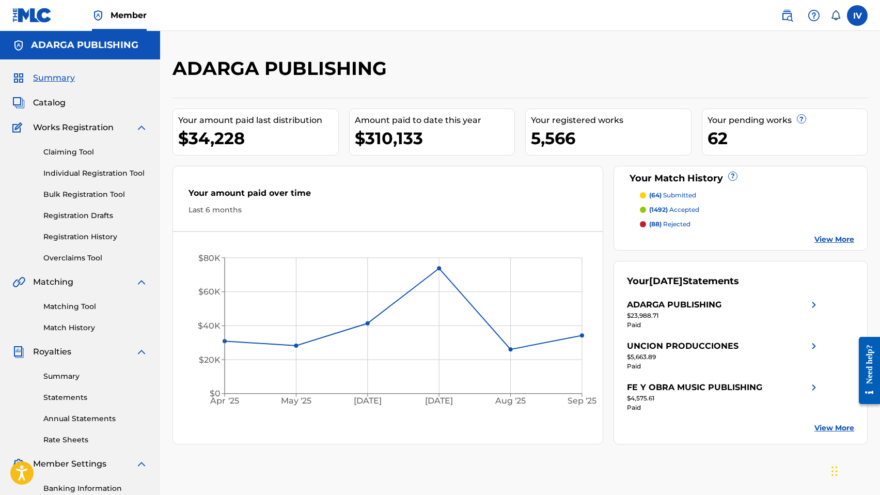
click at [42, 97] on span "Catalog" at bounding box center [49, 103] width 33 height 12
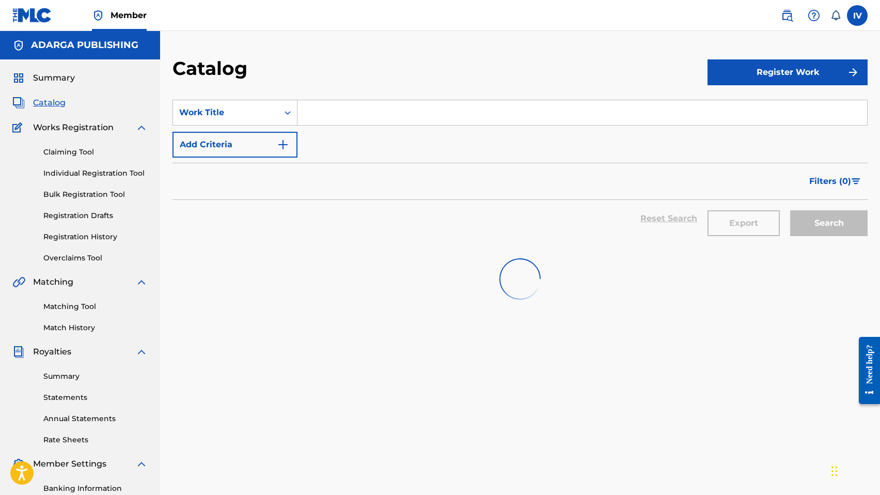
click at [42, 100] on span "Catalog" at bounding box center [49, 103] width 33 height 12
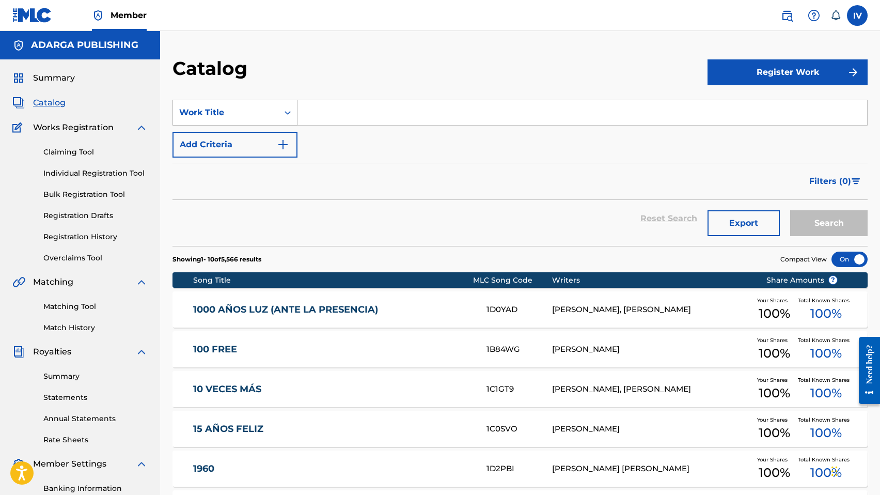
click at [244, 108] on div "Work Title" at bounding box center [225, 112] width 93 height 12
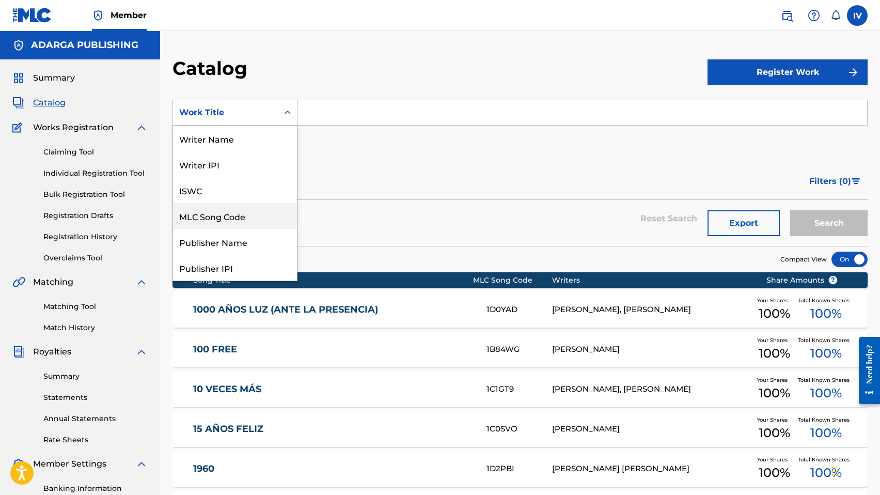
click at [253, 215] on div "MLC Song Code" at bounding box center [235, 216] width 124 height 26
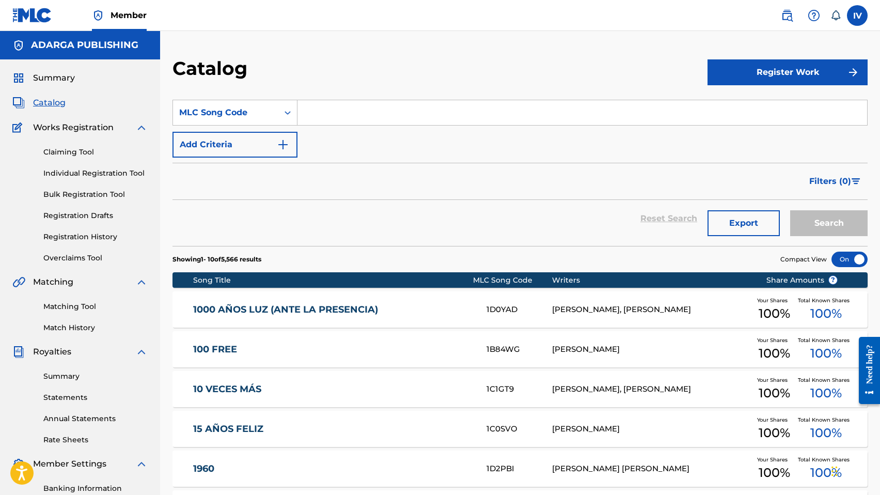
click at [207, 145] on button "Add Criteria" at bounding box center [234, 145] width 125 height 26
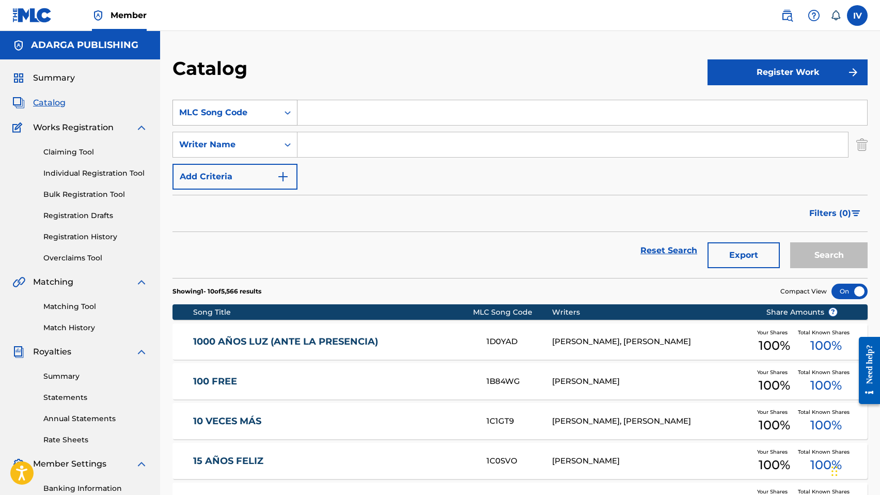
click at [207, 116] on div "MLC Song Code" at bounding box center [225, 112] width 93 height 12
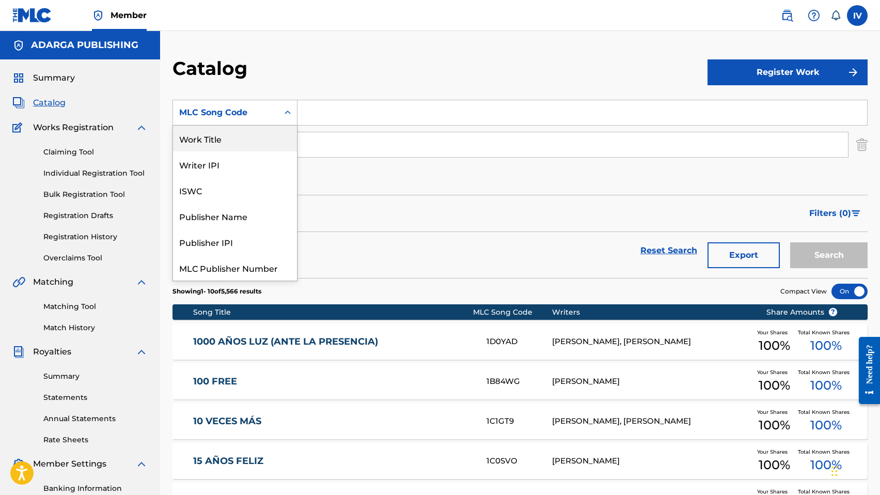
click at [217, 142] on div "Work Title" at bounding box center [235, 138] width 124 height 26
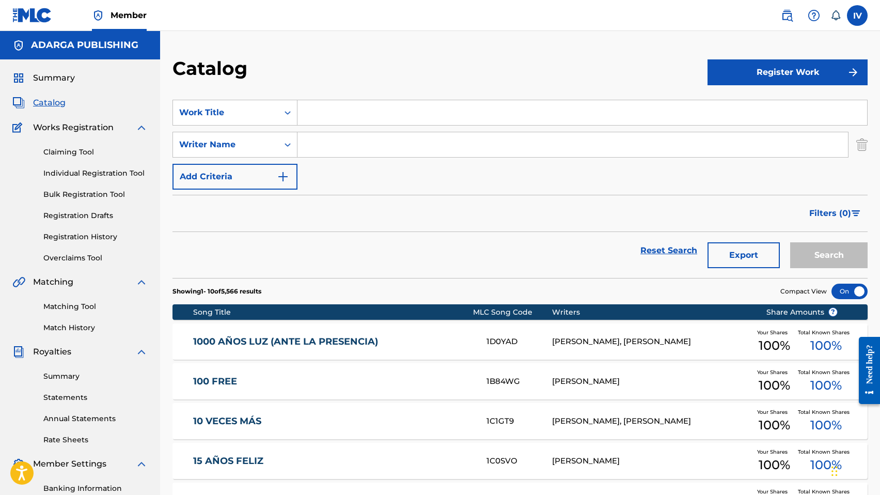
click at [395, 63] on div "Catalog" at bounding box center [439, 72] width 535 height 30
click at [864, 140] on img "Search Form" at bounding box center [861, 145] width 11 height 26
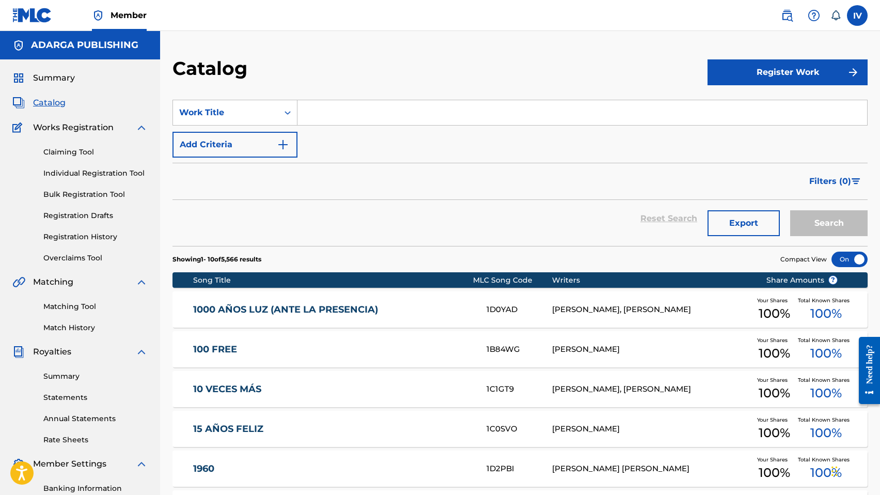
click at [715, 109] on input "Search Form" at bounding box center [581, 112] width 569 height 25
drag, startPoint x: 228, startPoint y: 259, endPoint x: 246, endPoint y: 256, distance: 18.9
click at [246, 257] on p "Showing 1 - 10 of 5,566 results" at bounding box center [216, 259] width 89 height 9
click at [459, 200] on div "Reset Search Export Search" at bounding box center [519, 218] width 695 height 37
click at [387, 162] on form "SearchWithCriteriae6a278f1-1325-4c38-9201-1a0dca28fdd5 Work Title Add Criteria …" at bounding box center [519, 173] width 695 height 146
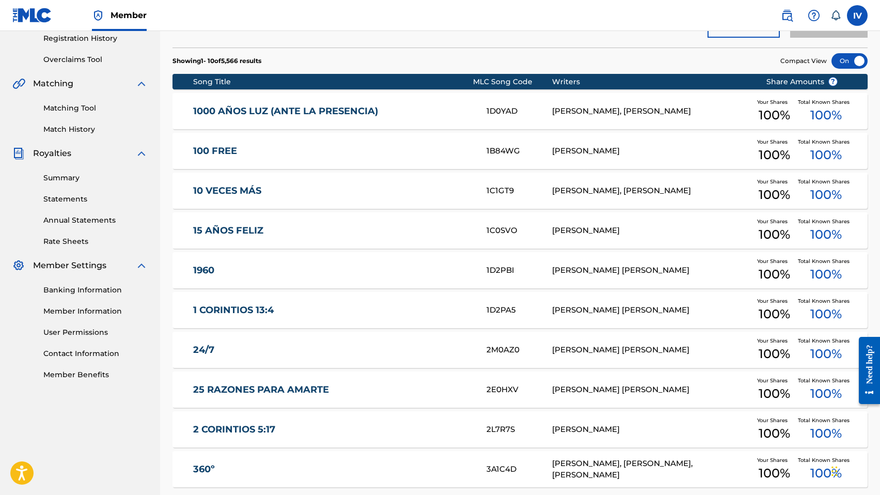
scroll to position [293, 0]
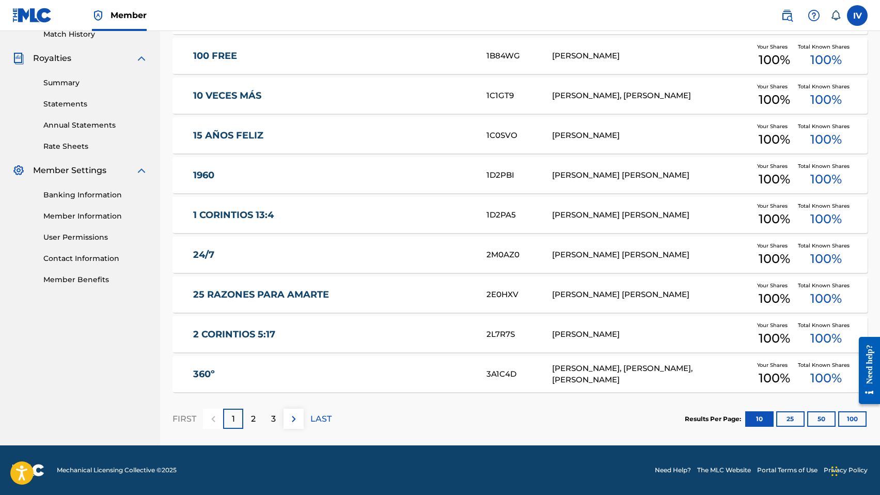
click at [847, 412] on button "100" at bounding box center [852, 418] width 28 height 15
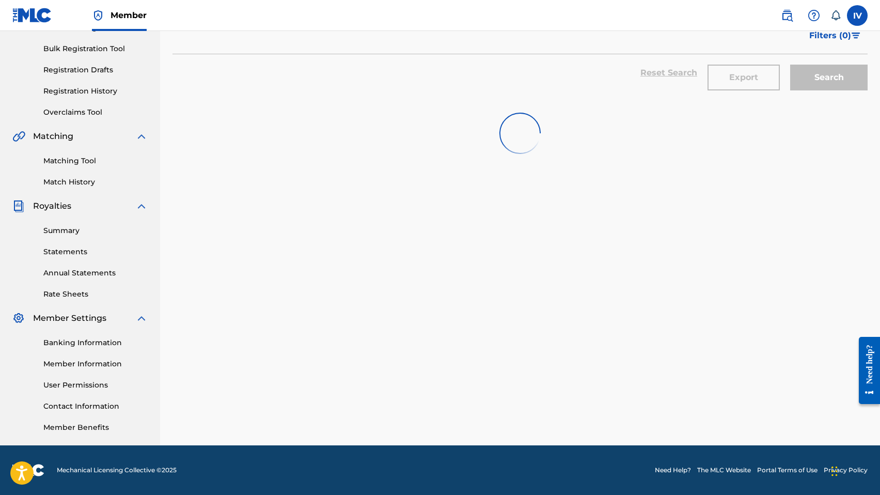
scroll to position [146, 0]
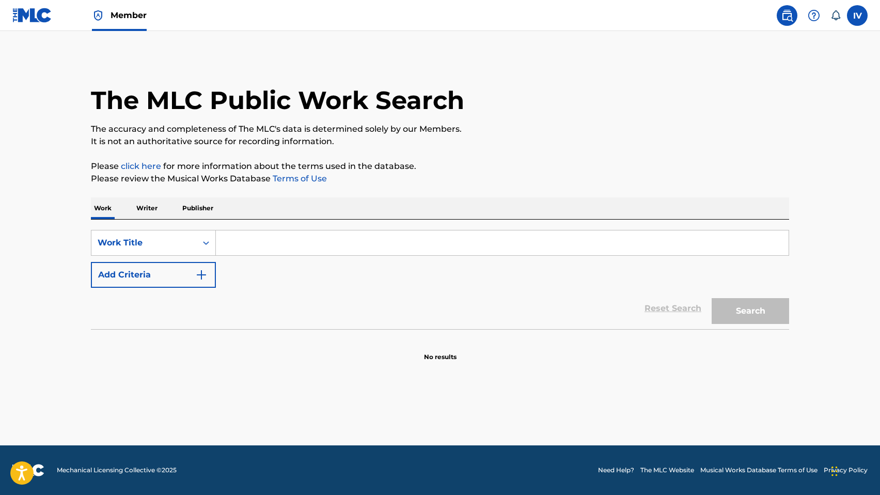
click at [36, 18] on img at bounding box center [32, 15] width 40 height 15
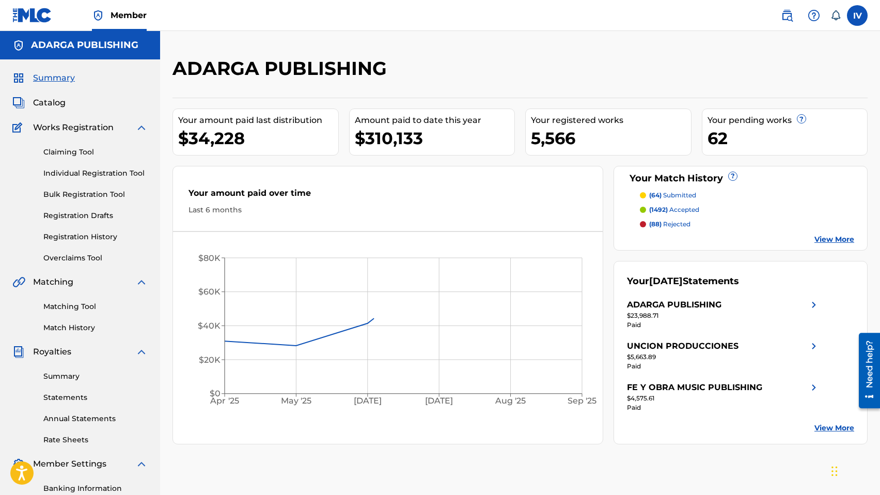
click at [54, 98] on span "Catalog" at bounding box center [49, 103] width 33 height 12
